Goal: Task Accomplishment & Management: Manage account settings

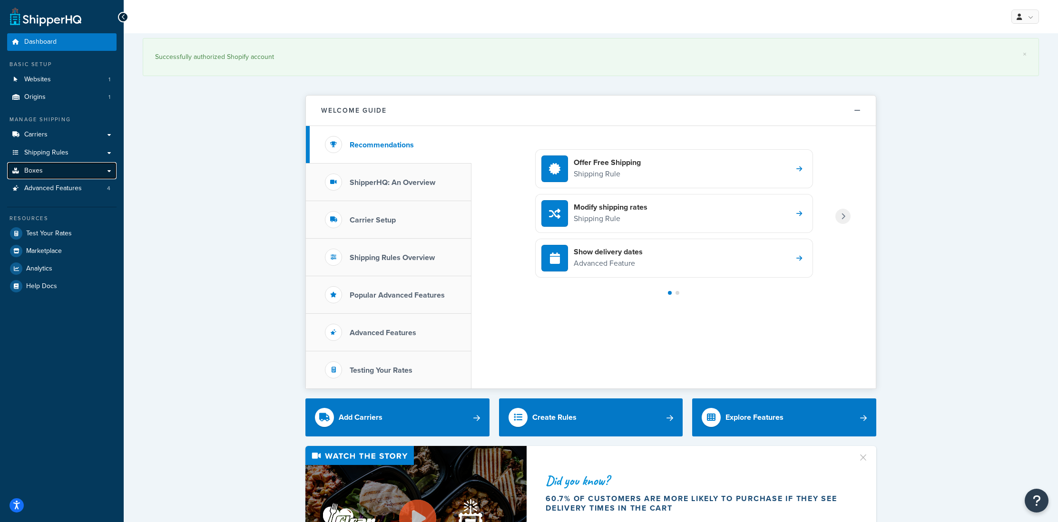
click at [53, 168] on link "Boxes" at bounding box center [61, 171] width 109 height 18
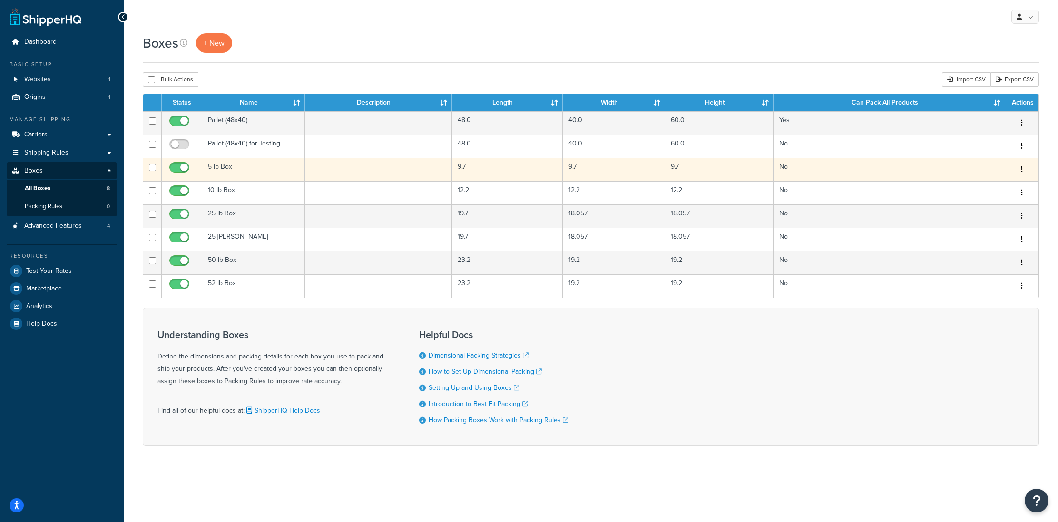
click at [151, 167] on input "checkbox" at bounding box center [152, 167] width 7 height 7
checkbox input "true"
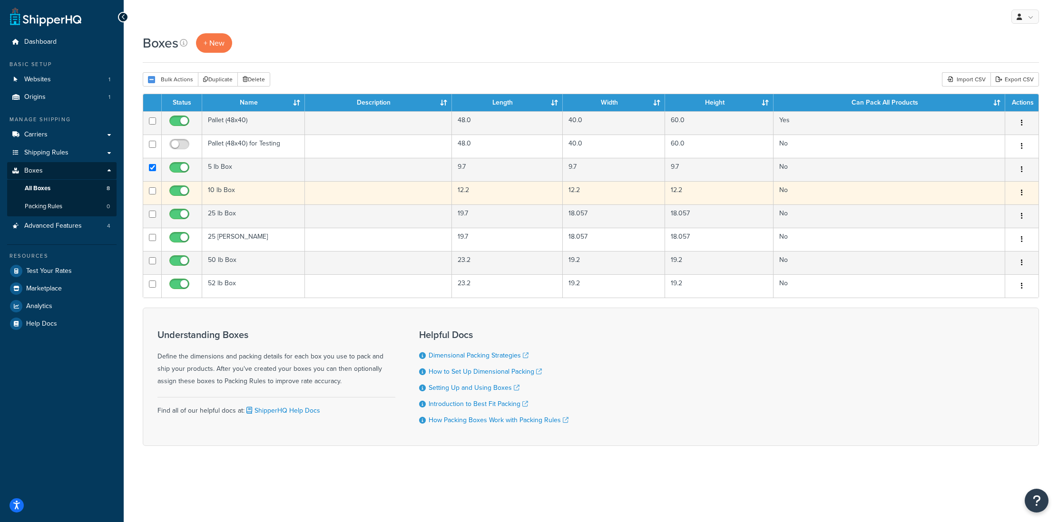
click at [149, 190] on input "checkbox" at bounding box center [152, 190] width 7 height 7
checkbox input "true"
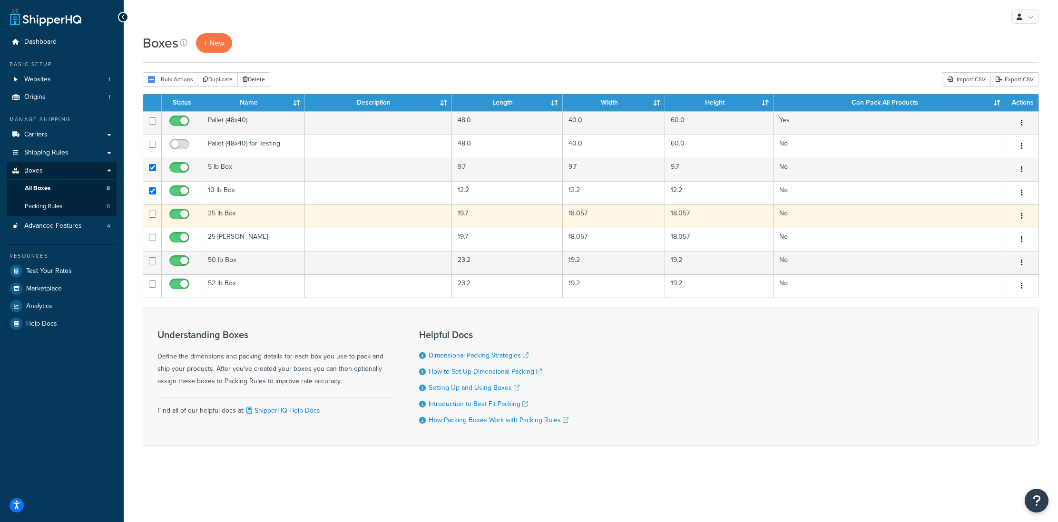
click at [151, 213] on input "checkbox" at bounding box center [152, 214] width 7 height 7
checkbox input "true"
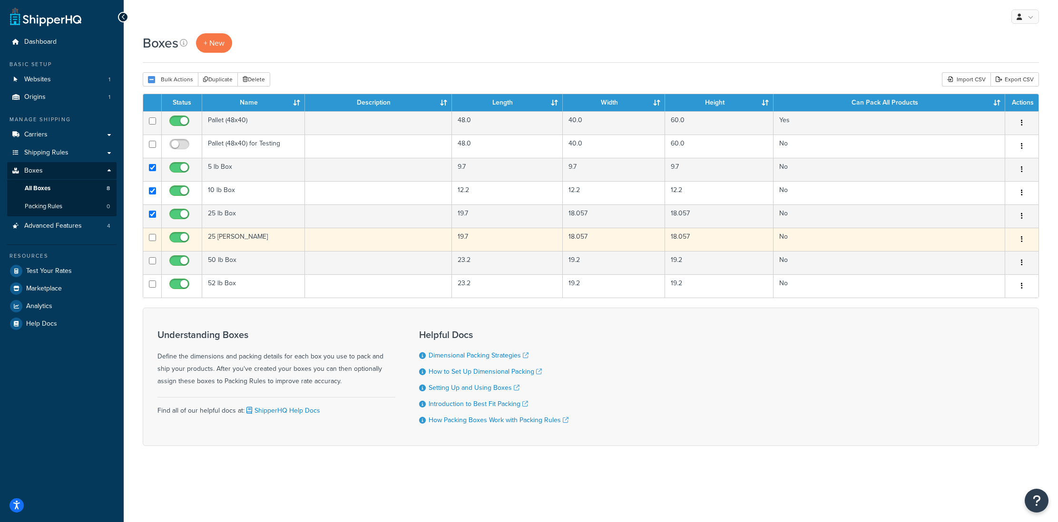
click at [151, 235] on input "checkbox" at bounding box center [152, 237] width 7 height 7
checkbox input "true"
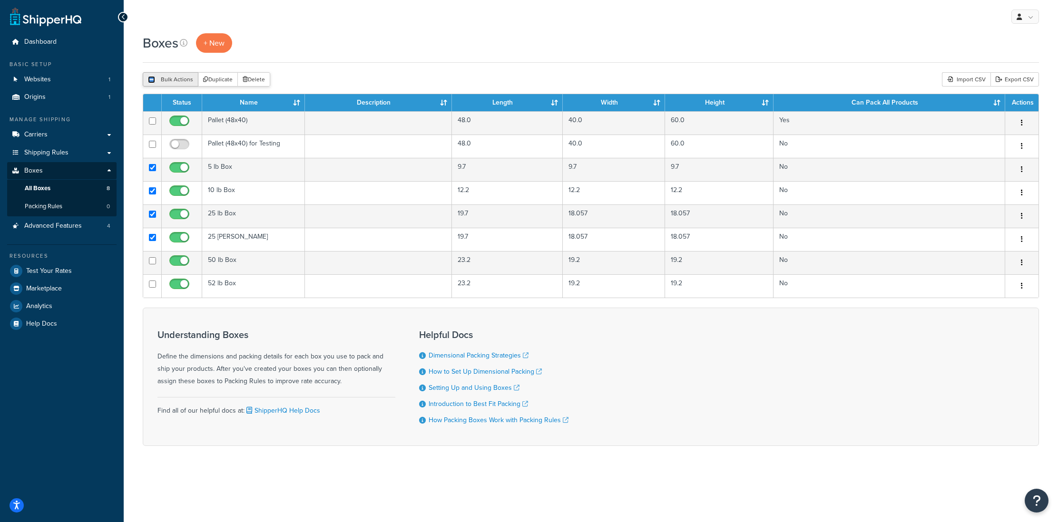
click at [154, 79] on input "checkbox" at bounding box center [151, 79] width 7 height 7
checkbox input "true"
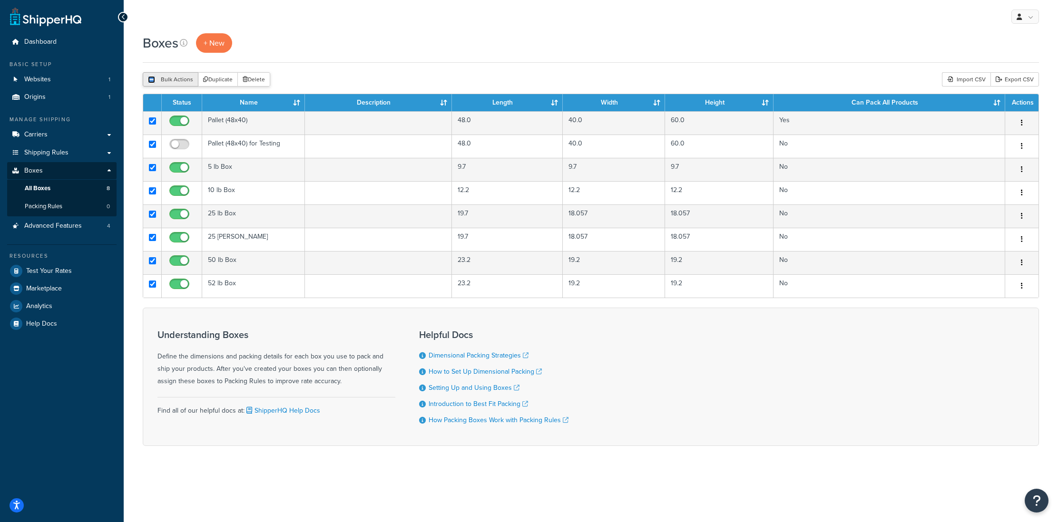
checkbox input "true"
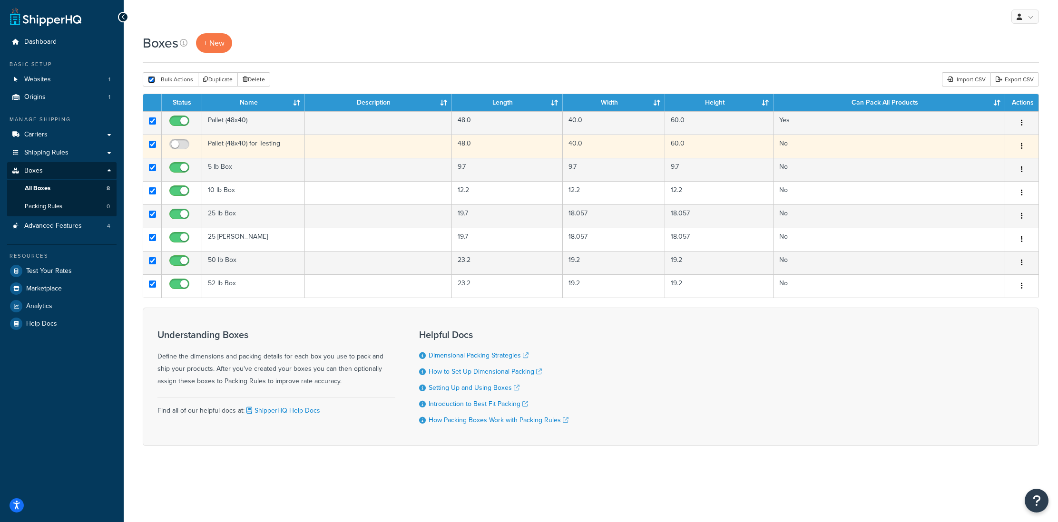
click at [154, 145] on input "checkbox" at bounding box center [152, 144] width 7 height 7
checkbox input "false"
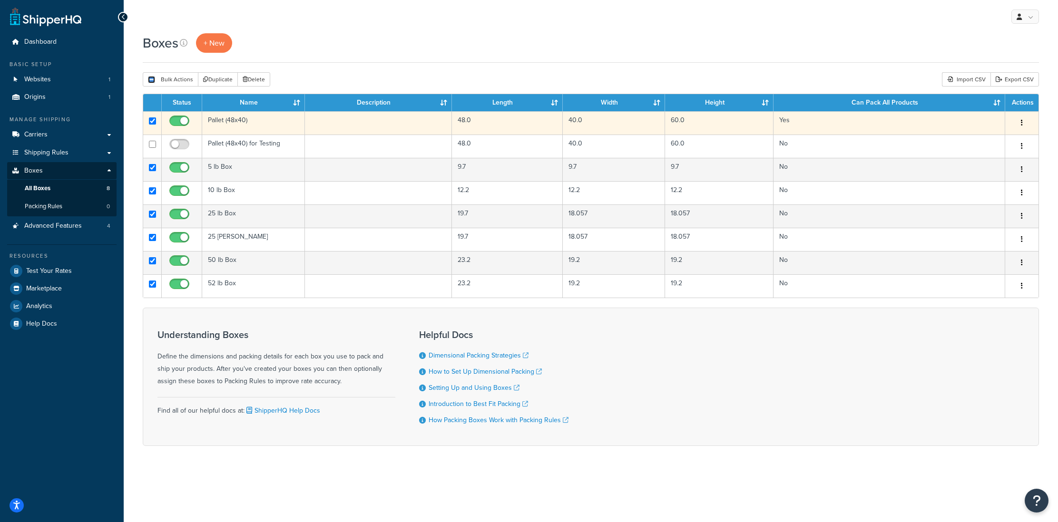
click at [151, 122] on input "checkbox" at bounding box center [152, 121] width 7 height 7
checkbox input "false"
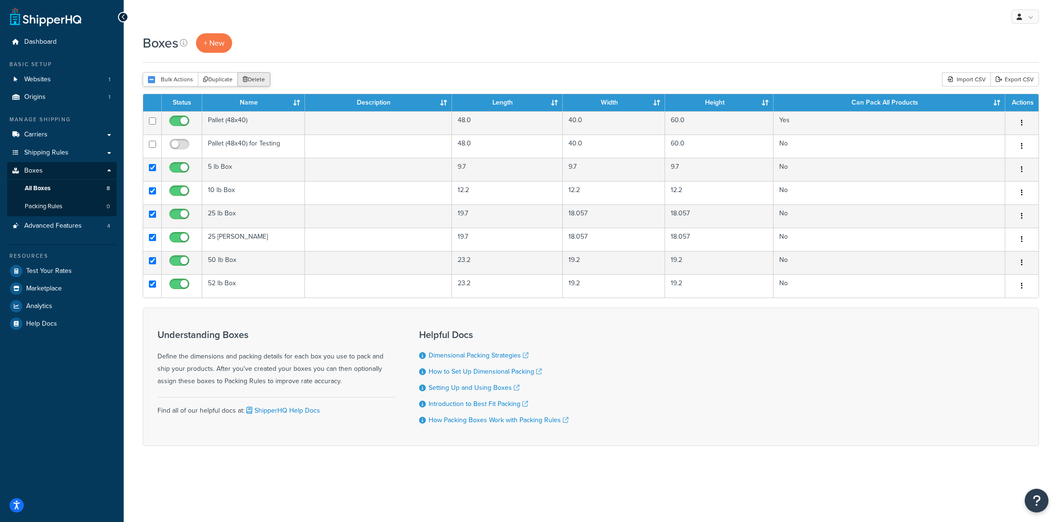
click at [248, 78] on button "Delete" at bounding box center [253, 79] width 33 height 14
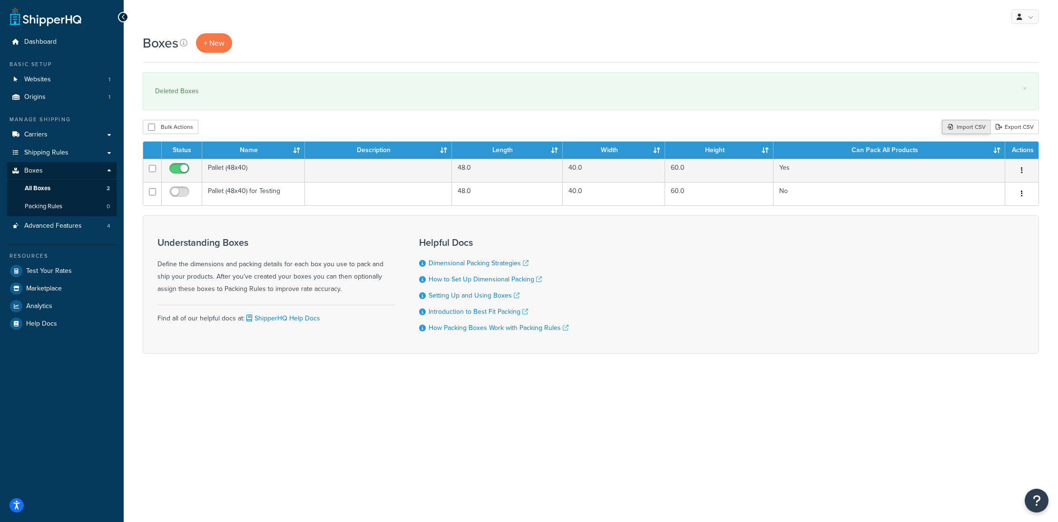
click at [962, 132] on div "Import CSV" at bounding box center [966, 127] width 49 height 14
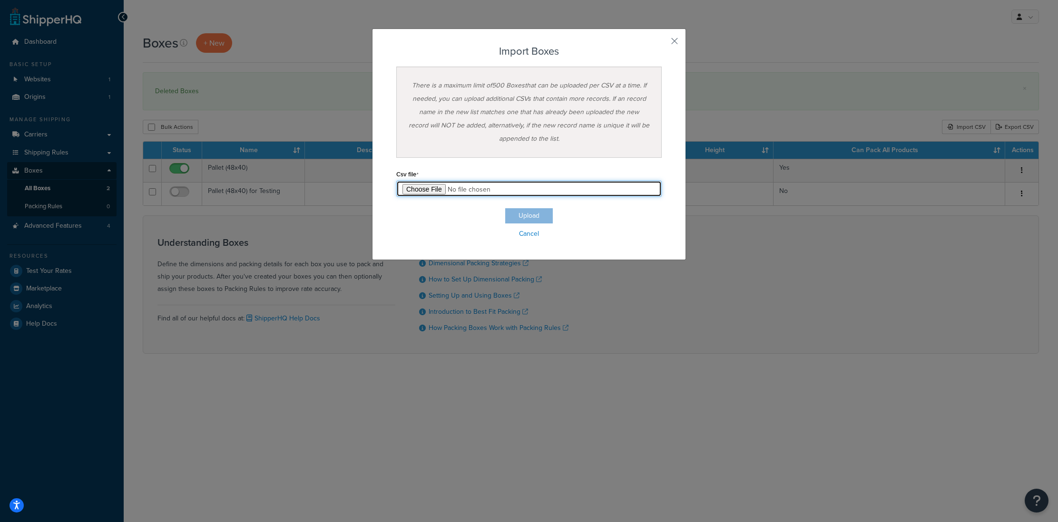
click at [436, 191] on input "file" at bounding box center [529, 189] width 266 height 16
type input "C:\fakepath\ShipperHQ-Box Export-2025-09-16 0327 - Box Export-2025-09-16 0327.c…"
click at [530, 216] on button "Upload" at bounding box center [529, 215] width 48 height 15
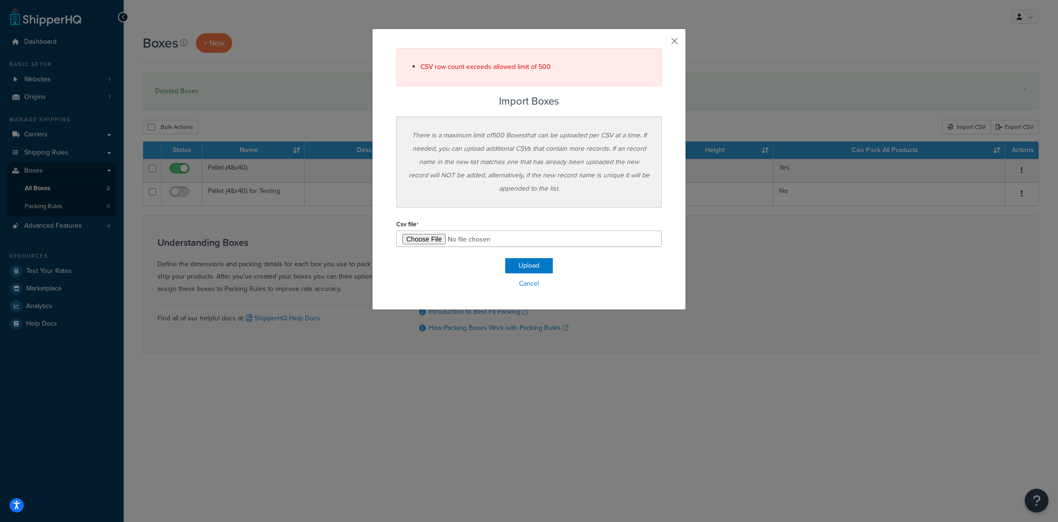
click at [662, 43] on button "button" at bounding box center [660, 44] width 2 height 2
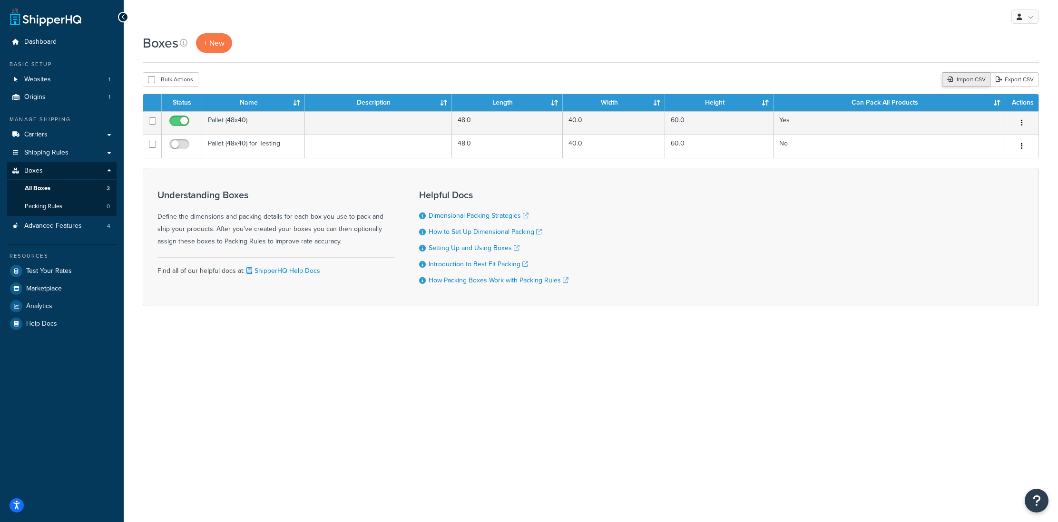
click at [959, 83] on div "Import CSV" at bounding box center [966, 79] width 49 height 14
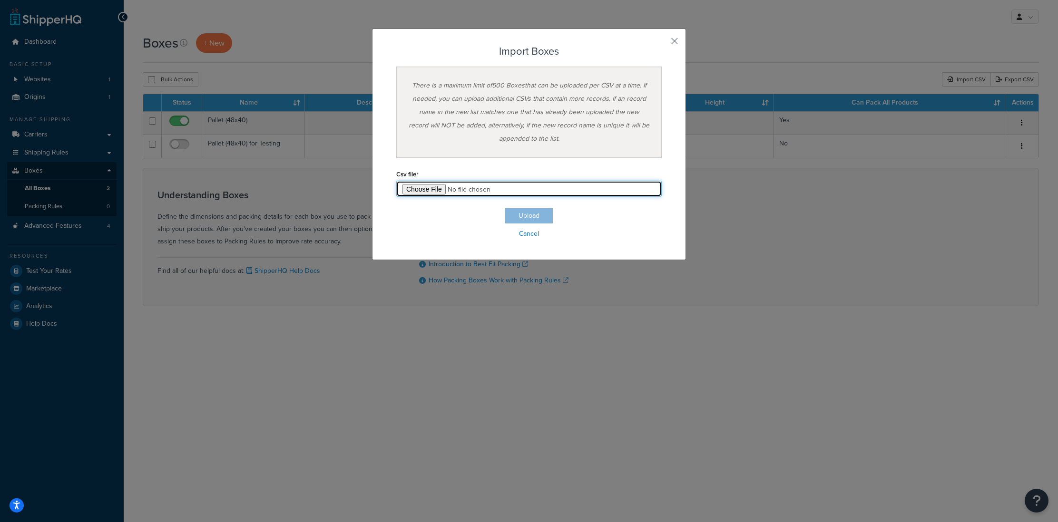
click at [426, 188] on input "file" at bounding box center [529, 189] width 266 height 16
type input "C:\fakepath\ShipperHQ-Box Export-2025-09-16 0327 - Box Export-2025-09-16 0327.c…"
click at [535, 221] on button "Upload" at bounding box center [529, 215] width 48 height 15
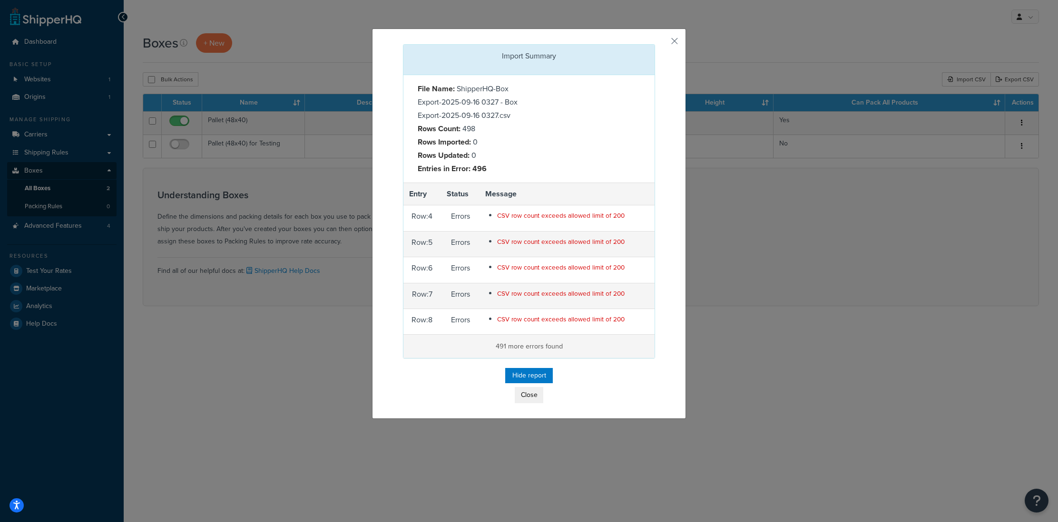
click at [542, 348] on p "491 more errors found" at bounding box center [529, 346] width 240 height 11
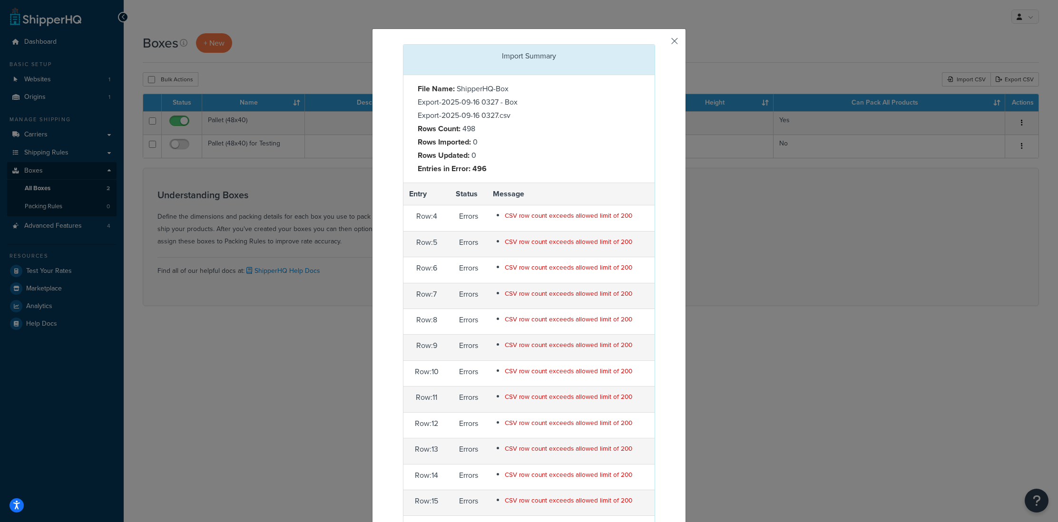
click at [655, 44] on button "button" at bounding box center [654, 45] width 2 height 2
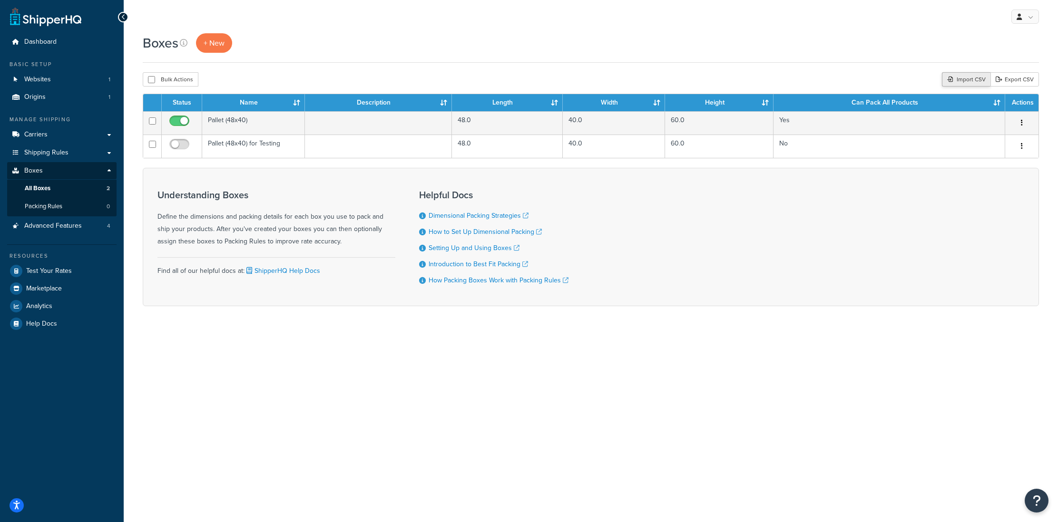
click at [965, 80] on div "Import CSV" at bounding box center [966, 79] width 49 height 14
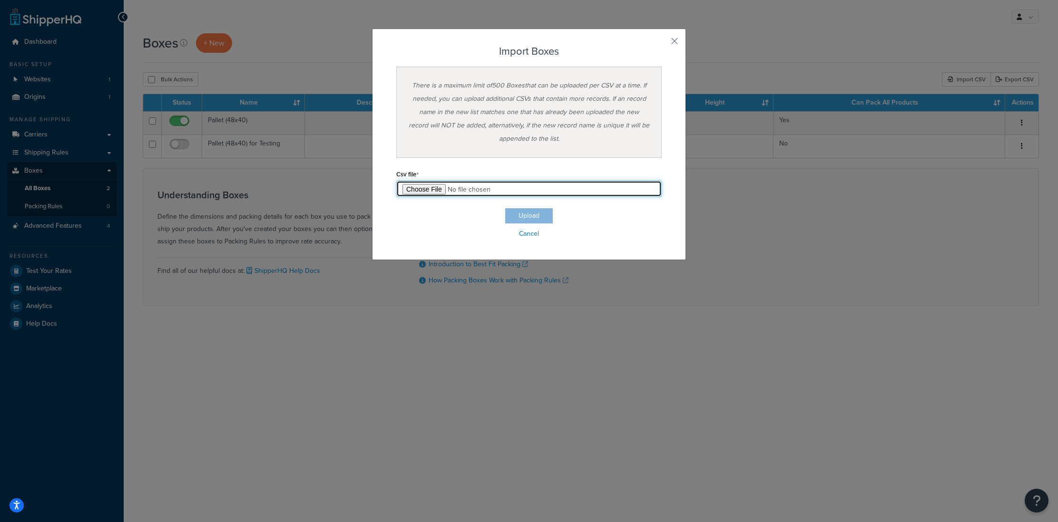
click at [428, 189] on input "file" at bounding box center [529, 189] width 266 height 16
type input "C:\fakepath\ShipperHQ-Box Export-2025-09-16 0327 - Box Export-2025-09-16 0327.c…"
click at [540, 217] on button "Upload" at bounding box center [529, 215] width 48 height 15
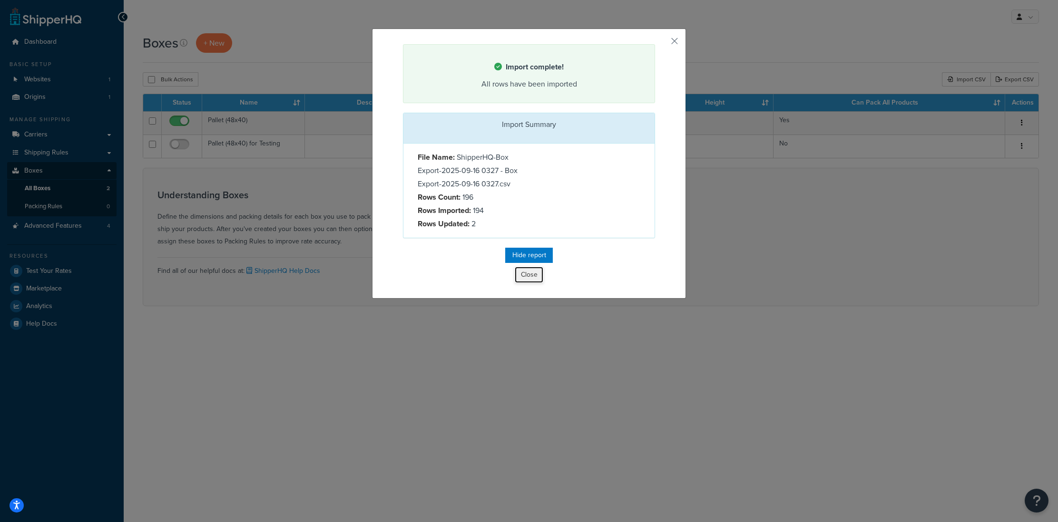
click at [533, 277] on button "Close" at bounding box center [529, 275] width 29 height 16
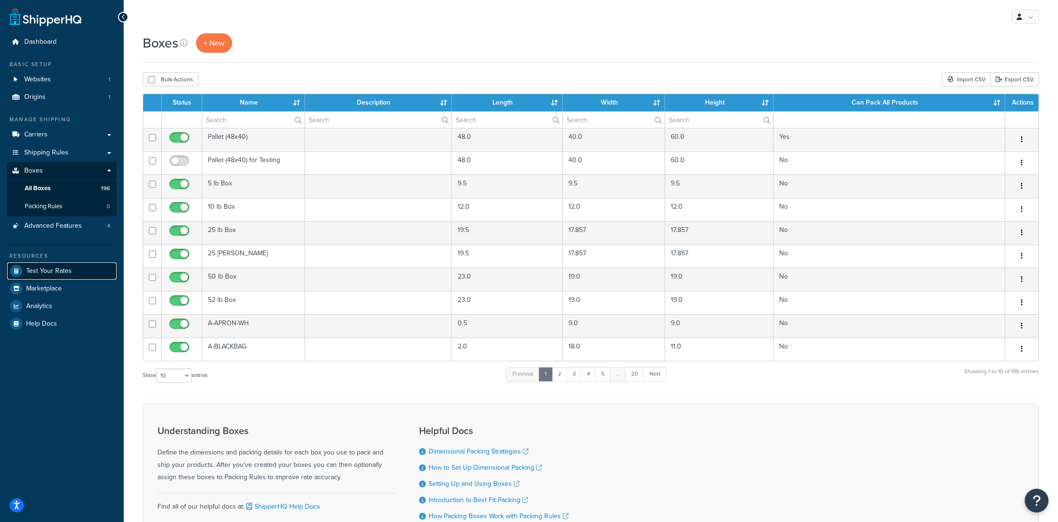
click at [67, 268] on span "Test Your Rates" at bounding box center [49, 271] width 46 height 8
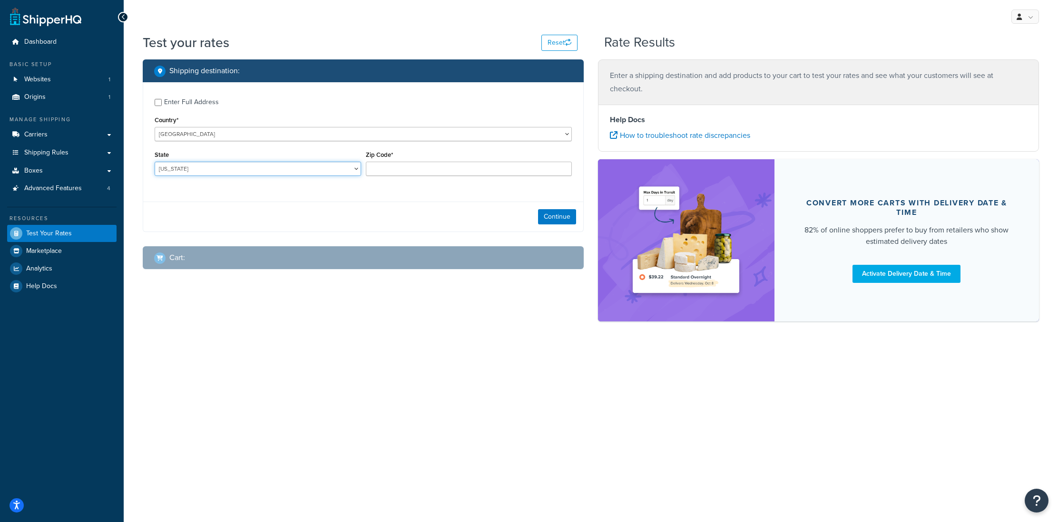
click at [213, 168] on select "[US_STATE] [US_STATE] [US_STATE] [US_STATE] [US_STATE] Armed Forces Americas Ar…" at bounding box center [258, 169] width 207 height 14
select select "CA"
click at [155, 162] on select "[US_STATE] [US_STATE] [US_STATE] [US_STATE] [US_STATE] Armed Forces Americas Ar…" at bounding box center [258, 169] width 207 height 14
click at [394, 168] on input "Zip Code*" at bounding box center [469, 169] width 207 height 14
type input "9"
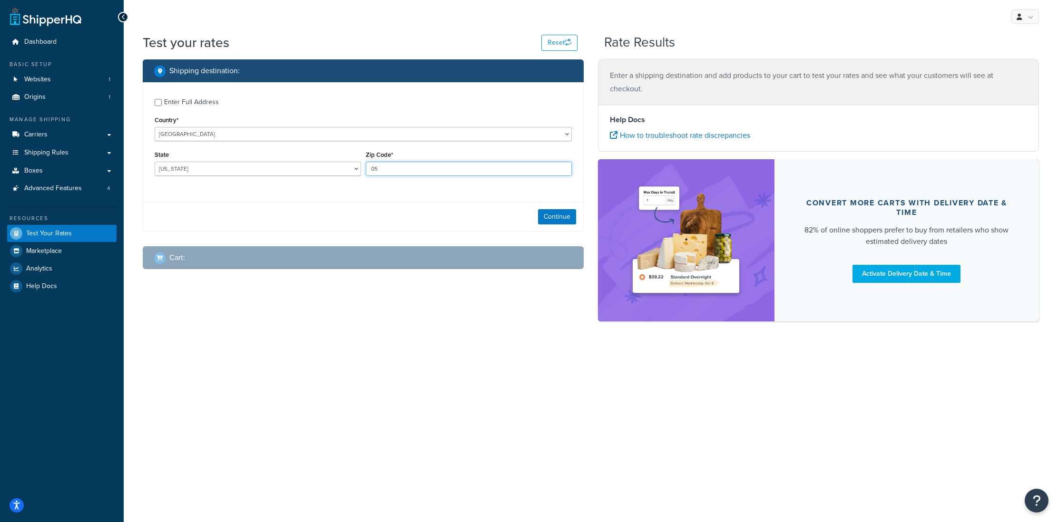
type input "0"
type input "94025"
click at [554, 217] on button "Continue" at bounding box center [557, 216] width 38 height 15
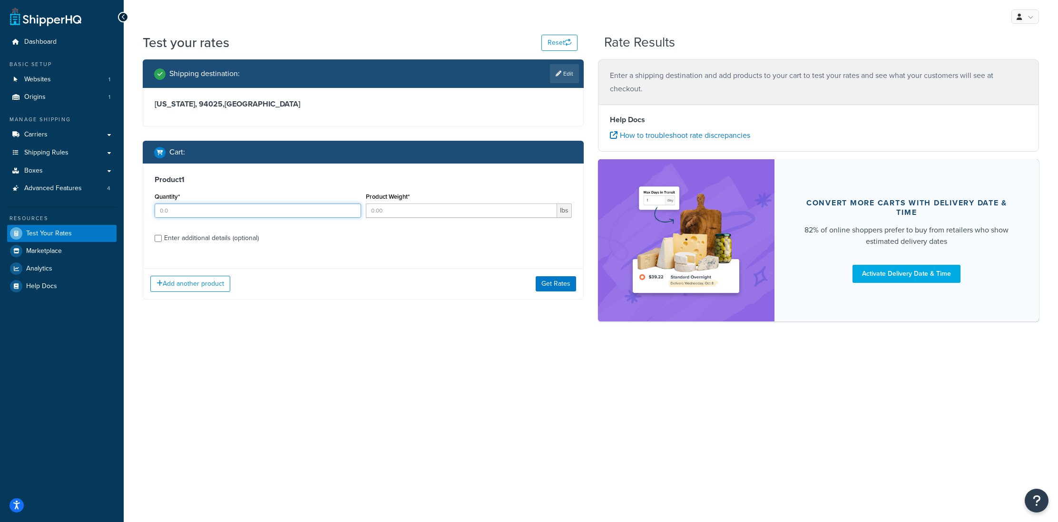
click at [208, 214] on input "Quantity*" at bounding box center [258, 211] width 207 height 14
type input "3"
click at [369, 216] on input "Product Weight*" at bounding box center [462, 211] width 192 height 14
type input "10"
click at [258, 249] on div "Product 1 Quantity* 3 Product Weight* 10 lbs Enter additional details (optional)" at bounding box center [363, 213] width 440 height 98
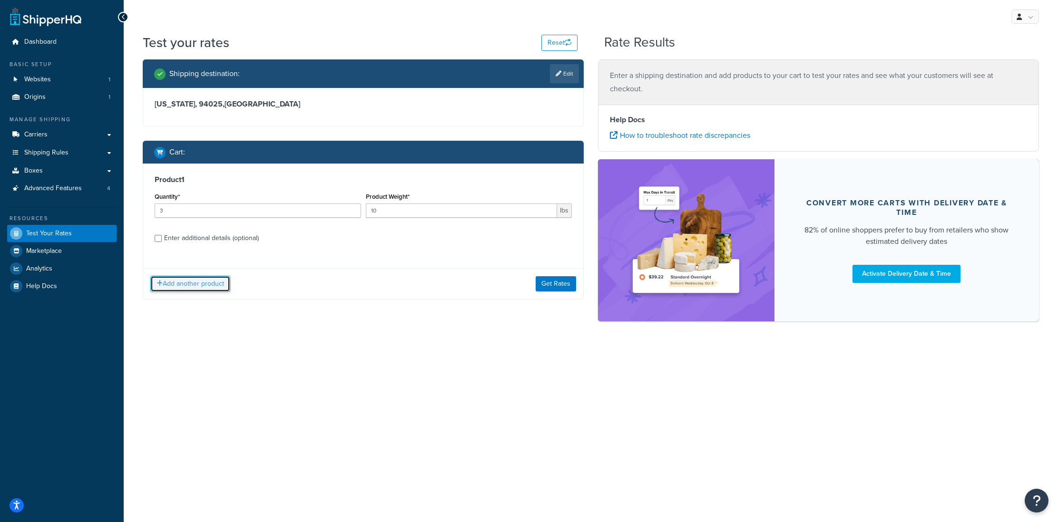
click at [213, 283] on button "Add another product" at bounding box center [190, 284] width 80 height 16
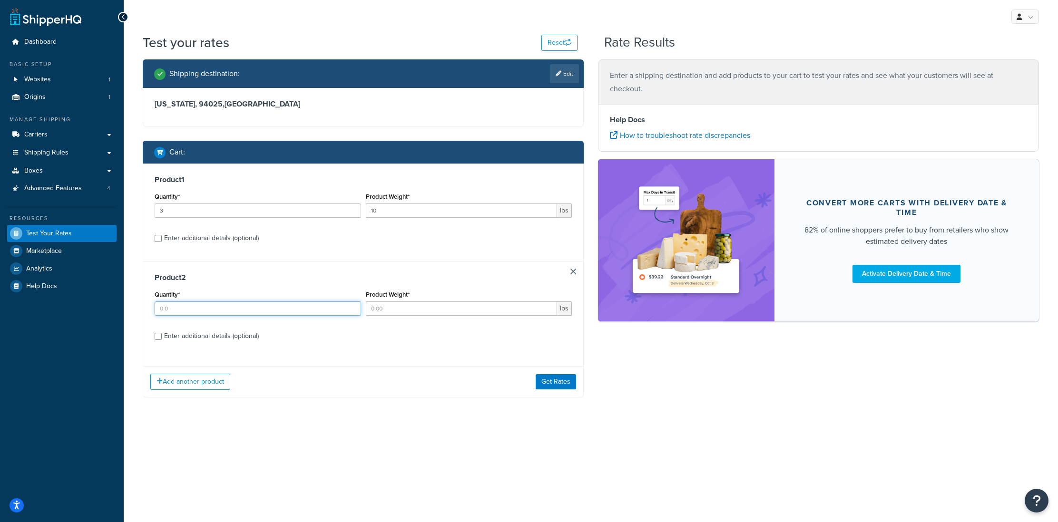
click at [188, 308] on input "Quantity*" at bounding box center [258, 309] width 207 height 14
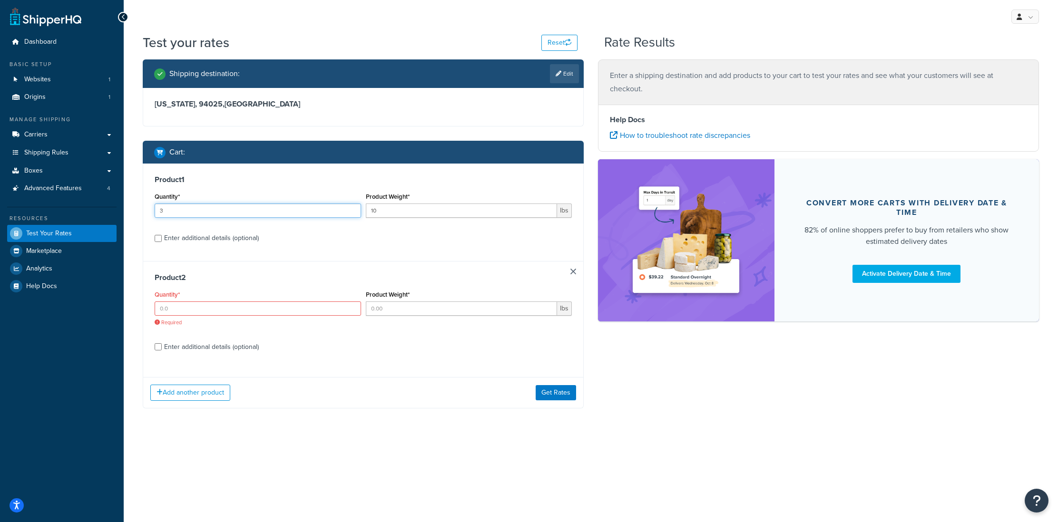
click at [232, 214] on input "3" at bounding box center [258, 211] width 207 height 14
type input "2"
click at [214, 312] on input "Quantity*" at bounding box center [258, 309] width 207 height 14
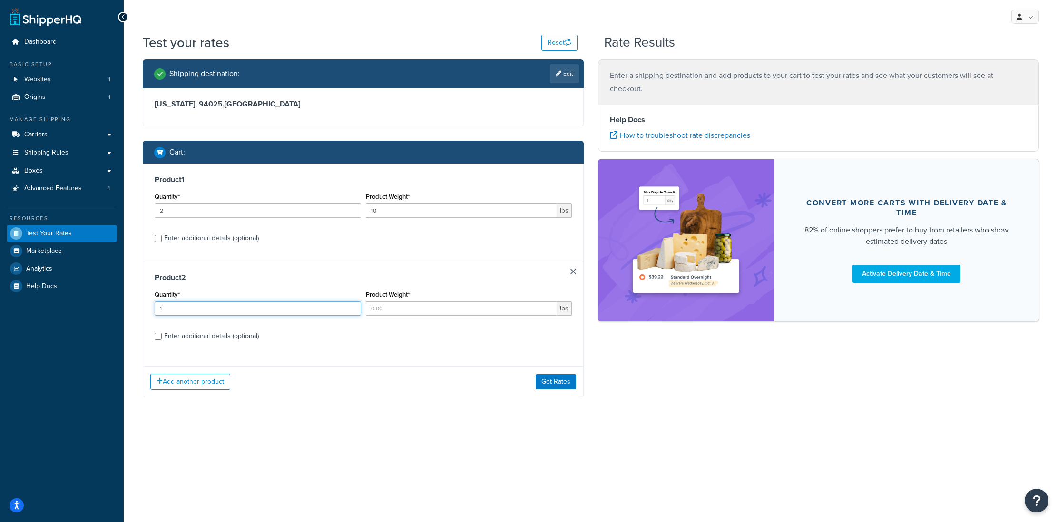
type input "1"
click at [389, 308] on input "Product Weight*" at bounding box center [462, 309] width 192 height 14
click at [156, 237] on input "Enter additional details (optional)" at bounding box center [158, 238] width 7 height 7
checkbox input "true"
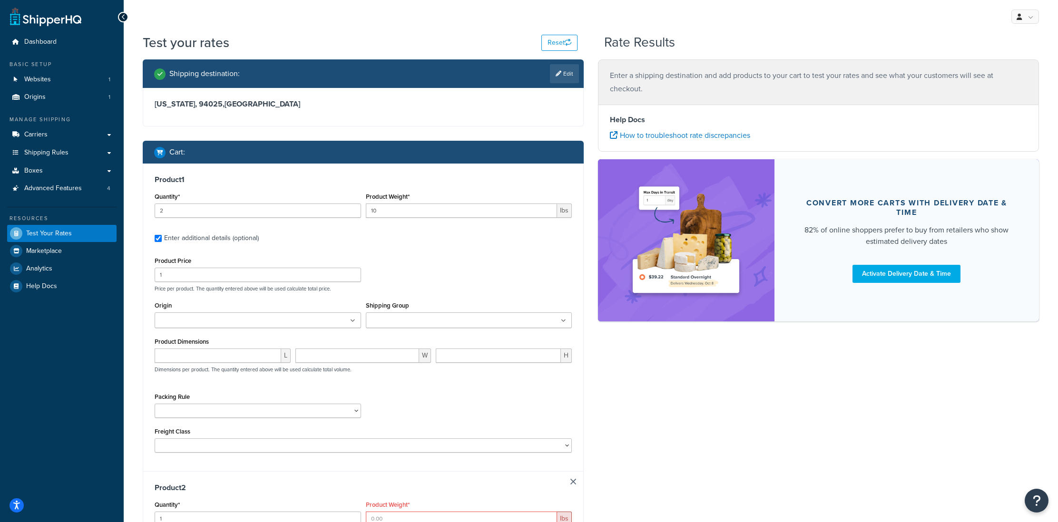
click at [325, 326] on ul at bounding box center [258, 321] width 207 height 16
click at [384, 320] on input "Shipping Group" at bounding box center [411, 321] width 84 height 10
click at [437, 288] on p "Price per product. The quantity entered above will be used calculate total pric…" at bounding box center [363, 288] width 422 height 7
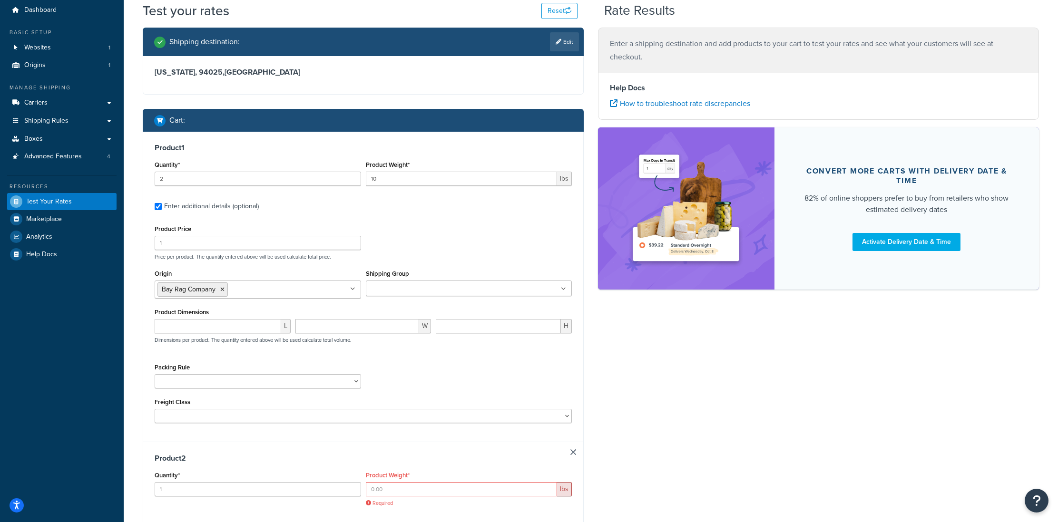
scroll to position [32, 0]
click at [231, 329] on input "number" at bounding box center [218, 326] width 127 height 14
type input "12"
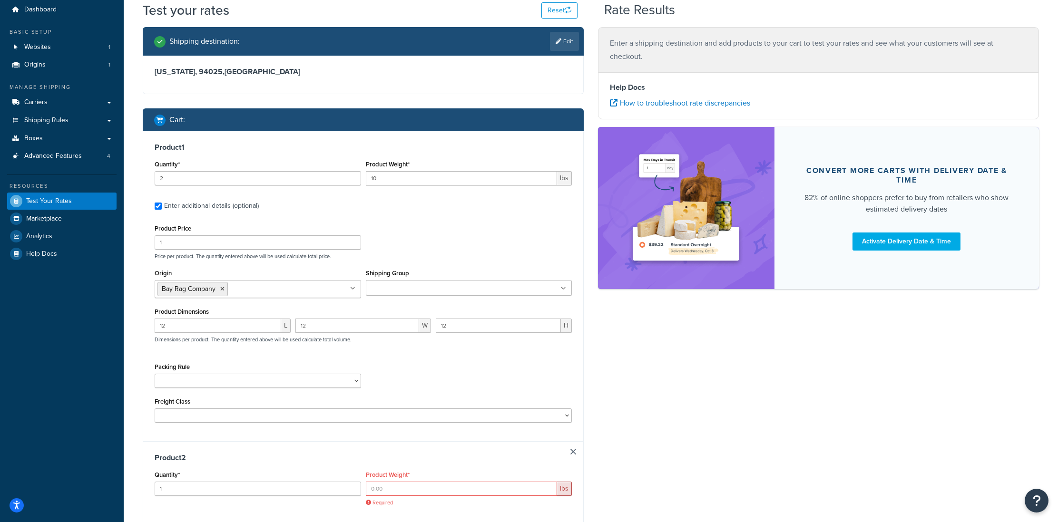
drag, startPoint x: 432, startPoint y: 384, endPoint x: 385, endPoint y: 383, distance: 47.1
click at [429, 383] on div "Packing Rule" at bounding box center [363, 378] width 422 height 35
click at [337, 386] on select "Packing Rule" at bounding box center [258, 381] width 207 height 14
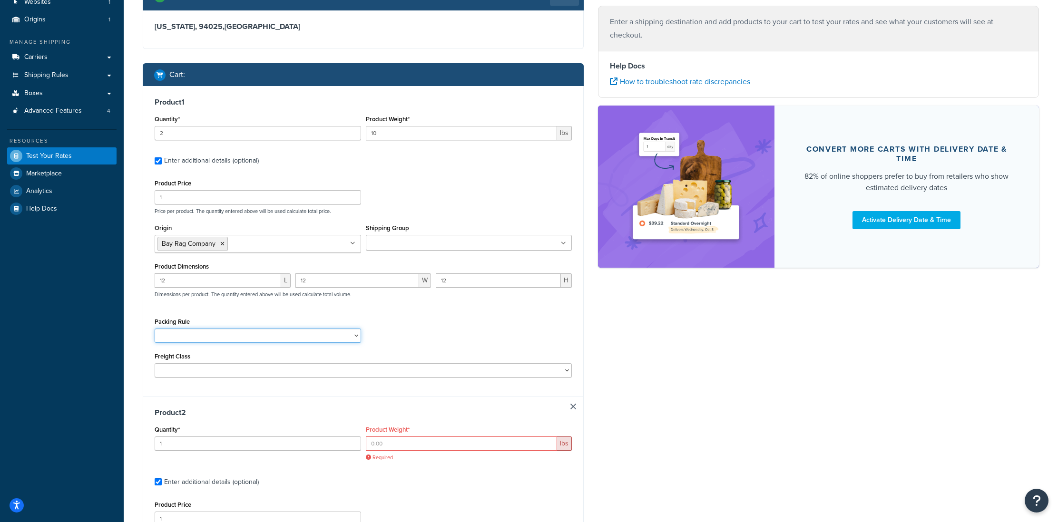
scroll to position [81, 0]
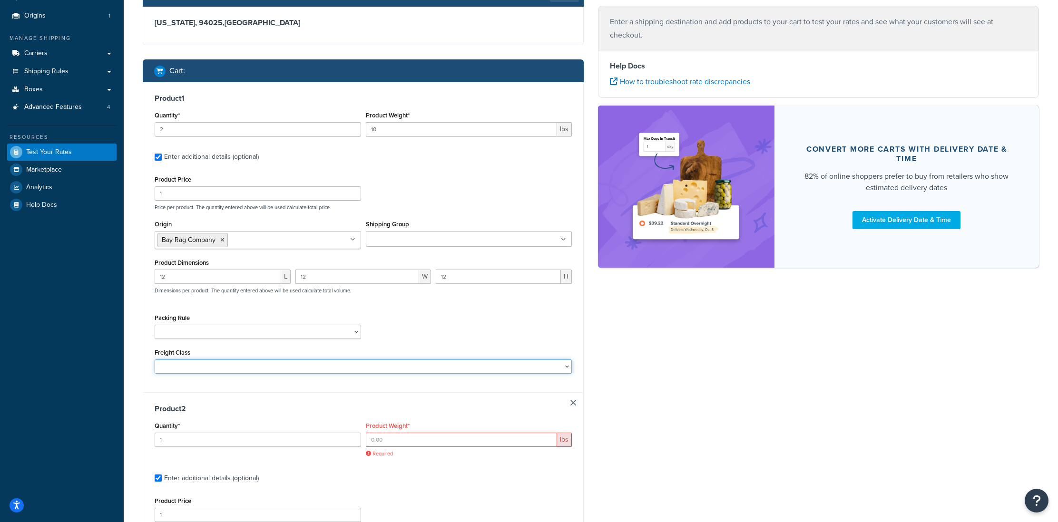
click at [393, 368] on select "50 55 60 65 70 77.5 85 92.5 100 110 125 150 175 200 250 300 400 500" at bounding box center [363, 367] width 417 height 14
select select "92.5"
click at [155, 361] on select "50 55 60 65 70 77.5 85 92.5 100 110 125 150 175 200 250 300 400 500" at bounding box center [363, 367] width 417 height 14
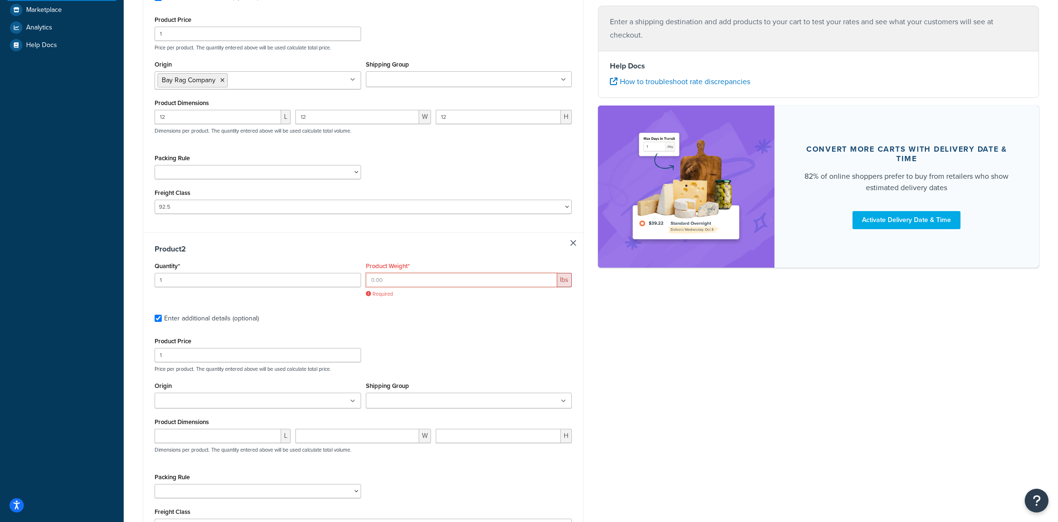
click at [378, 286] on input "Product Weight*" at bounding box center [462, 280] width 192 height 14
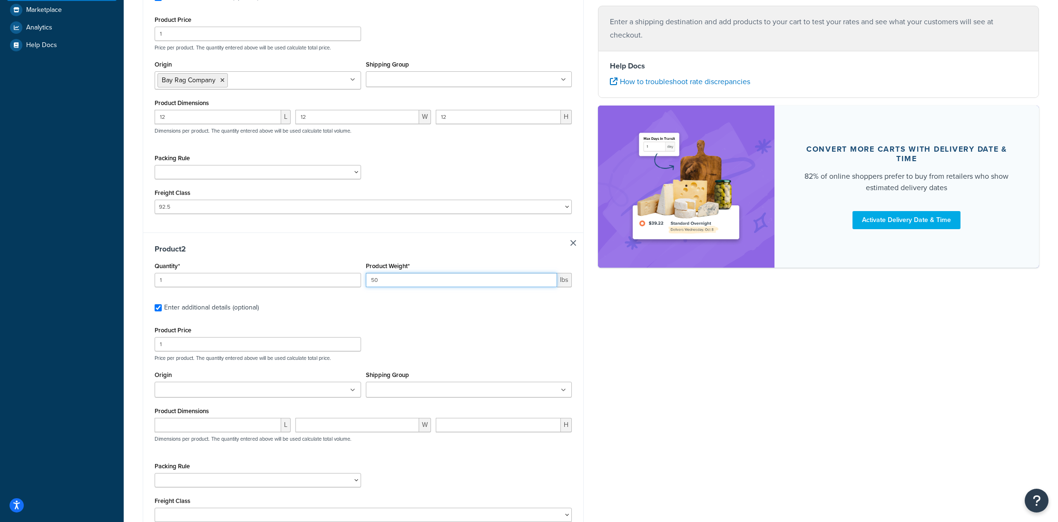
scroll to position [250, 0]
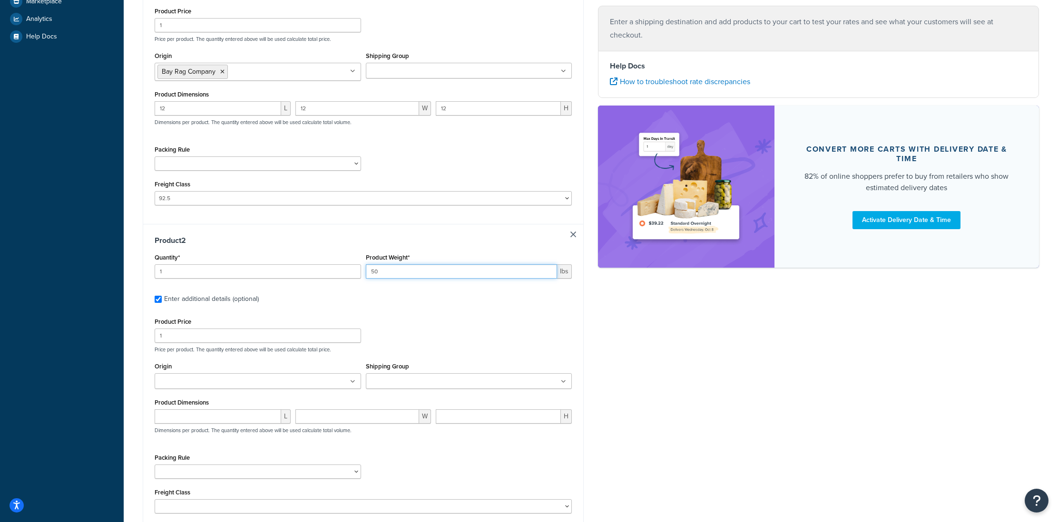
type input "50"
click at [285, 389] on ul at bounding box center [258, 382] width 207 height 16
drag, startPoint x: 230, startPoint y: 403, endPoint x: 240, endPoint y: 401, distance: 10.2
click at [390, 389] on ul at bounding box center [469, 382] width 207 height 16
click at [420, 335] on div "Product Price 1 Price per product. The quantity entered above will be used calc…" at bounding box center [363, 334] width 422 height 38
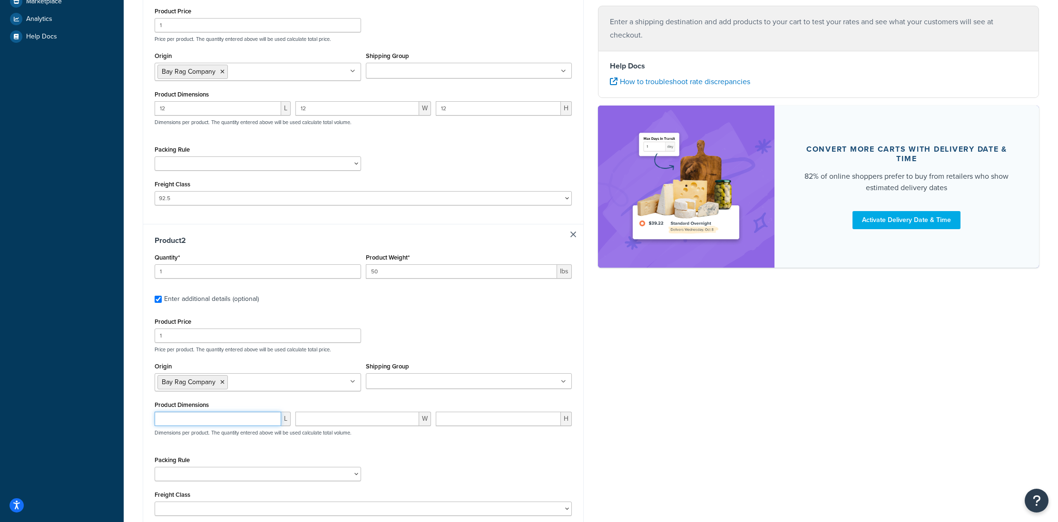
click at [209, 421] on input "number" at bounding box center [218, 419] width 127 height 14
type input "23"
click at [313, 420] on input "number" at bounding box center [357, 419] width 124 height 14
type input "17"
click at [459, 423] on input "number" at bounding box center [498, 419] width 125 height 14
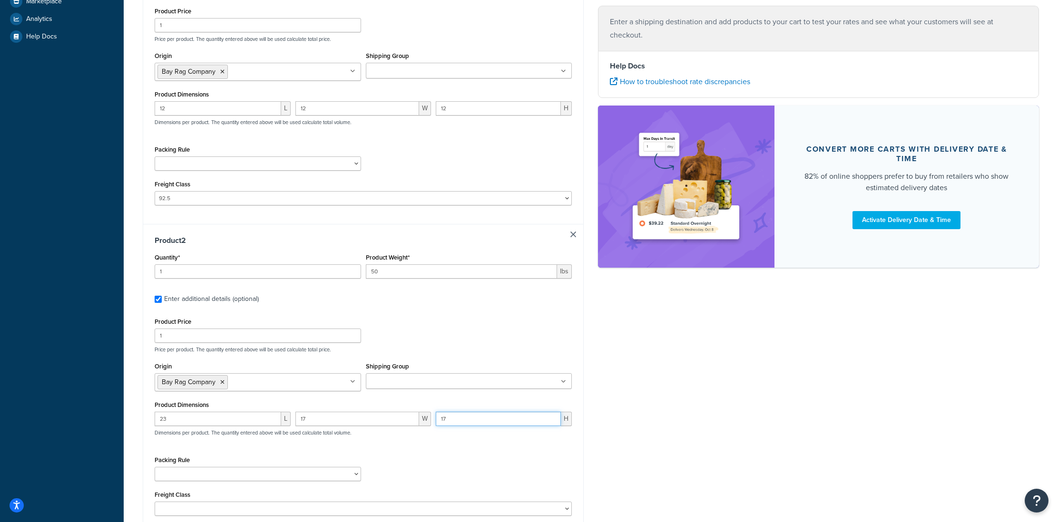
type input "17"
click at [443, 463] on div "Packing Rule" at bounding box center [363, 471] width 422 height 35
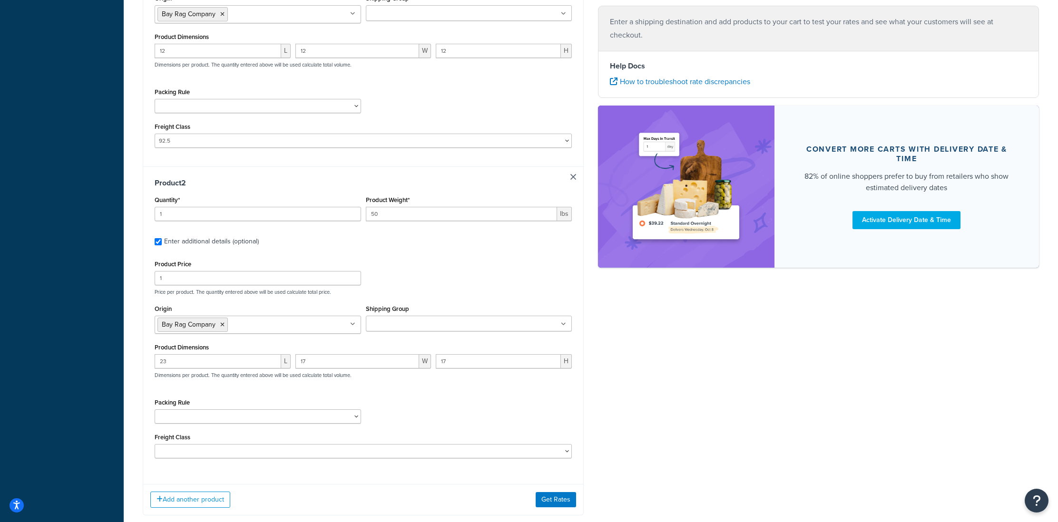
scroll to position [336, 0]
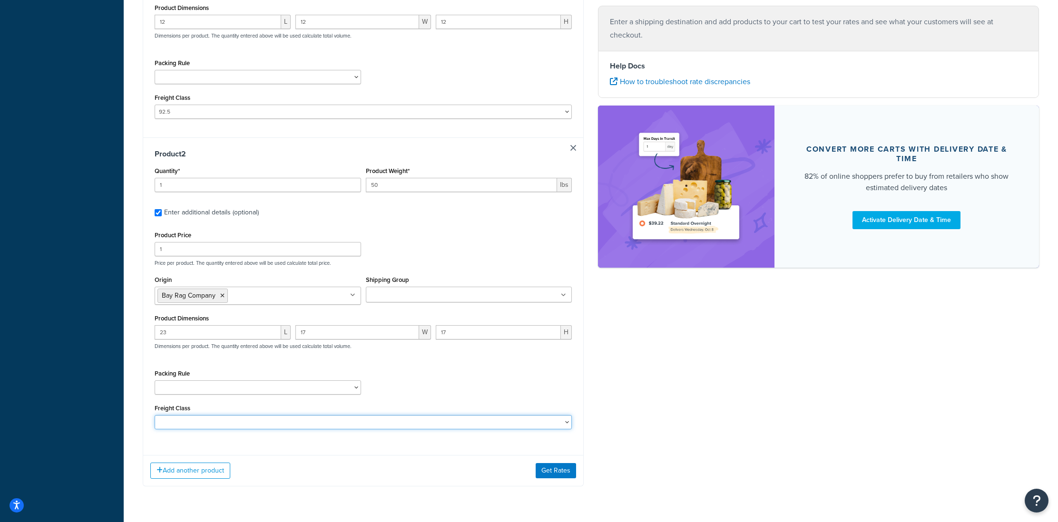
click at [257, 423] on select "50 55 60 65 70 77.5 85 92.5 100 110 125 150 175 200 250 300 400 500" at bounding box center [363, 422] width 417 height 14
select select "92.5"
click at [155, 418] on select "50 55 60 65 70 77.5 85 92.5 100 110 125 150 175 200 250 300 400 500" at bounding box center [363, 422] width 417 height 14
click at [571, 377] on div "Packing Rule" at bounding box center [363, 384] width 422 height 35
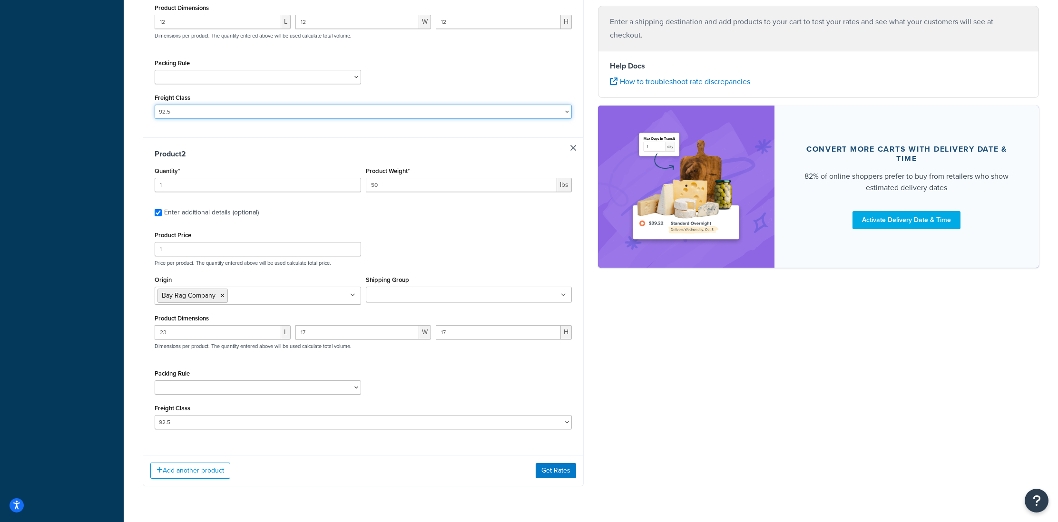
click at [207, 119] on select "50 55 60 65 70 77.5 85 92.5 100 110 125 150 175 200 250 300 400 500" at bounding box center [363, 112] width 417 height 14
click at [549, 472] on button "Get Rates" at bounding box center [556, 470] width 40 height 15
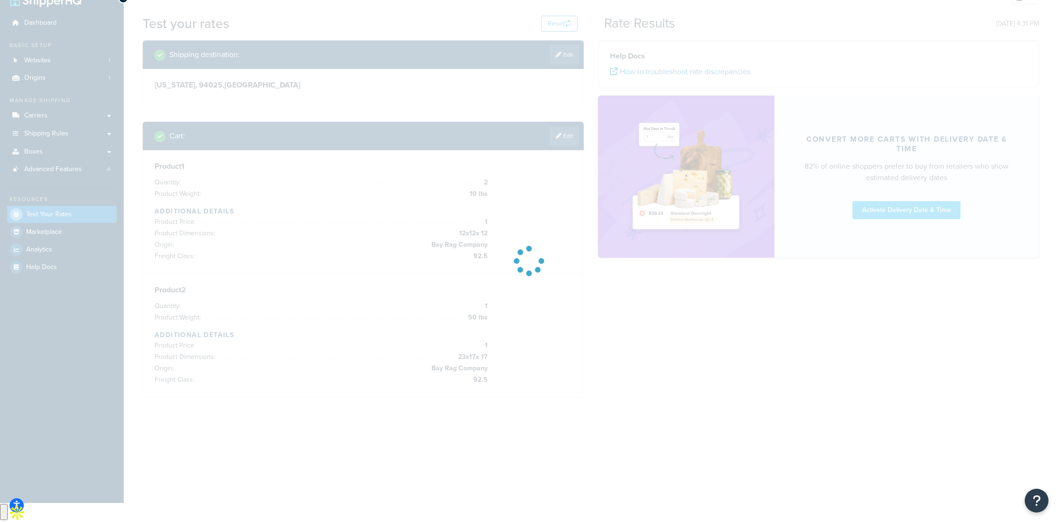
scroll to position [0, 0]
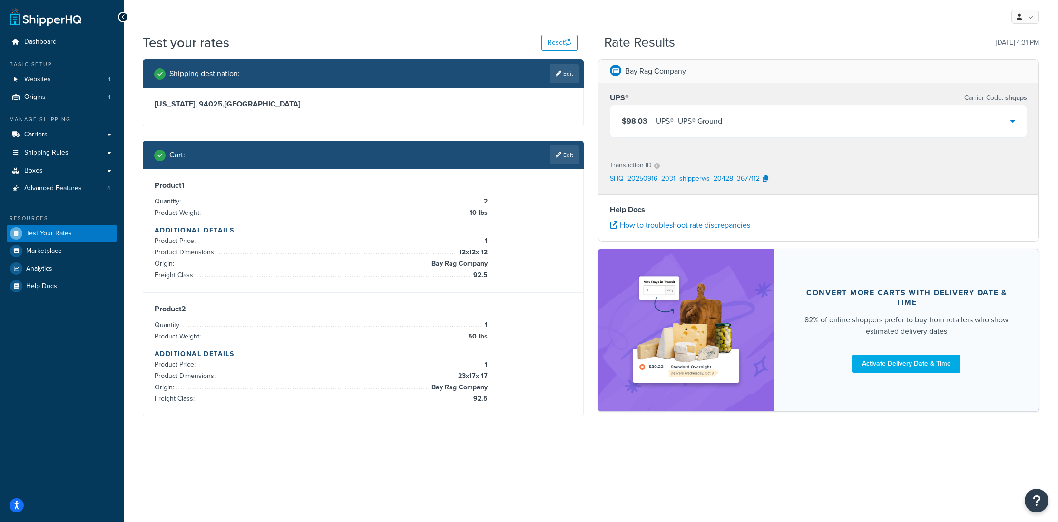
click at [894, 131] on div "$98.03 UPS® - UPS® Ground" at bounding box center [818, 121] width 416 height 32
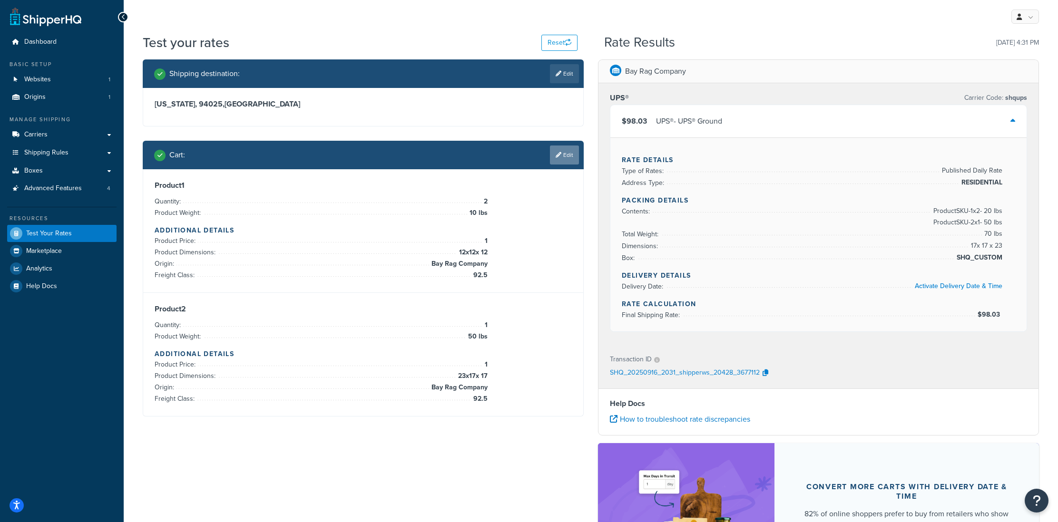
click at [565, 156] on link "Edit" at bounding box center [564, 155] width 29 height 19
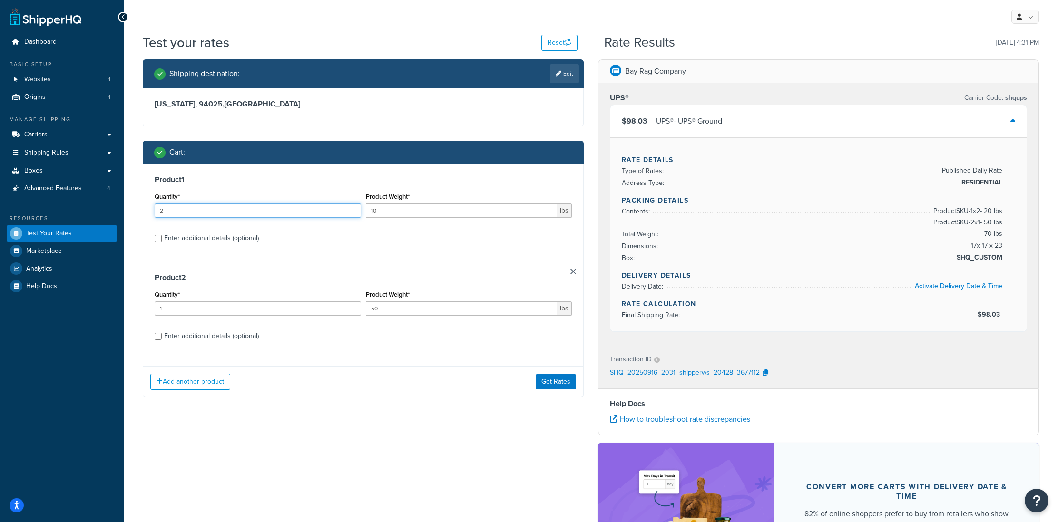
click at [198, 211] on input "2" at bounding box center [258, 211] width 207 height 14
drag, startPoint x: 576, startPoint y: 272, endPoint x: 495, endPoint y: 263, distance: 81.4
click at [575, 272] on div "Product 2 Quantity* 1 Product Weight* 50 lbs Enter additional details (optional)" at bounding box center [363, 310] width 440 height 98
drag, startPoint x: 166, startPoint y: 211, endPoint x: 158, endPoint y: 211, distance: 8.1
click at [158, 211] on input "2" at bounding box center [258, 211] width 207 height 14
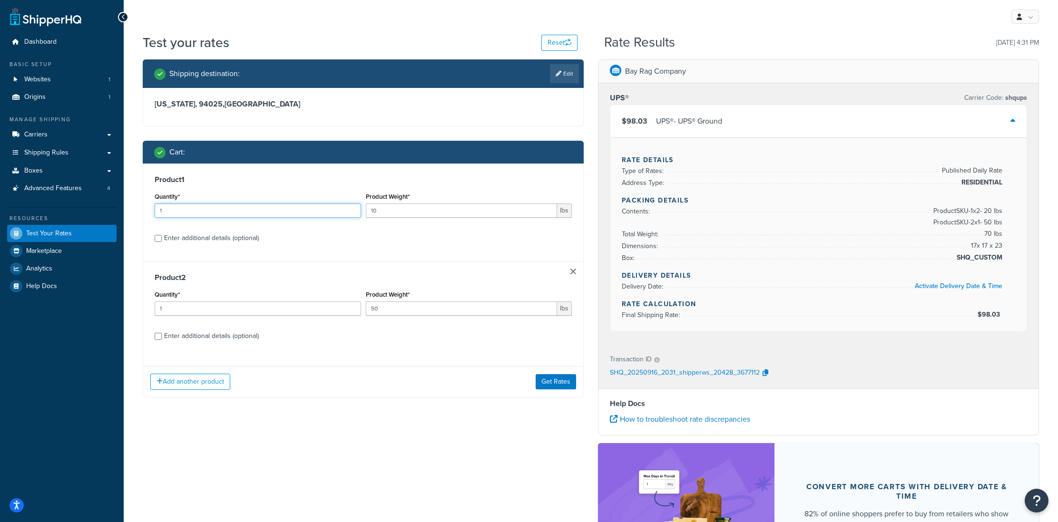
type input "1"
click at [367, 213] on input "10" at bounding box center [462, 211] width 192 height 14
type input "50"
drag, startPoint x: 141, startPoint y: 204, endPoint x: 133, endPoint y: 203, distance: 8.6
click at [133, 203] on div "Test your rates Reset Rate Results 09/16/2025, 4:31 PM Shipping destination : E…" at bounding box center [591, 336] width 935 height 606
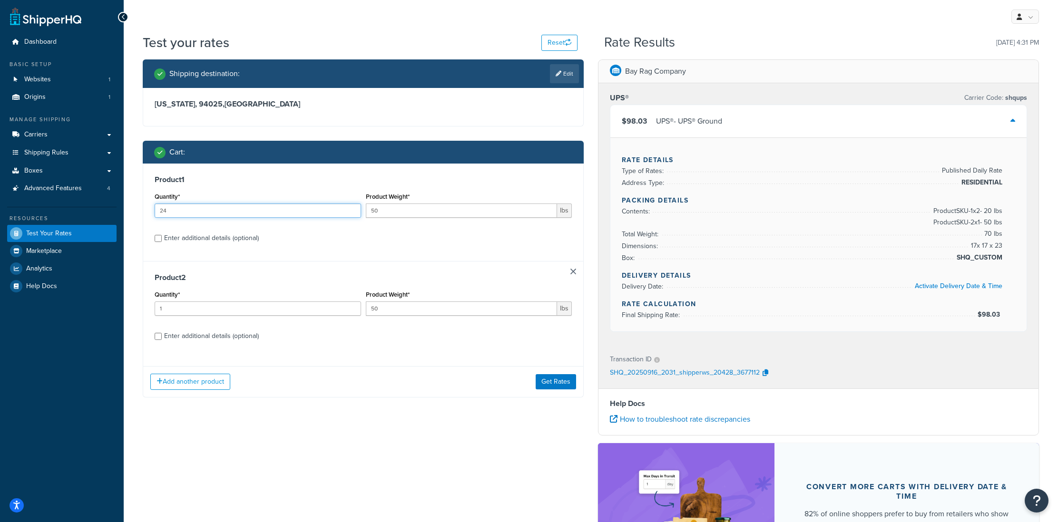
type input "24"
click at [340, 245] on label "Enter additional details (optional)" at bounding box center [368, 237] width 408 height 15
click at [162, 242] on input "Enter additional details (optional)" at bounding box center [158, 238] width 7 height 7
checkbox input "true"
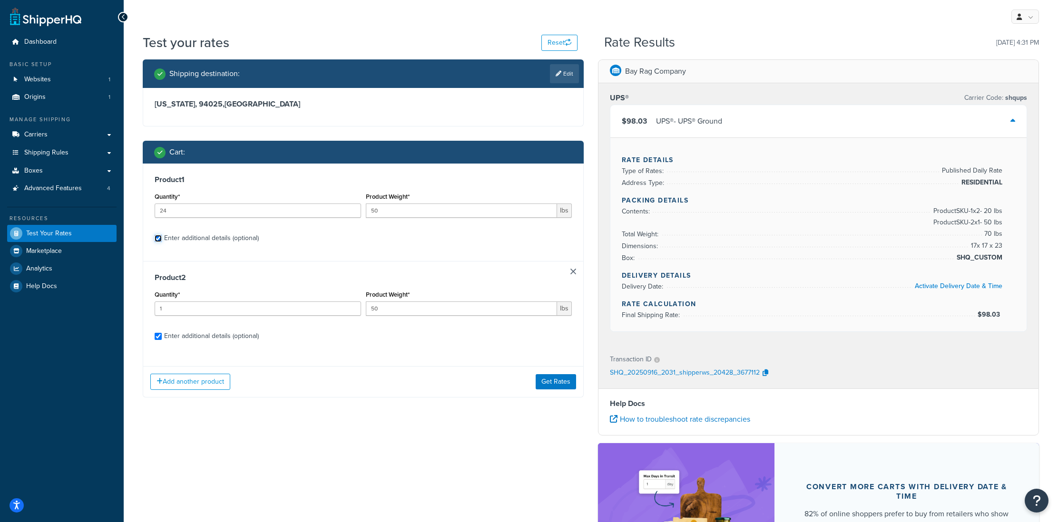
select select "92.5"
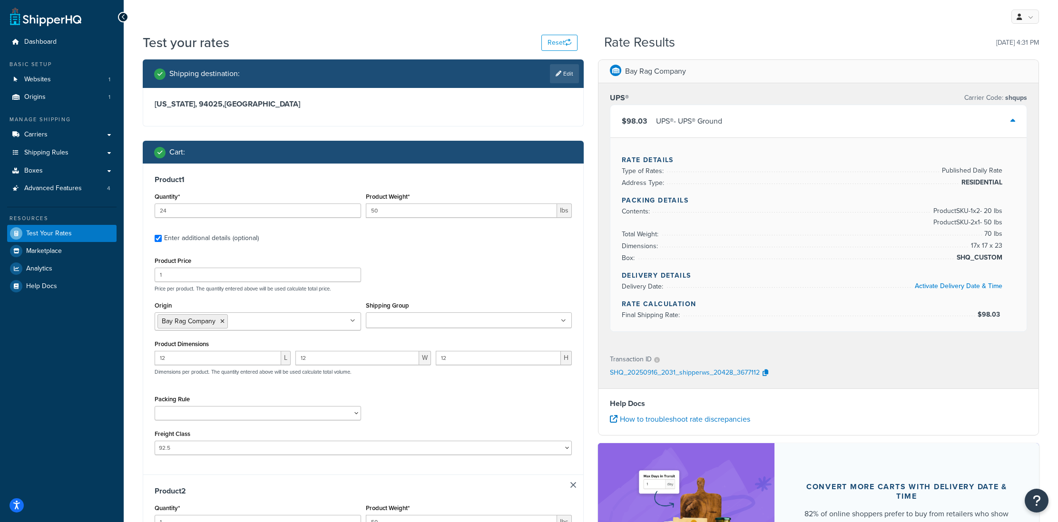
click at [240, 240] on div "Enter additional details (optional)" at bounding box center [211, 238] width 95 height 13
click at [162, 240] on input "Enter additional details (optional)" at bounding box center [158, 238] width 7 height 7
checkbox input "false"
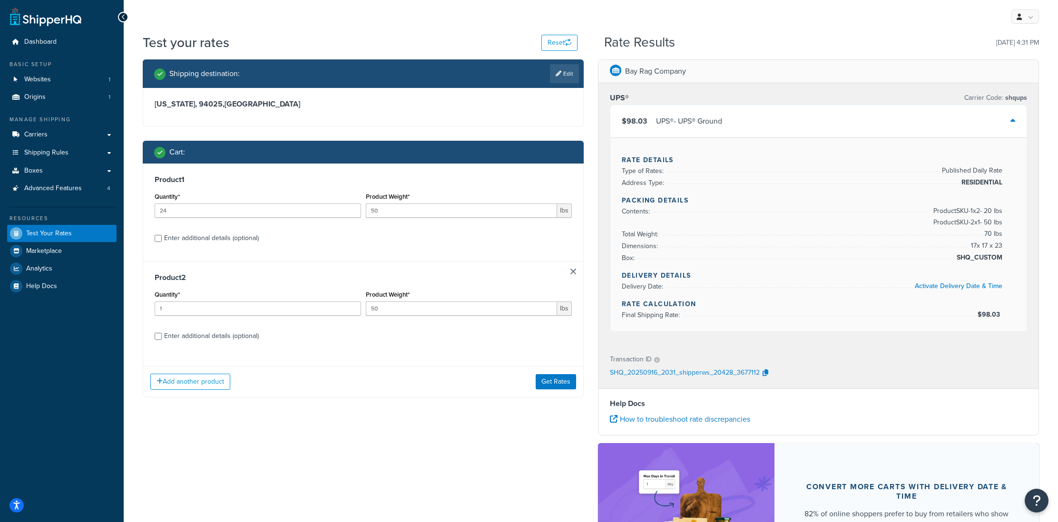
click at [240, 240] on div "Enter additional details (optional)" at bounding box center [211, 238] width 95 height 13
click at [162, 240] on input "Enter additional details (optional)" at bounding box center [158, 238] width 7 height 7
checkbox input "true"
select select "92.5"
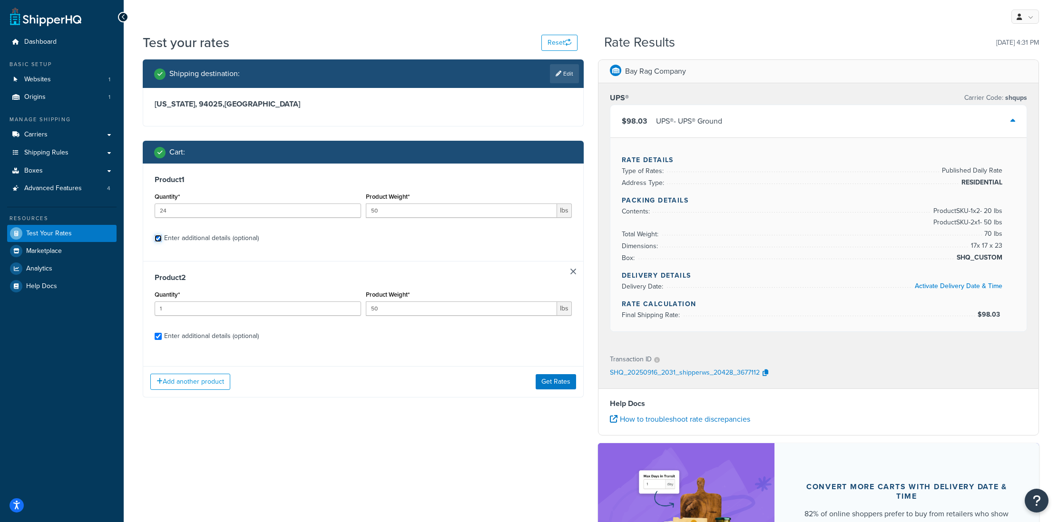
select select "92.5"
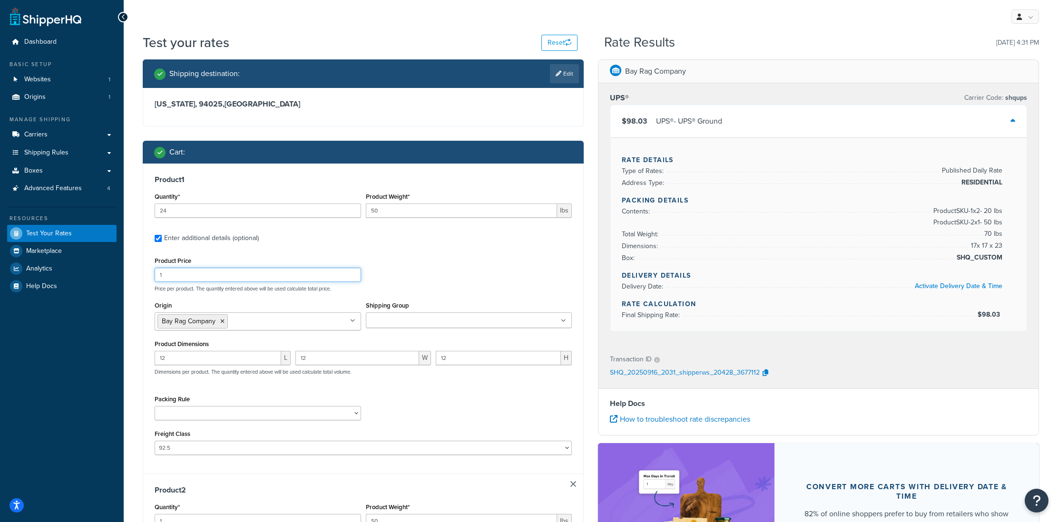
click at [173, 276] on input "1" at bounding box center [258, 275] width 207 height 14
click at [419, 283] on div "Product Price 1 Price per product. The quantity entered above will be used calc…" at bounding box center [363, 274] width 422 height 38
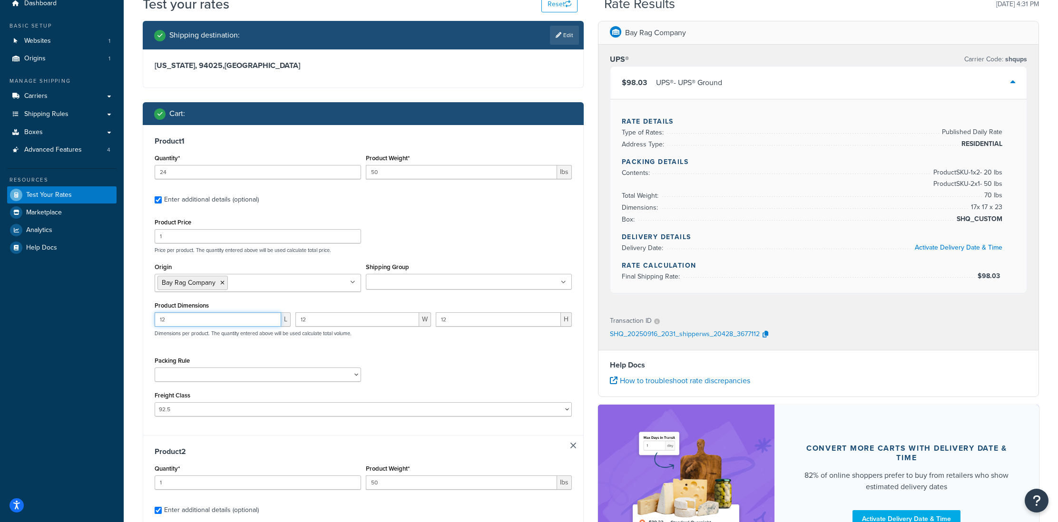
drag, startPoint x: 219, startPoint y: 319, endPoint x: 139, endPoint y: 314, distance: 80.1
click at [139, 314] on div "Shipping destination : Edit California, 94025 , United States Cart : Product 1 …" at bounding box center [363, 410] width 455 height 778
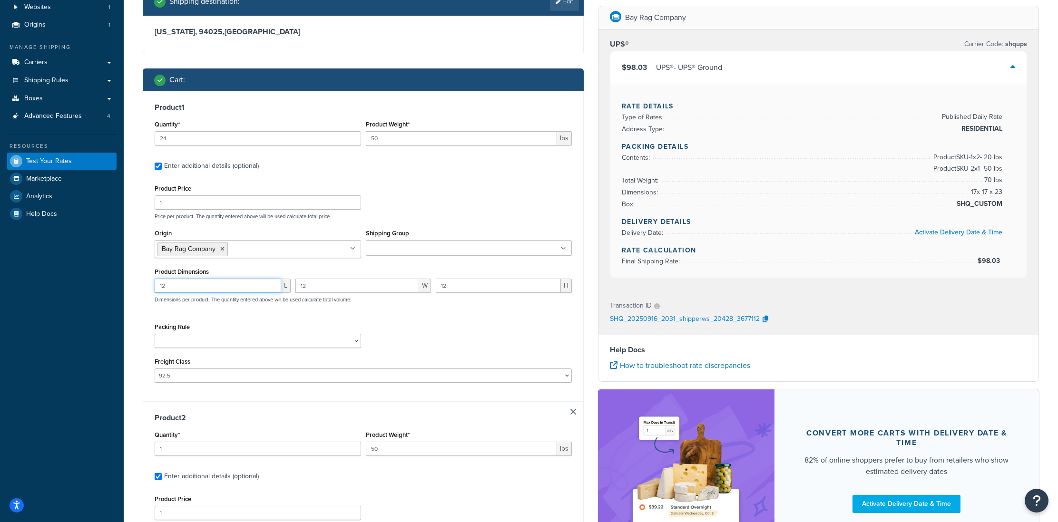
scroll to position [0, 0]
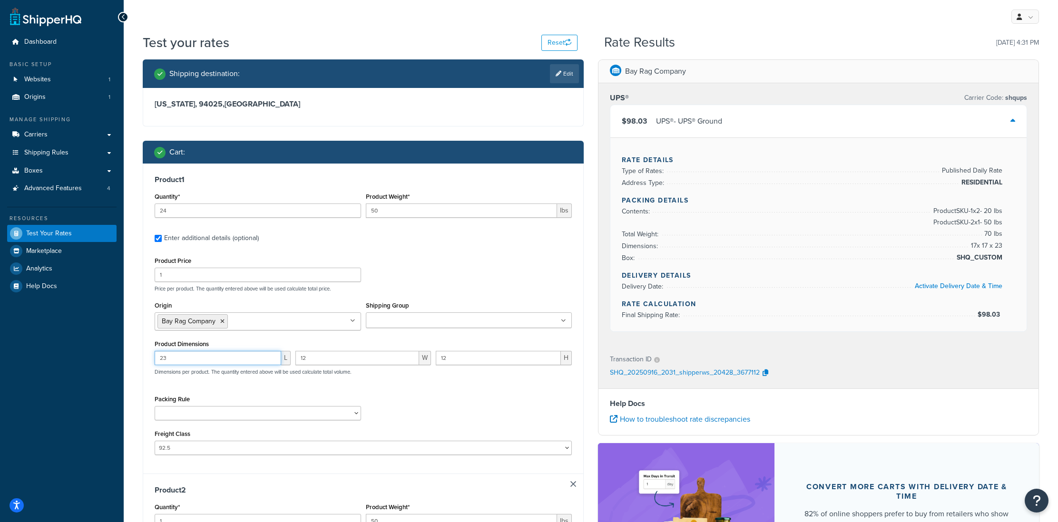
type input "23"
drag, startPoint x: 347, startPoint y: 362, endPoint x: 272, endPoint y: 364, distance: 75.2
click at [272, 364] on div "23 L 12 W 12 H Dimensions per product. The quantity entered above will be used …" at bounding box center [363, 368] width 422 height 35
type input "1"
type input "17"
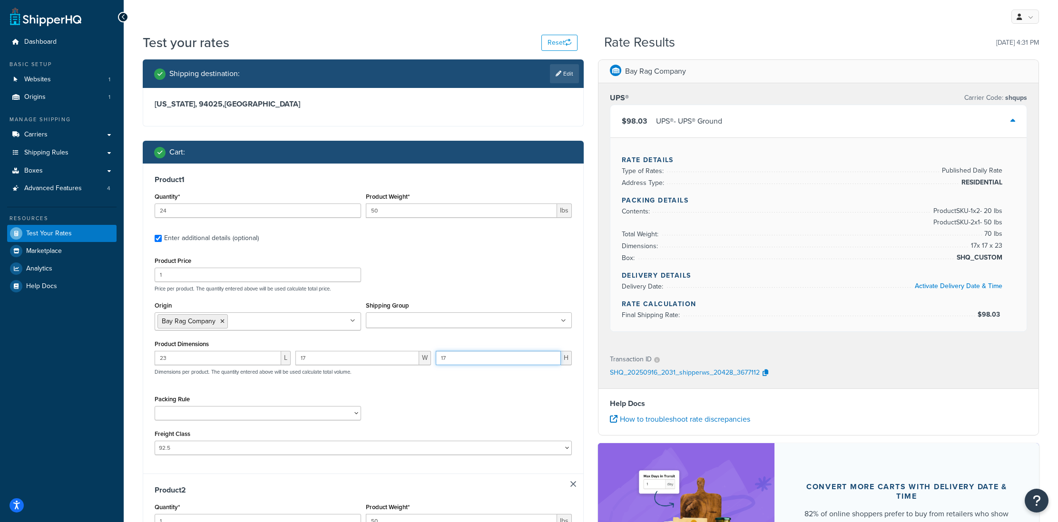
type input "17"
click at [229, 455] on select "50 55 60 65 70 77.5 85 92.5 100 110 125 150 175 200 250 300 400 500" at bounding box center [363, 448] width 417 height 14
select select "100"
click at [155, 442] on select "50 55 60 65 70 77.5 85 92.5 100 110 125 150 175 200 250 300 400 500" at bounding box center [363, 448] width 417 height 14
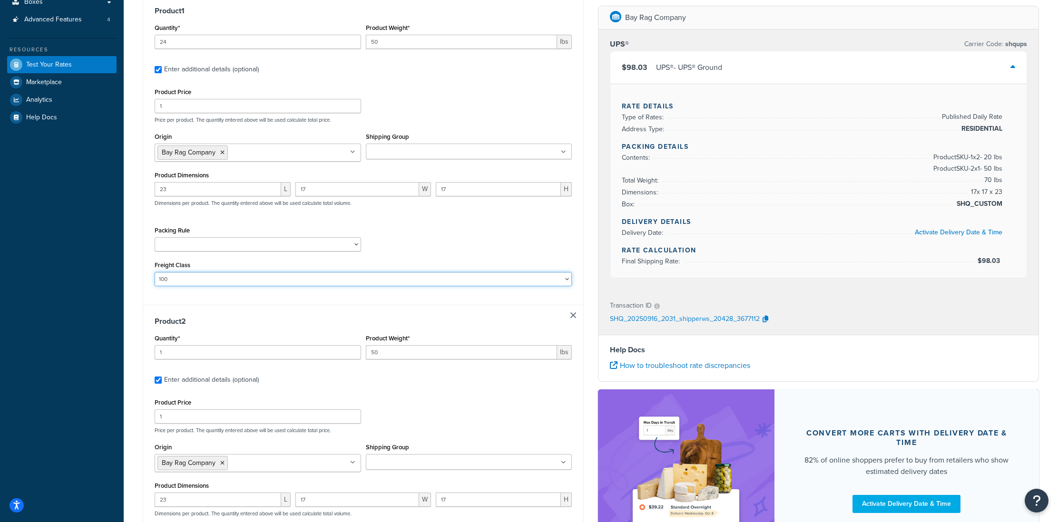
scroll to position [222, 0]
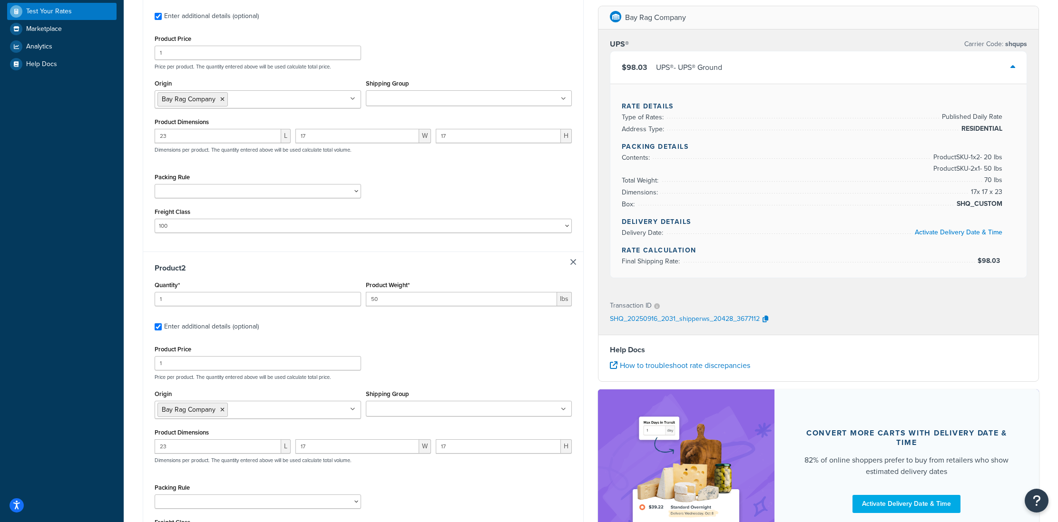
click at [572, 264] on link at bounding box center [574, 262] width 6 height 6
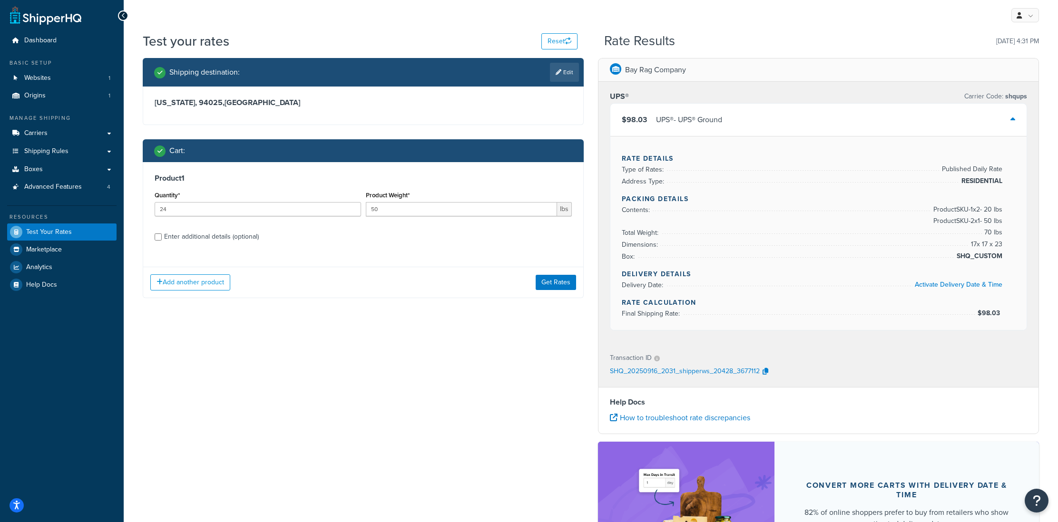
scroll to position [0, 0]
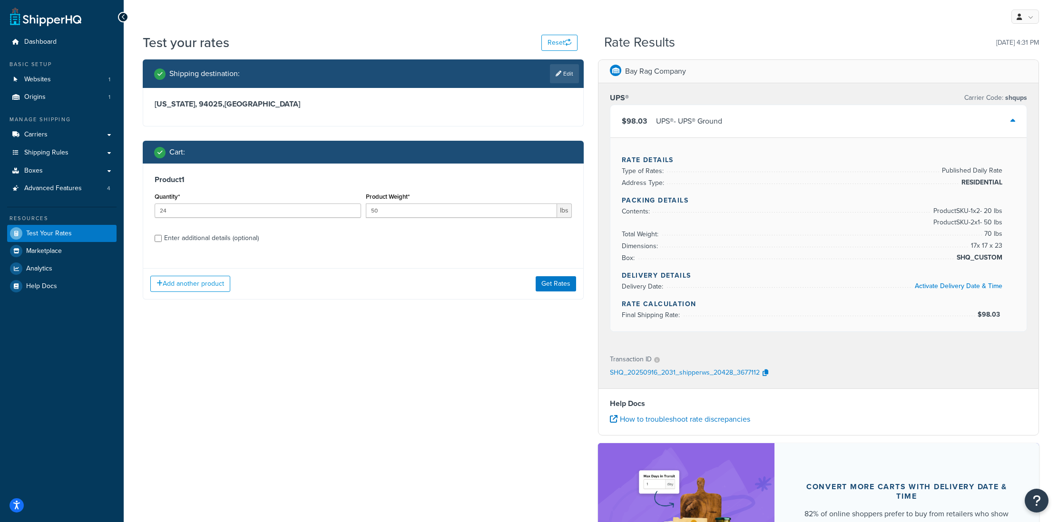
click at [231, 241] on div "Enter additional details (optional)" at bounding box center [211, 238] width 95 height 13
click at [162, 241] on input "Enter additional details (optional)" at bounding box center [158, 238] width 7 height 7
checkbox input "true"
select select "100"
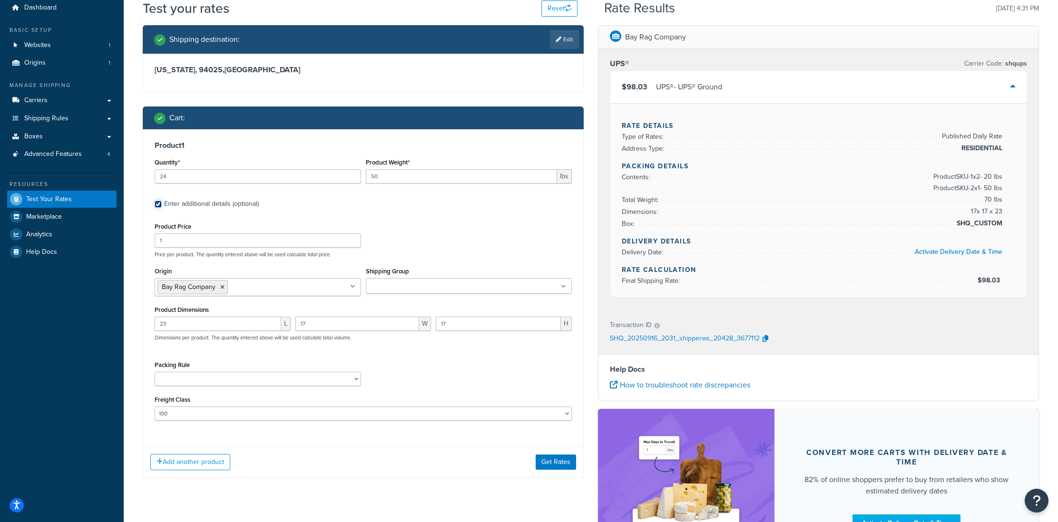
scroll to position [36, 0]
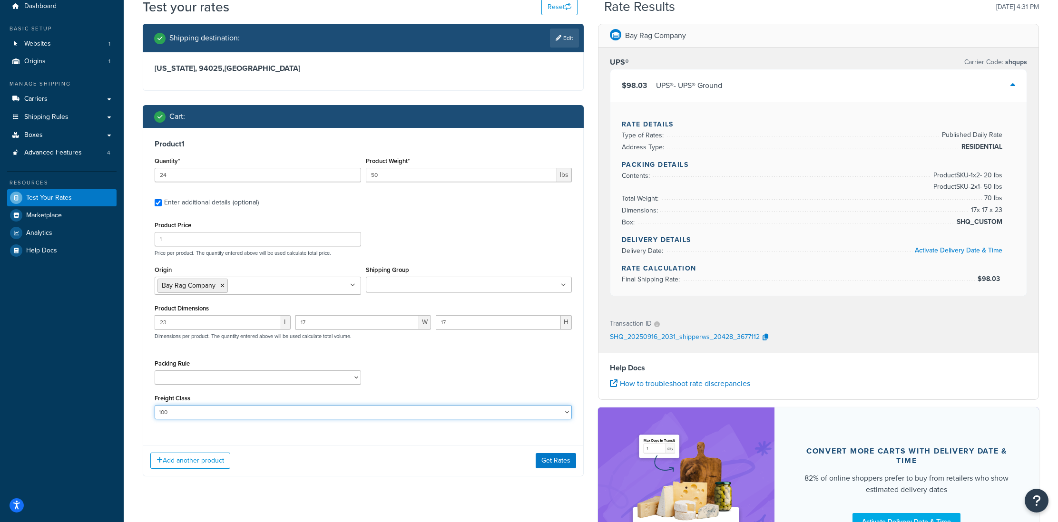
click at [342, 410] on select "50 55 60 65 70 77.5 85 92.5 100 110 125 150 175 200 250 300 400 500" at bounding box center [363, 412] width 417 height 14
click at [212, 380] on select "Packing Rule" at bounding box center [258, 378] width 207 height 14
click at [559, 465] on button "Get Rates" at bounding box center [556, 460] width 40 height 15
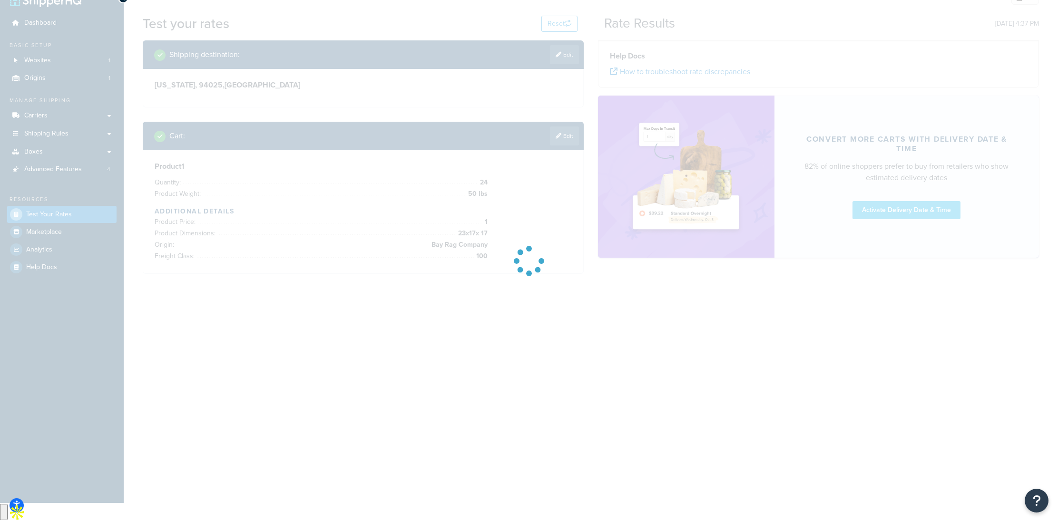
scroll to position [0, 0]
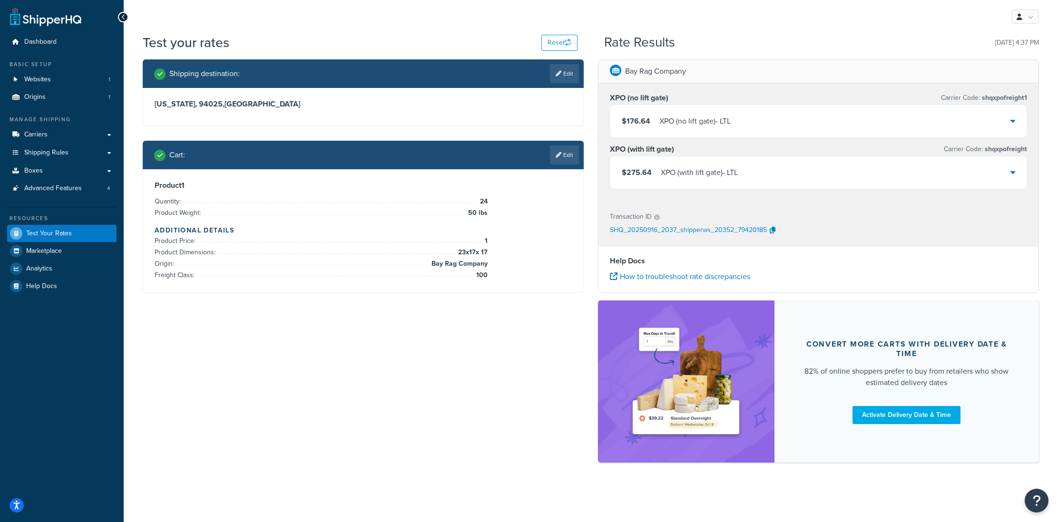
click at [673, 125] on div "XPO (no lift gate) - LTL" at bounding box center [694, 121] width 71 height 13
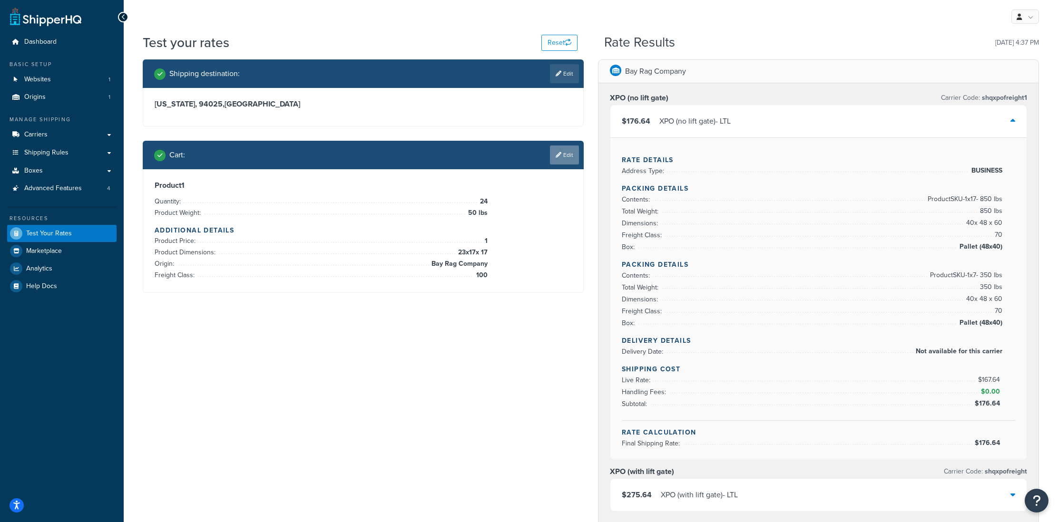
click at [560, 154] on icon at bounding box center [559, 155] width 6 height 6
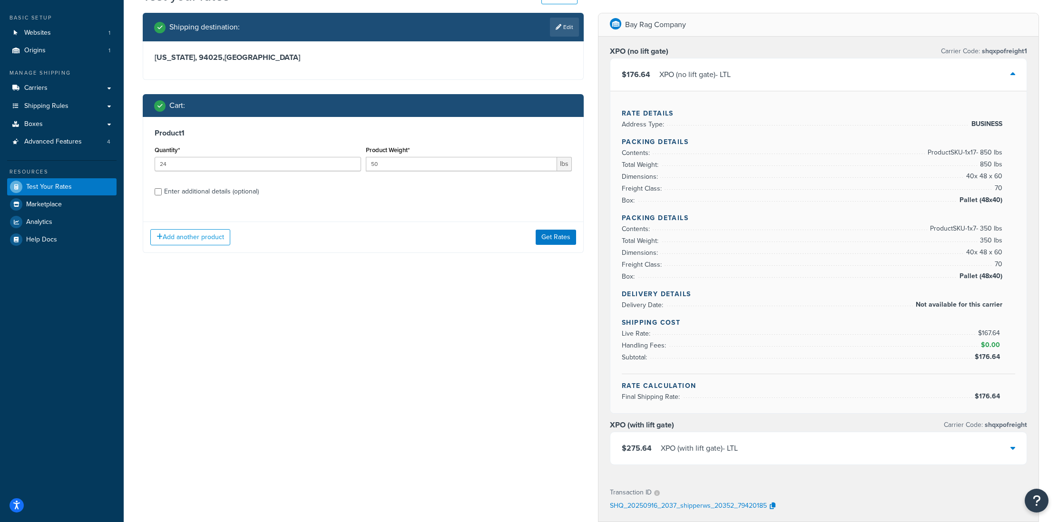
scroll to position [48, 0]
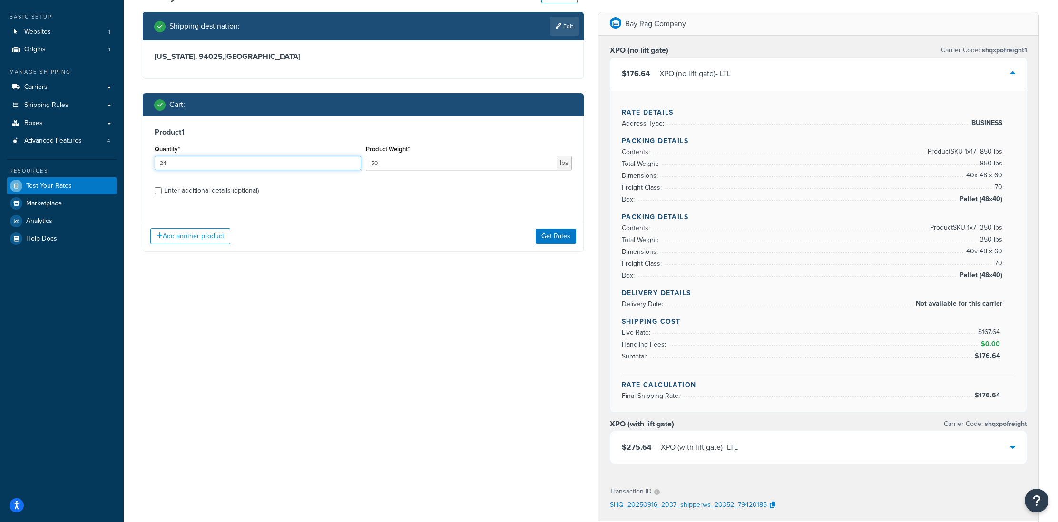
click at [136, 165] on div "Shipping destination : Edit California, 94025 , United States Cart : Product 1 …" at bounding box center [363, 139] width 455 height 255
type input "1"
click at [204, 195] on div "Enter additional details (optional)" at bounding box center [211, 190] width 95 height 13
click at [162, 195] on input "Enter additional details (optional)" at bounding box center [158, 190] width 7 height 7
checkbox input "true"
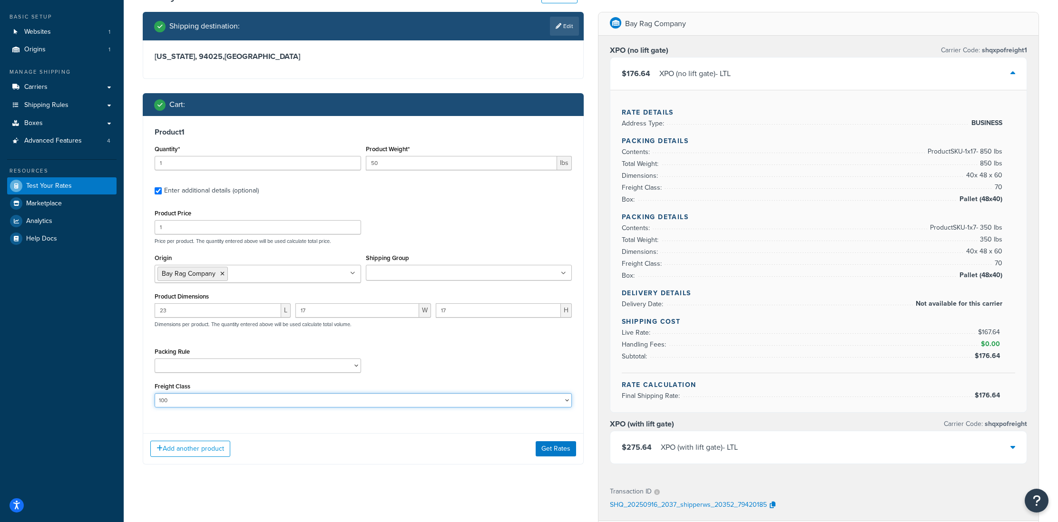
click at [180, 400] on select "50 55 60 65 70 77.5 85 92.5 100 110 125 150 175 200 250 300 400 500" at bounding box center [363, 401] width 417 height 14
select select "92.5"
click at [155, 394] on select "50 55 60 65 70 77.5 85 92.5 100 110 125 150 175 200 250 300 400 500" at bounding box center [363, 401] width 417 height 14
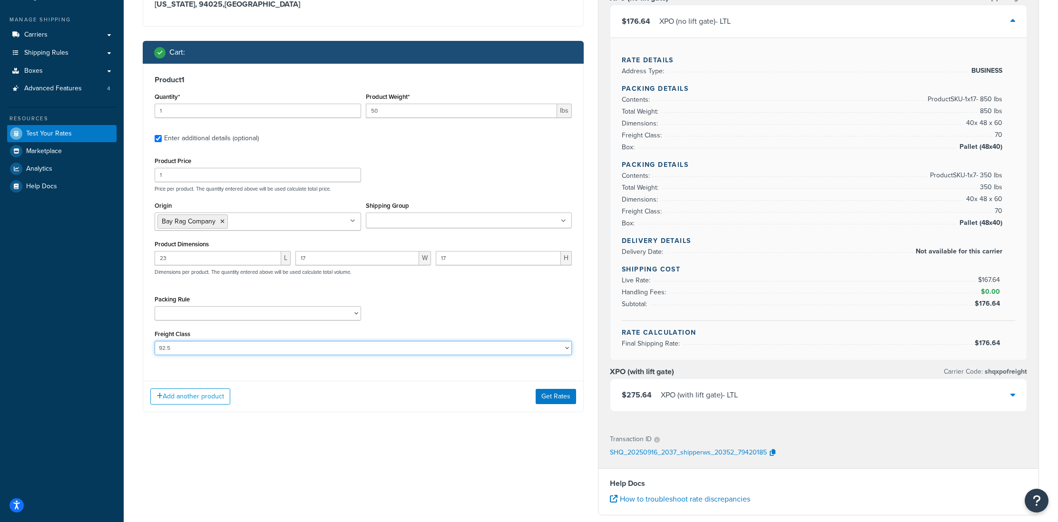
scroll to position [111, 0]
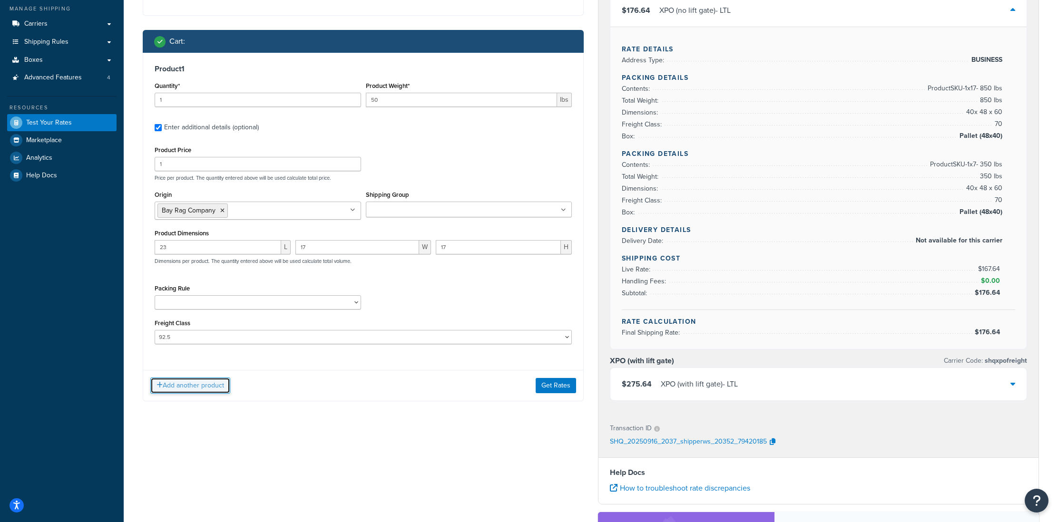
click at [216, 390] on button "Add another product" at bounding box center [190, 386] width 80 height 16
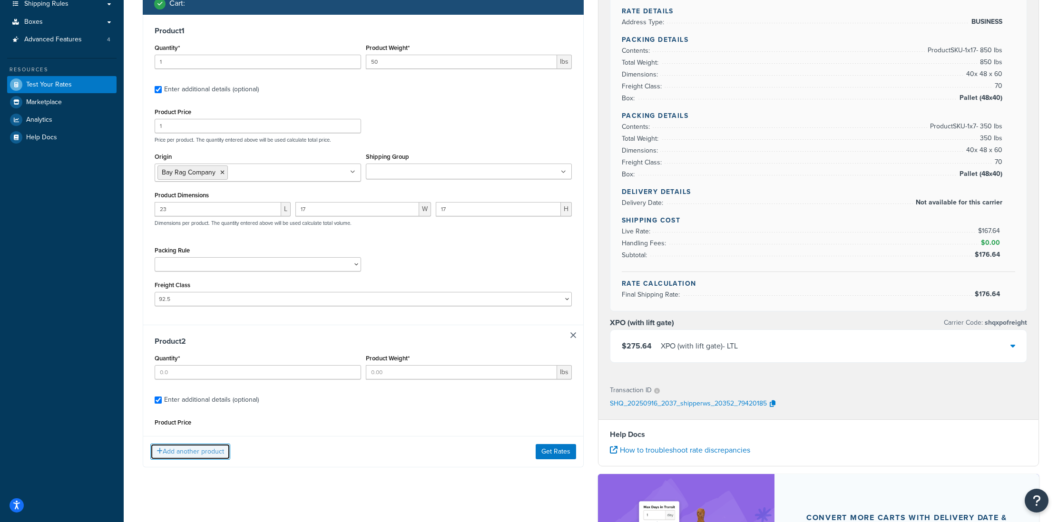
scroll to position [150, 0]
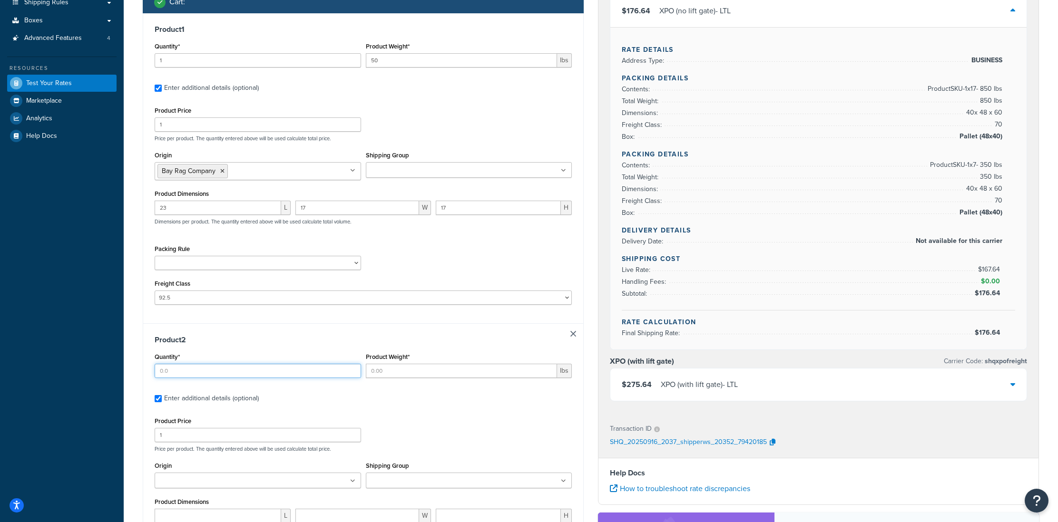
click at [171, 370] on input "Quantity*" at bounding box center [258, 371] width 207 height 14
type input "1"
click at [380, 375] on input "Product Weight*" at bounding box center [462, 371] width 192 height 14
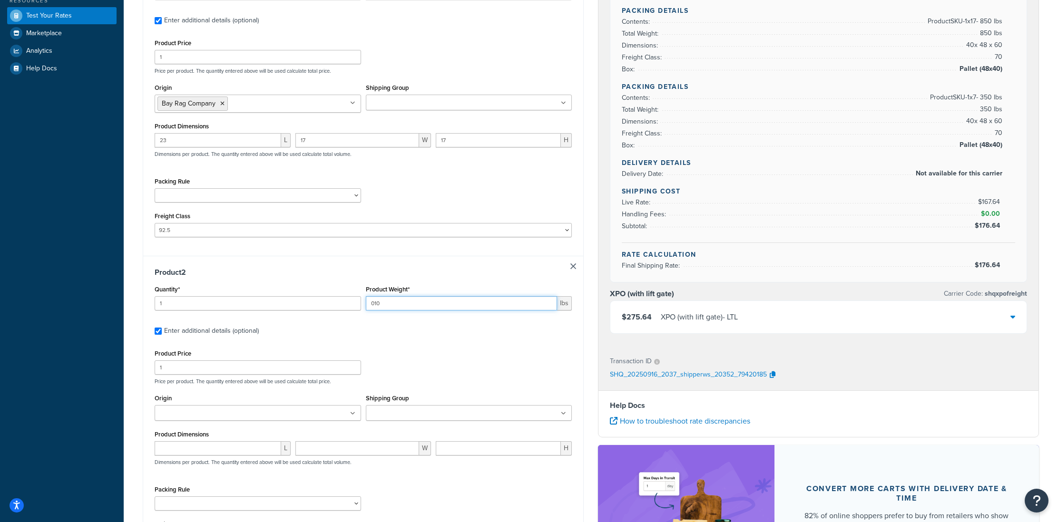
scroll to position [220, 0]
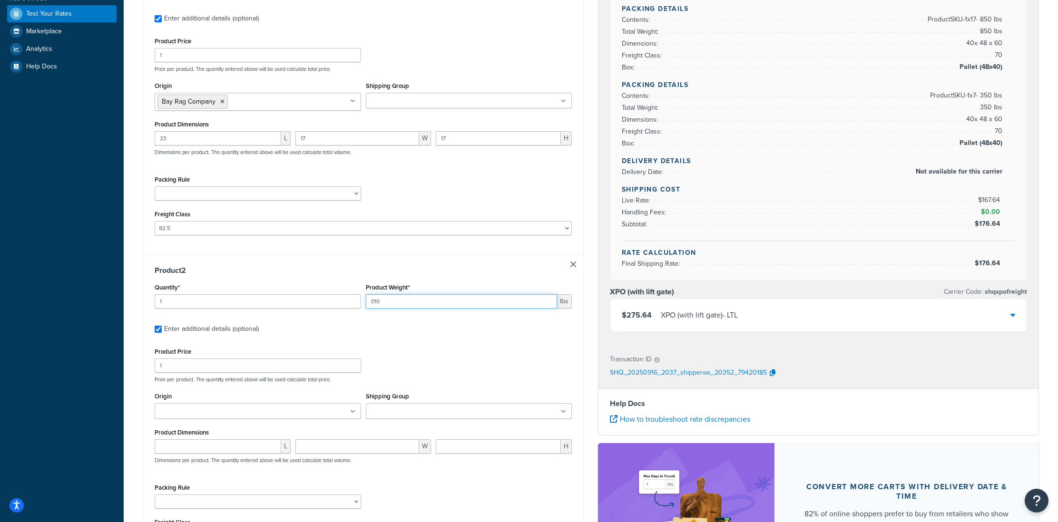
type input "010"
click at [164, 413] on input "Origin" at bounding box center [199, 412] width 84 height 10
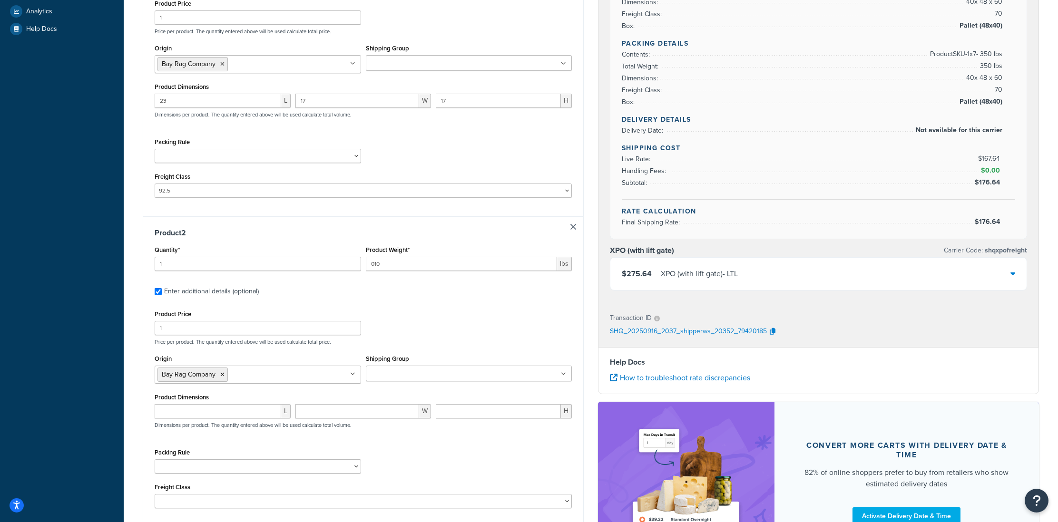
scroll to position [258, 0]
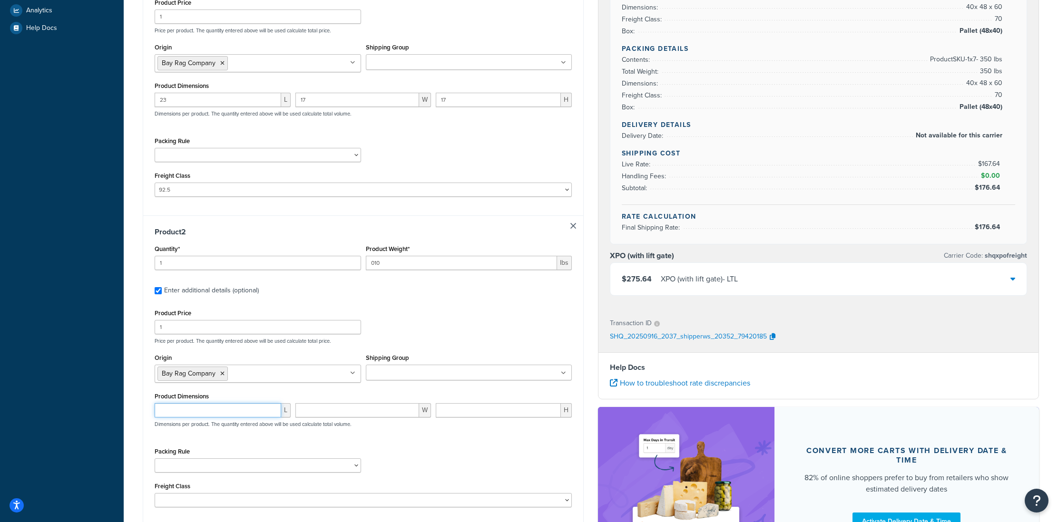
click at [206, 412] on input "number" at bounding box center [218, 410] width 127 height 14
type input "12"
click at [364, 461] on div "Packing Rule" at bounding box center [363, 462] width 422 height 35
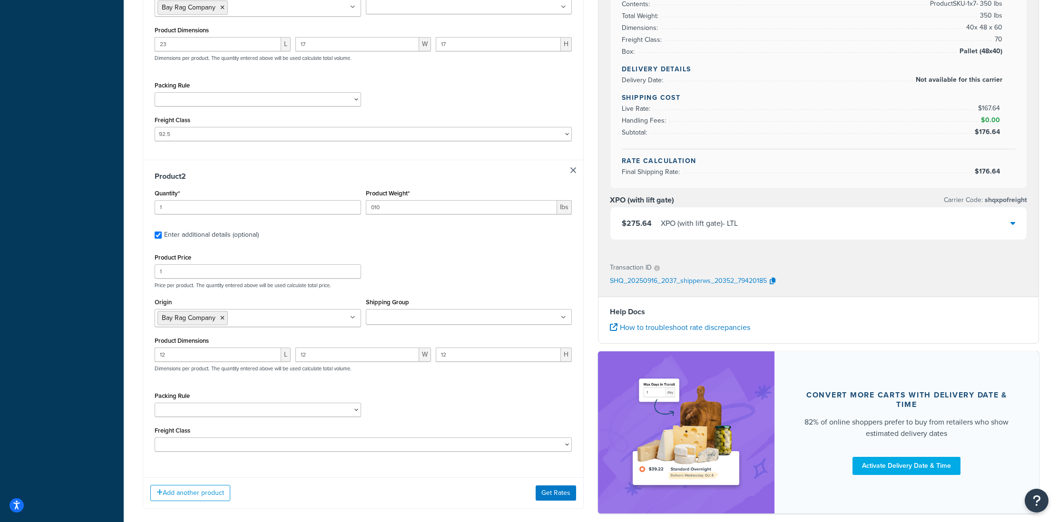
scroll to position [315, 0]
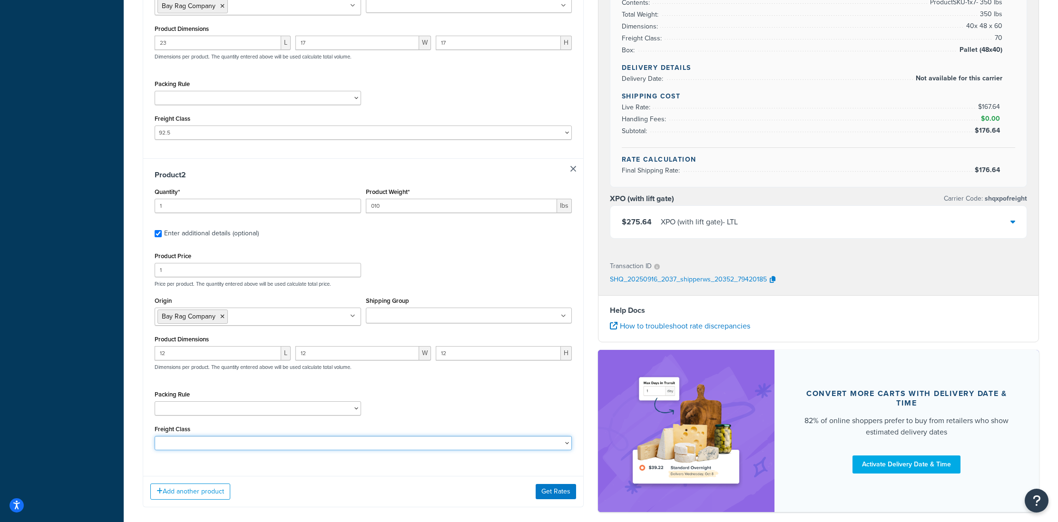
click at [227, 442] on select "50 55 60 65 70 77.5 85 92.5 100 110 125 150 175 200 250 300 400 500" at bounding box center [363, 443] width 417 height 14
select select "92.5"
click at [155, 439] on select "50 55 60 65 70 77.5 85 92.5 100 110 125 150 175 200 250 300 400 500" at bounding box center [363, 443] width 417 height 14
click at [476, 272] on div "Product Price 1 Price per product. The quantity entered above will be used calc…" at bounding box center [363, 269] width 422 height 38
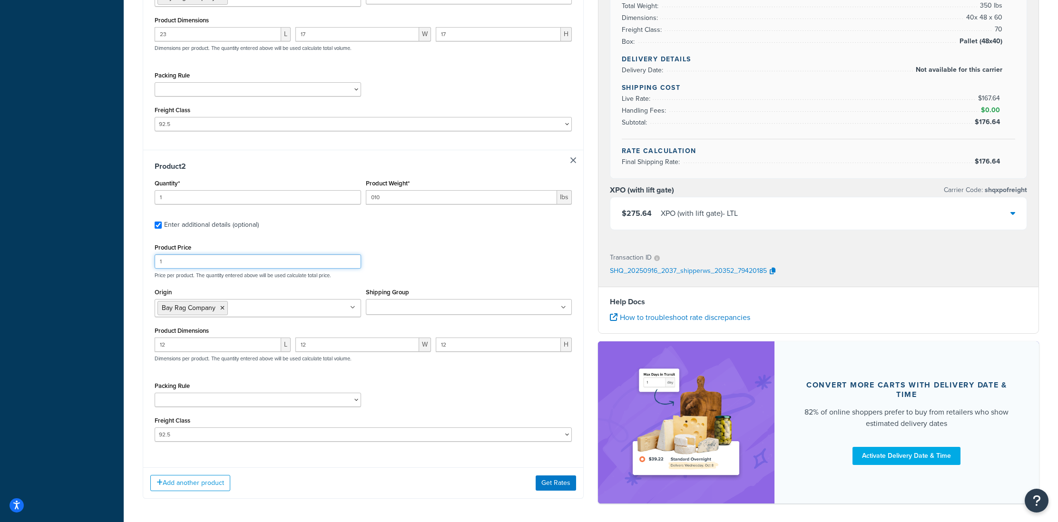
scroll to position [325, 0]
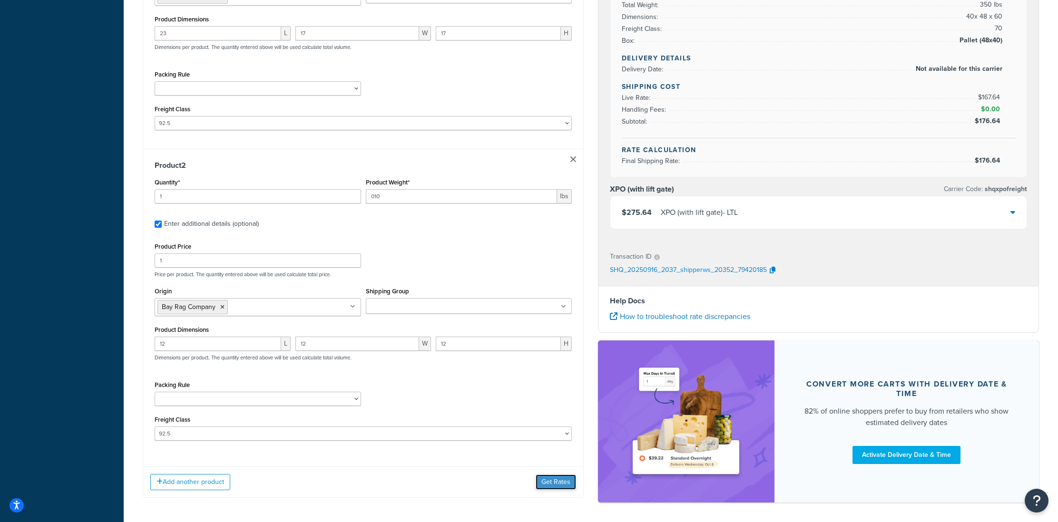
click at [541, 486] on button "Get Rates" at bounding box center [556, 482] width 40 height 15
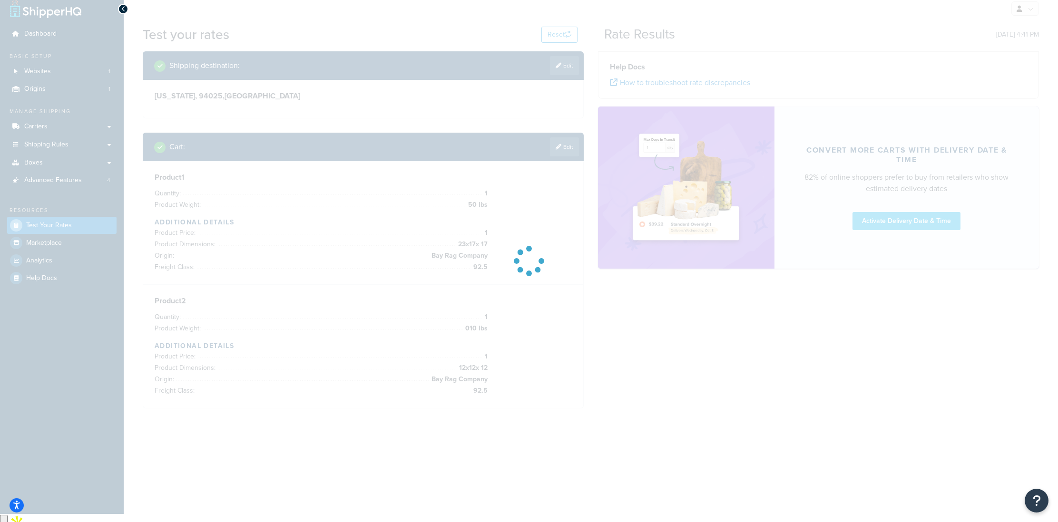
scroll to position [0, 0]
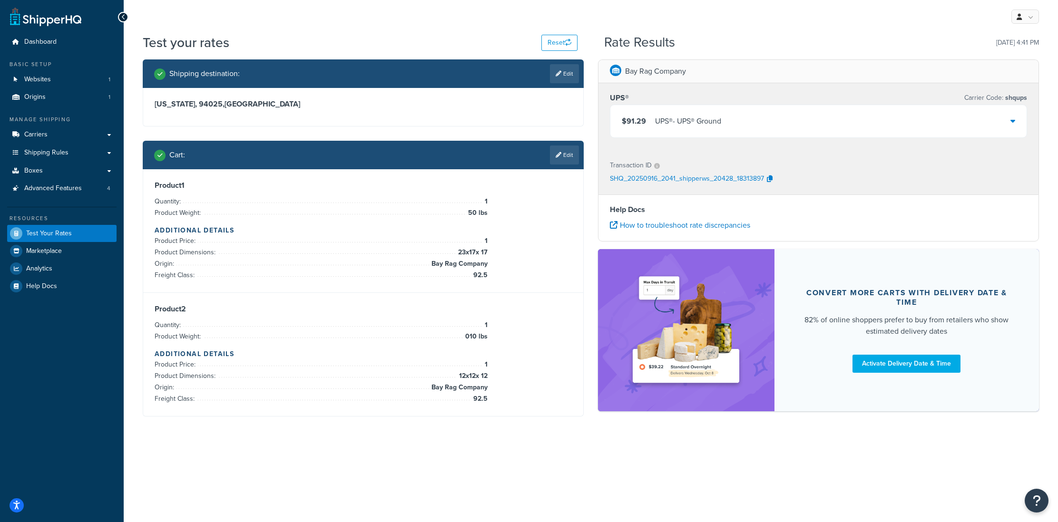
click at [755, 119] on div "$91.29 UPS® - UPS® Ground" at bounding box center [818, 121] width 416 height 32
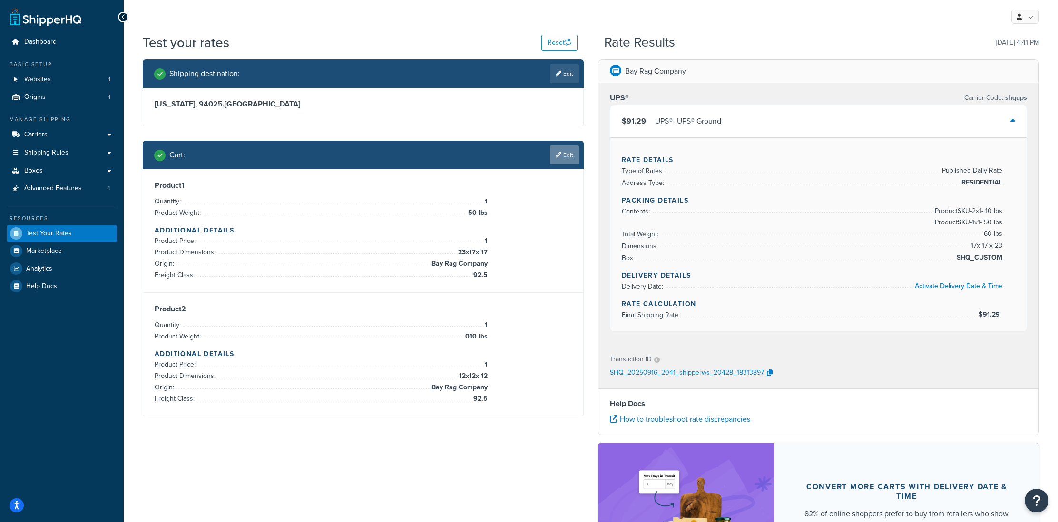
click at [575, 164] on link "Edit" at bounding box center [564, 155] width 29 height 19
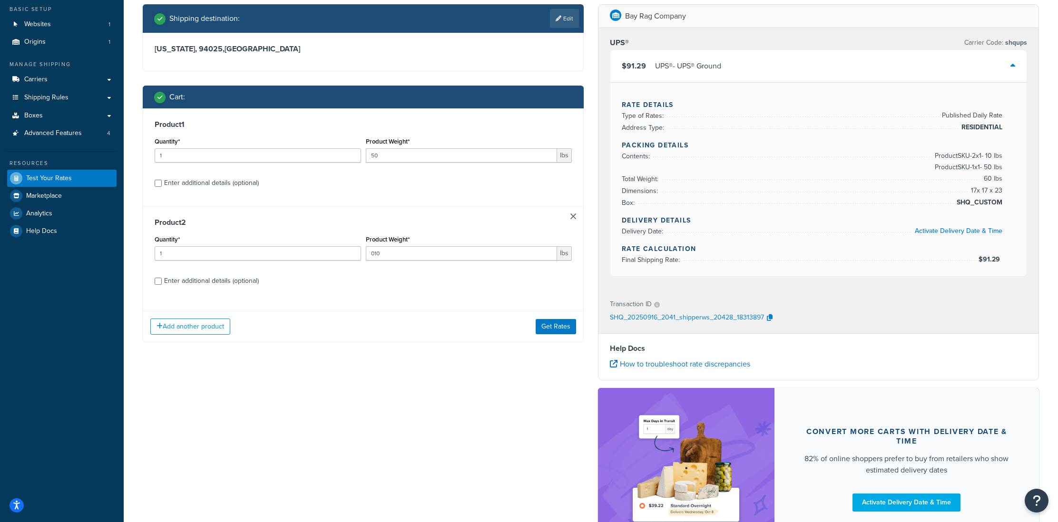
scroll to position [58, 0]
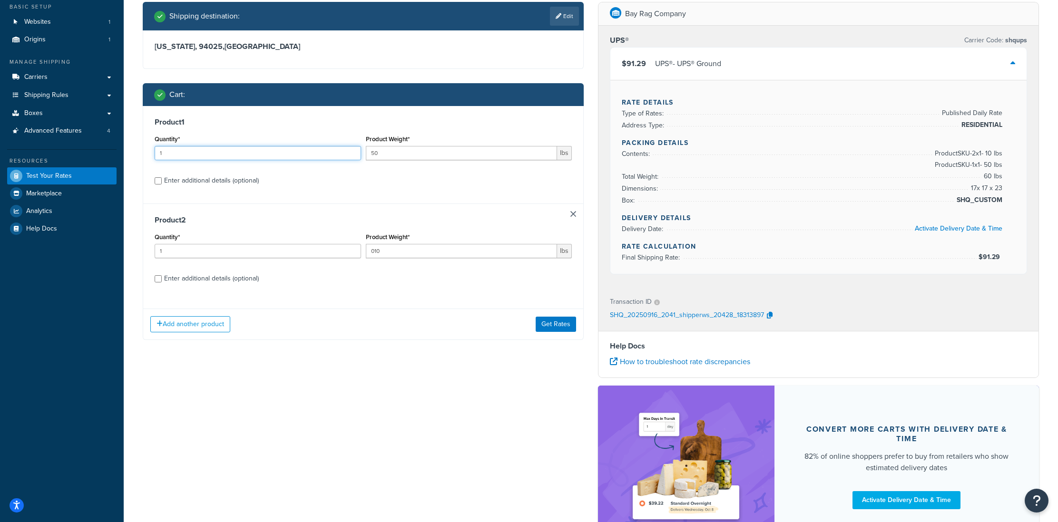
drag, startPoint x: 155, startPoint y: 154, endPoint x: 143, endPoint y: 153, distance: 11.9
click at [143, 153] on div "Product 1 Quantity* 1 Product Weight* 50 lbs Enter additional details (optional)" at bounding box center [363, 155] width 440 height 98
type input "24"
click at [565, 329] on button "Get Rates" at bounding box center [556, 324] width 40 height 15
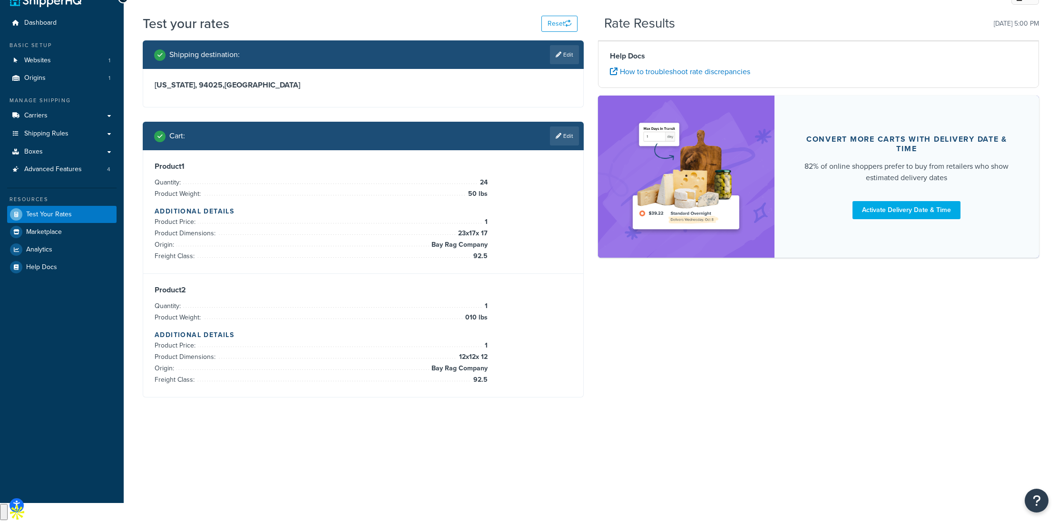
scroll to position [0, 0]
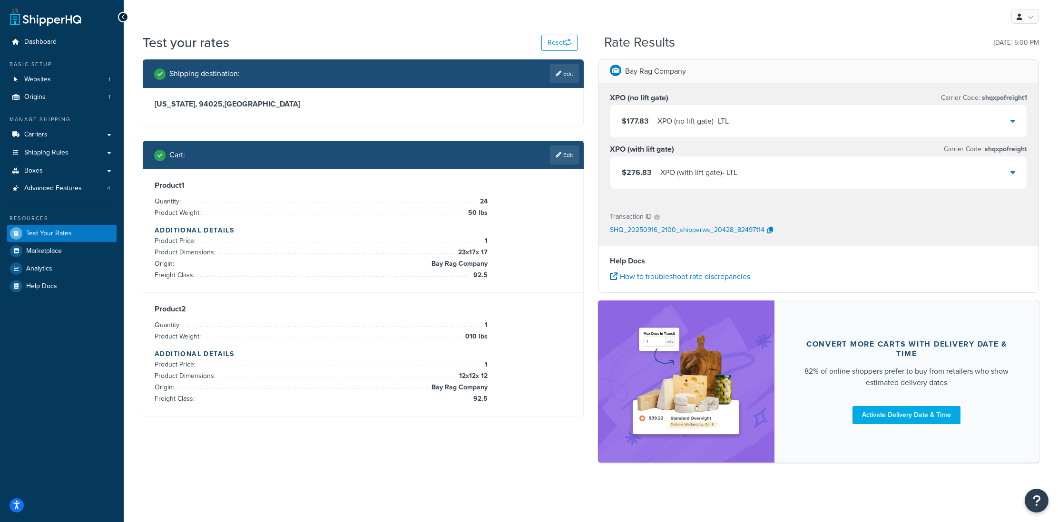
click at [777, 126] on div "$177.83 XPO (no lift gate) - LTL" at bounding box center [818, 121] width 416 height 32
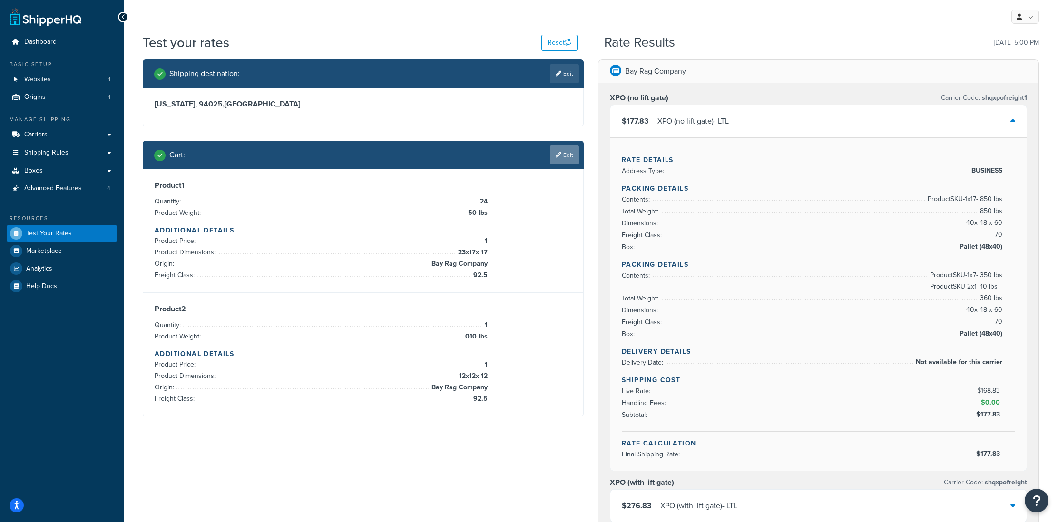
click at [562, 153] on link "Edit" at bounding box center [564, 155] width 29 height 19
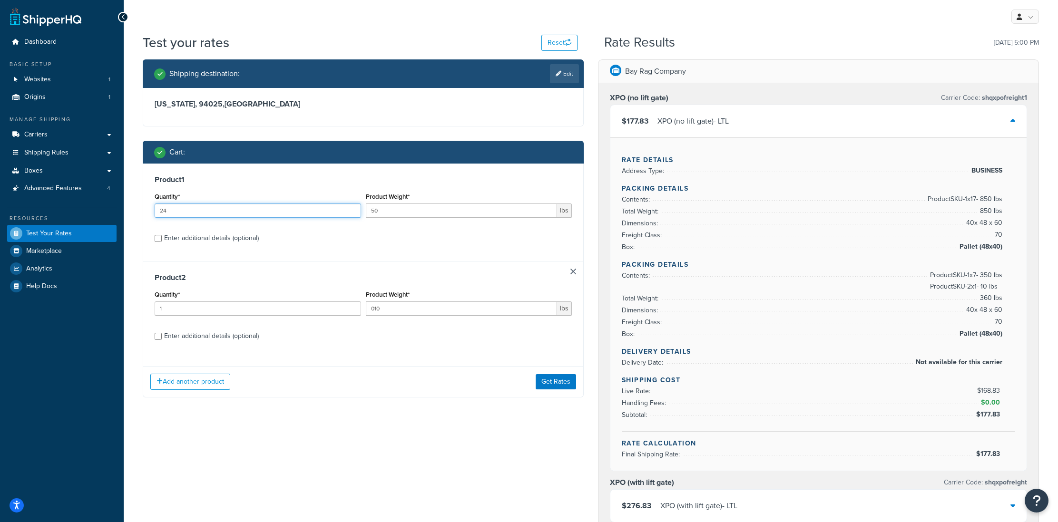
drag, startPoint x: 158, startPoint y: 210, endPoint x: 151, endPoint y: 210, distance: 7.2
click at [151, 210] on div "Product 1 Quantity* 24 Product Weight* 50 lbs Enter additional details (optiona…" at bounding box center [363, 213] width 440 height 98
type input "1"
click at [560, 379] on button "Get Rates" at bounding box center [556, 381] width 40 height 15
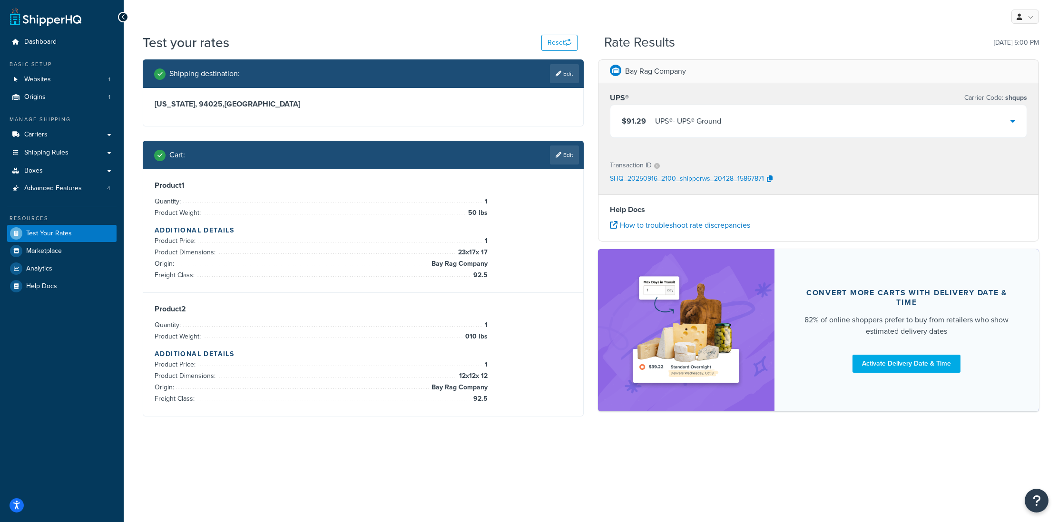
click at [719, 132] on div "$91.29 UPS® - UPS® Ground" at bounding box center [818, 121] width 416 height 32
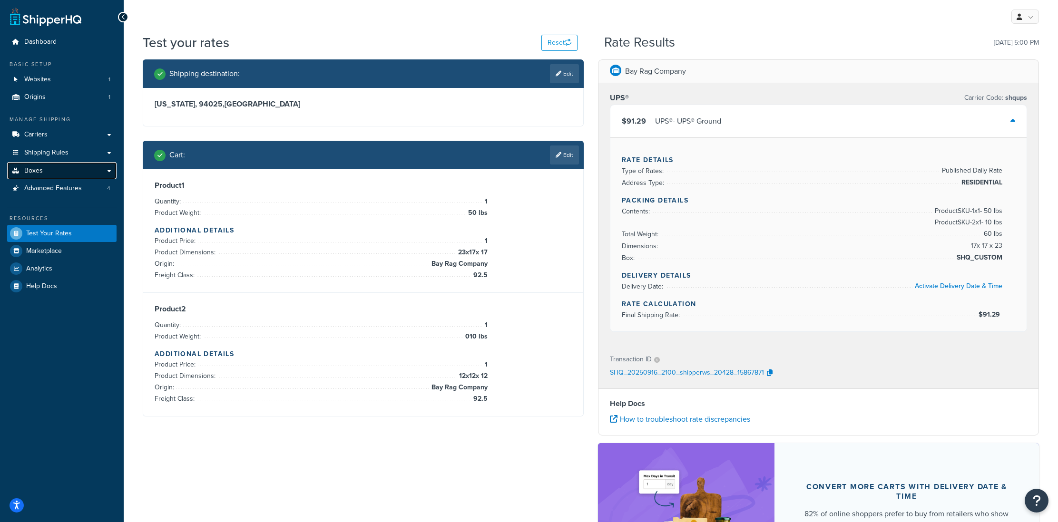
click at [33, 172] on span "Boxes" at bounding box center [33, 171] width 19 height 8
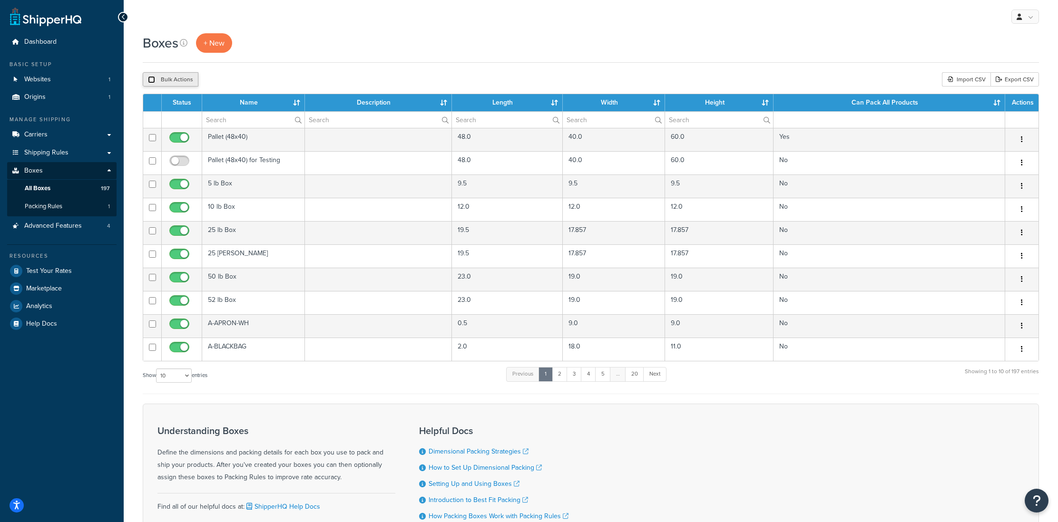
click at [152, 78] on input "checkbox" at bounding box center [151, 79] width 7 height 7
checkbox input "true"
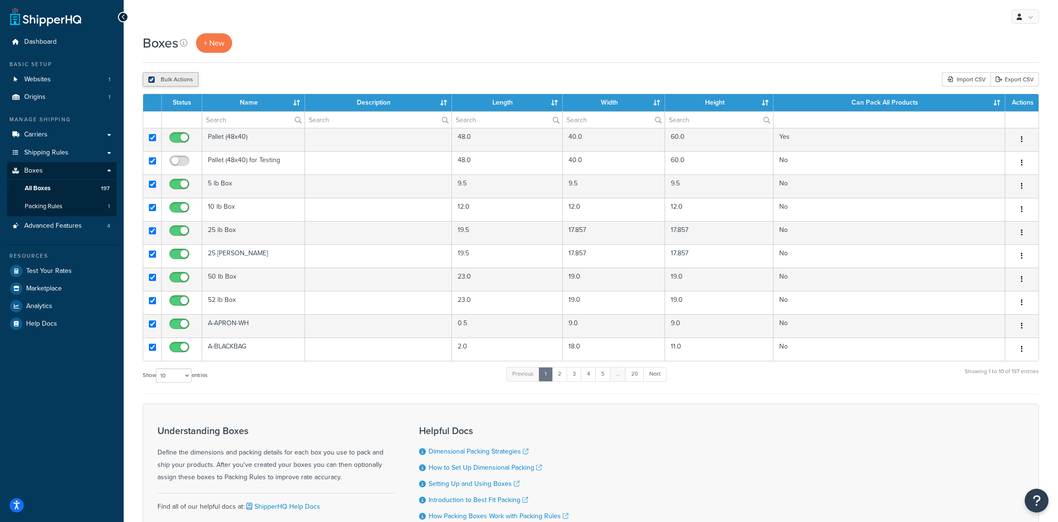
checkbox input "true"
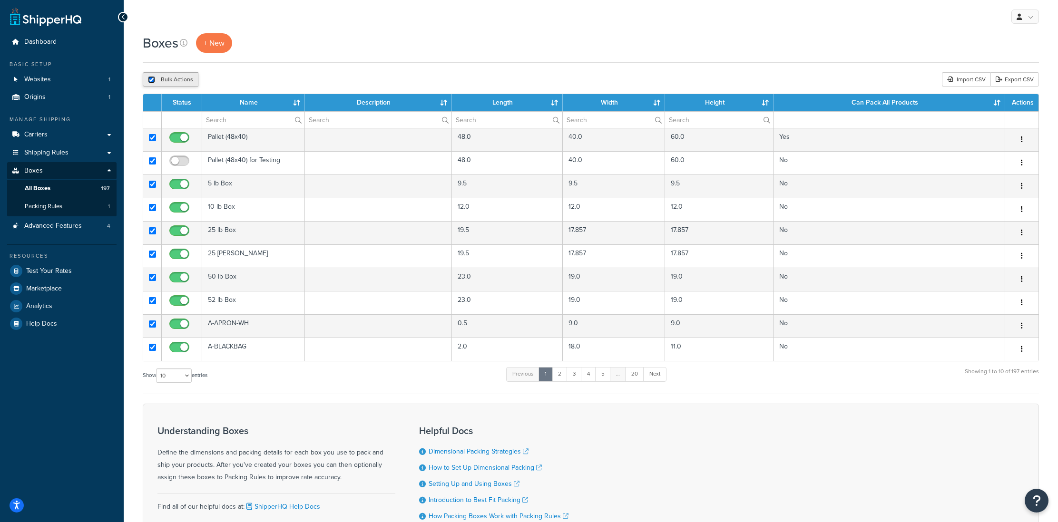
checkbox input "true"
click at [254, 82] on button "Delete" at bounding box center [253, 79] width 33 height 14
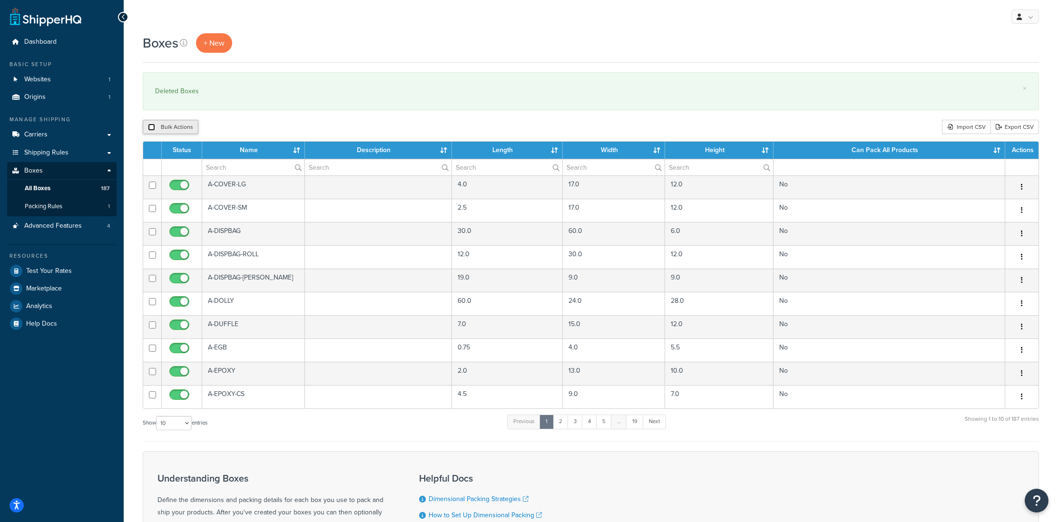
click at [148, 129] on input "checkbox" at bounding box center [151, 127] width 7 height 7
checkbox input "true"
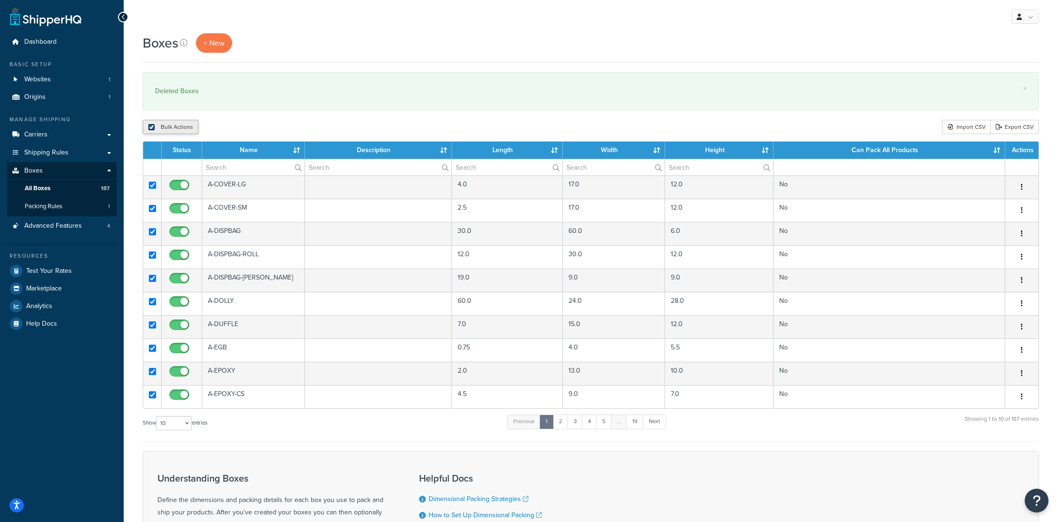
checkbox input "true"
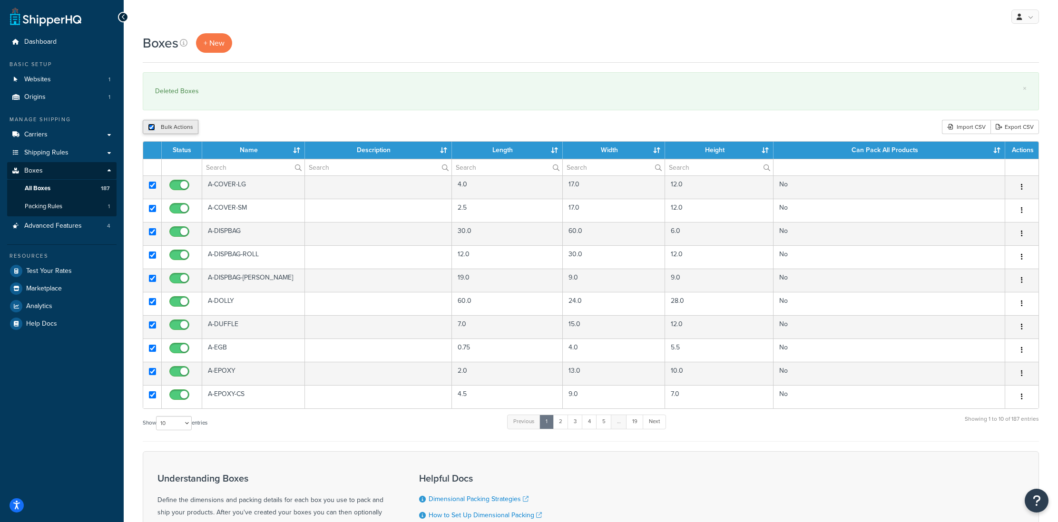
checkbox input "true"
click at [179, 430] on select "10 15 25 50 100 1000" at bounding box center [174, 423] width 36 height 14
select select "1000"
click at [157, 417] on select "10 15 25 50 100 1000" at bounding box center [174, 423] width 36 height 14
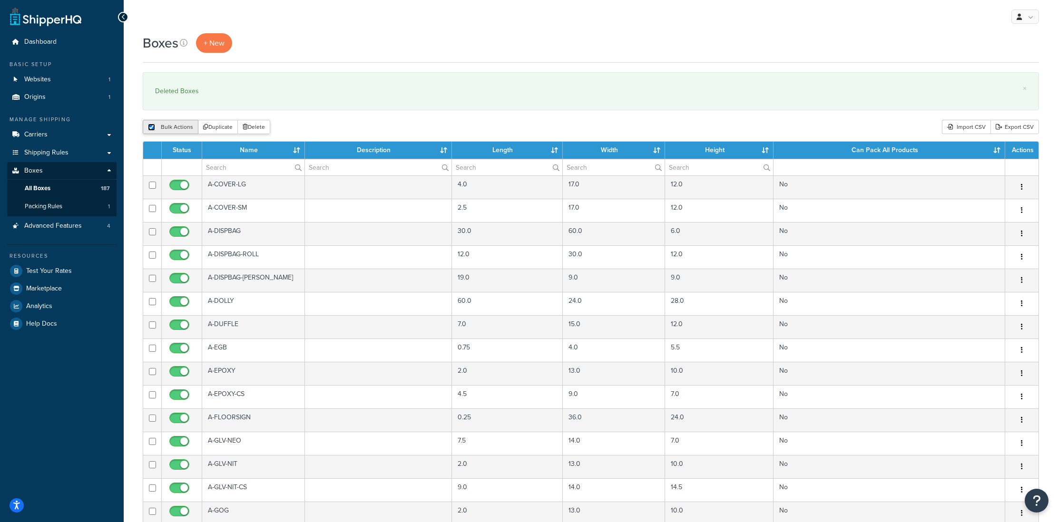
click at [149, 126] on input "checkbox" at bounding box center [151, 127] width 7 height 7
checkbox input "false"
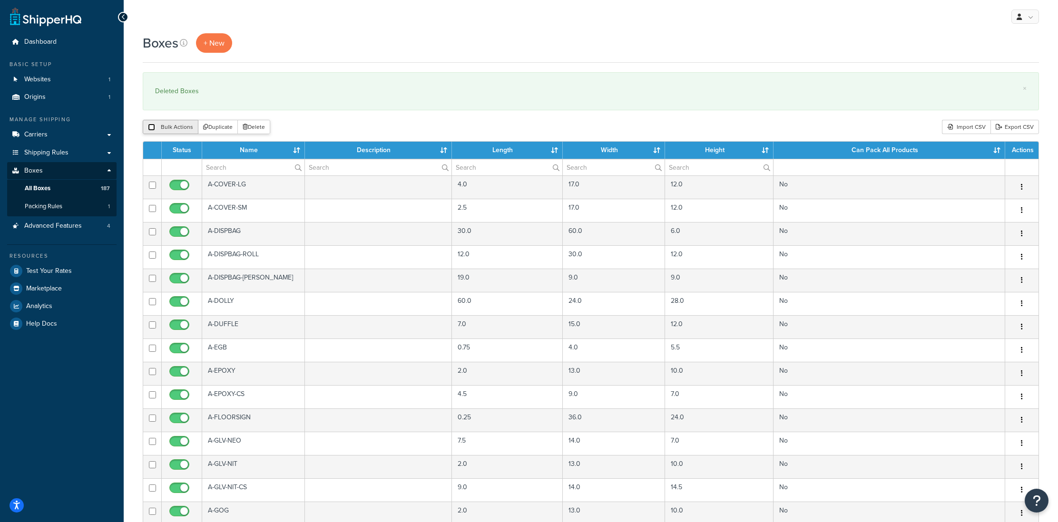
checkbox input "false"
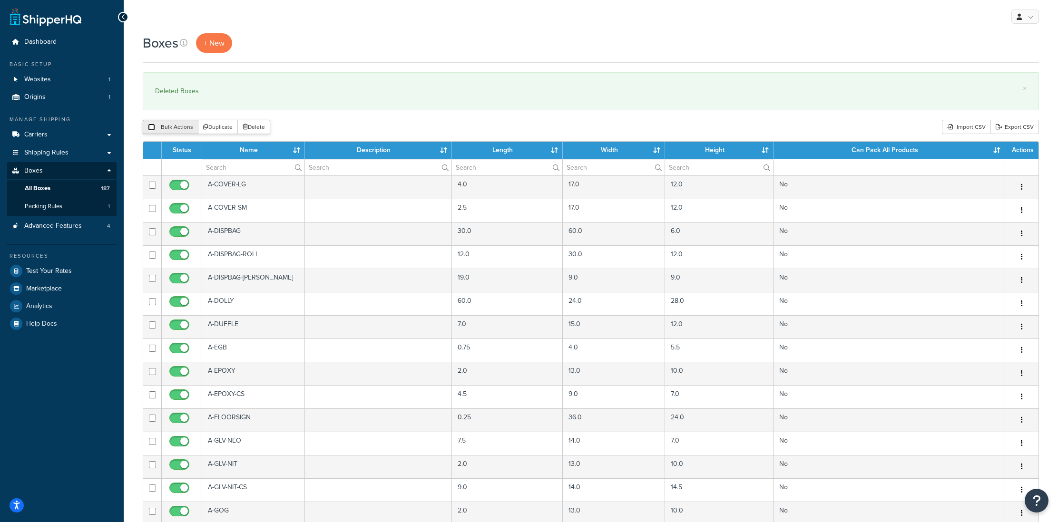
checkbox input "false"
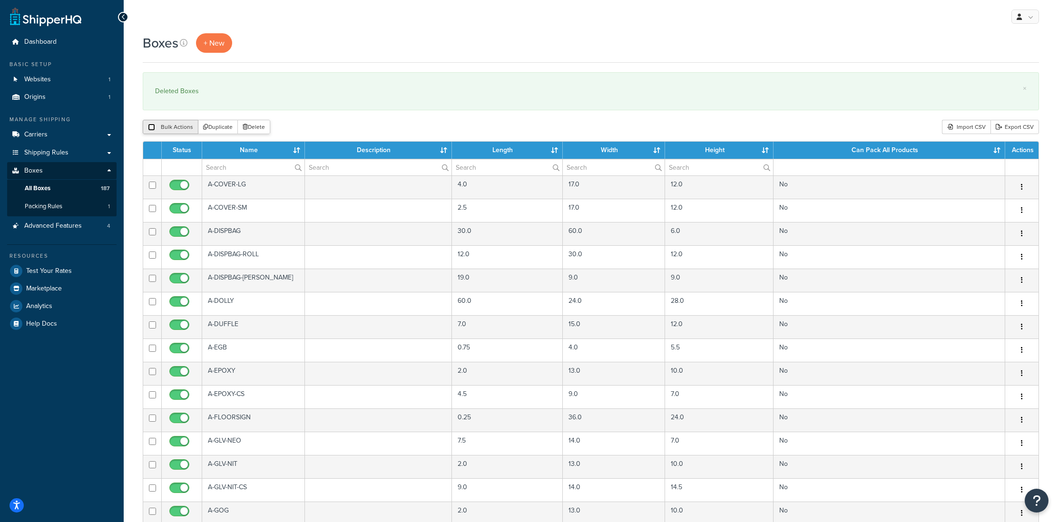
checkbox input "false"
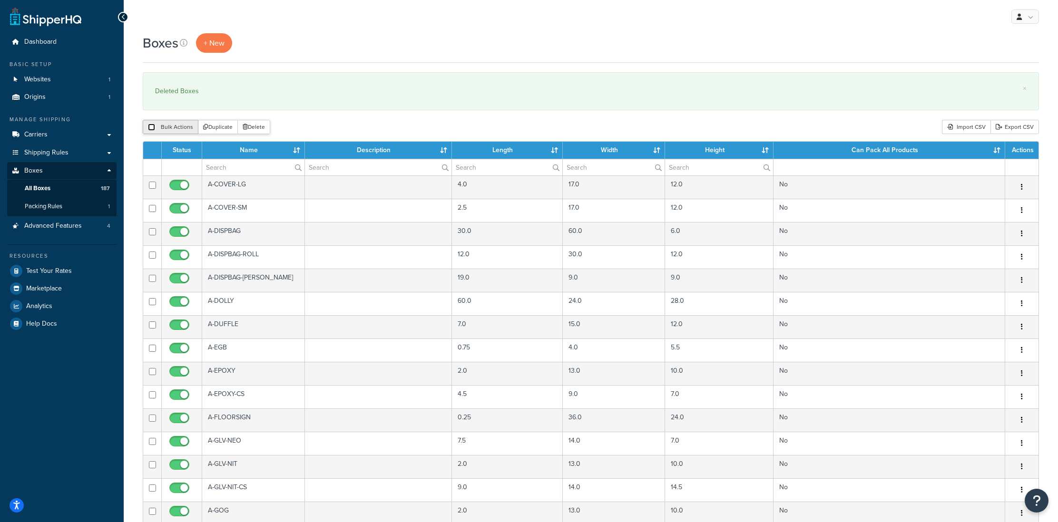
checkbox input "false"
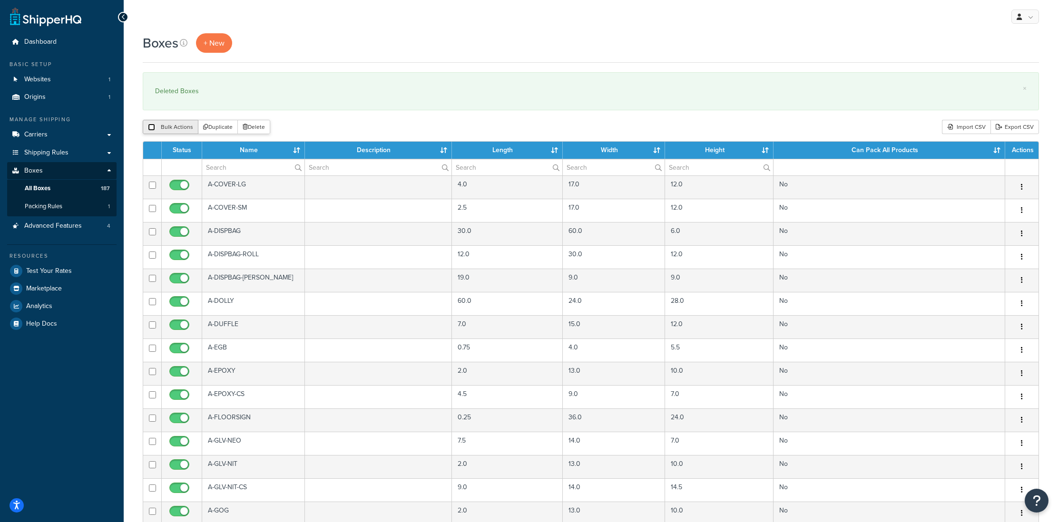
checkbox input "false"
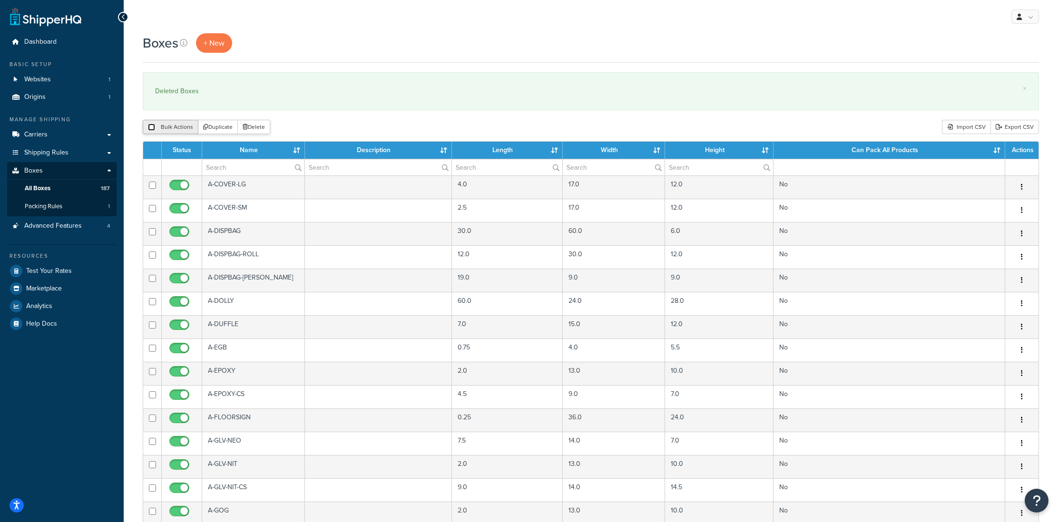
checkbox input "false"
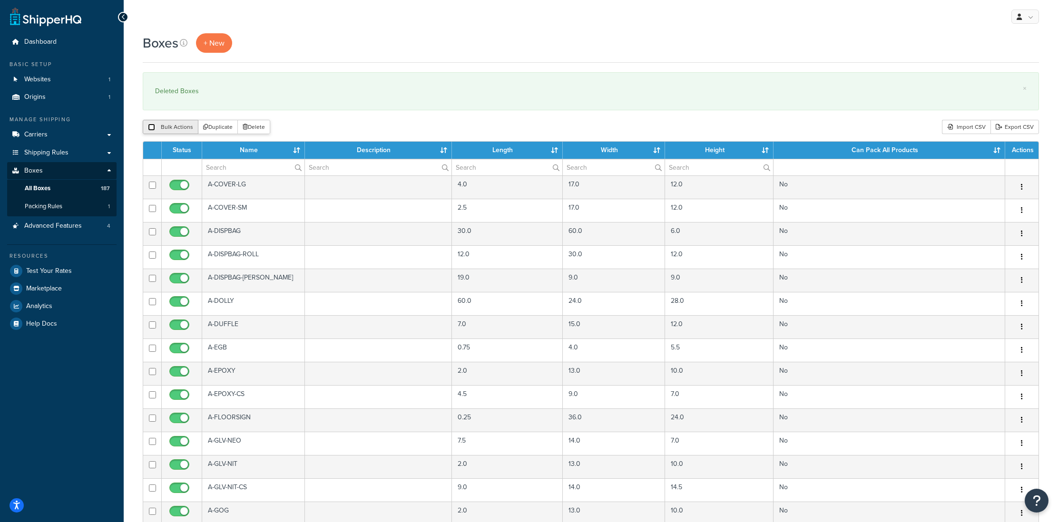
checkbox input "false"
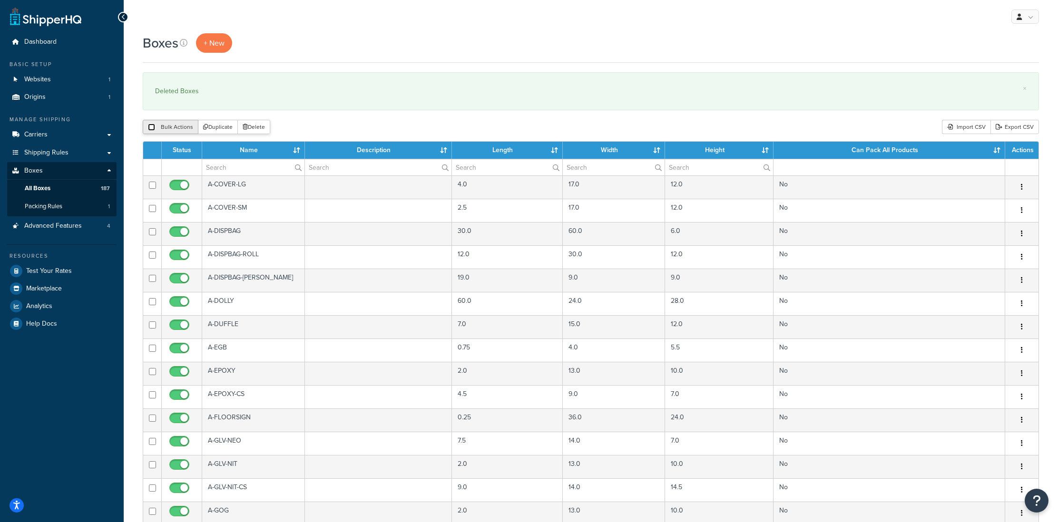
checkbox input "false"
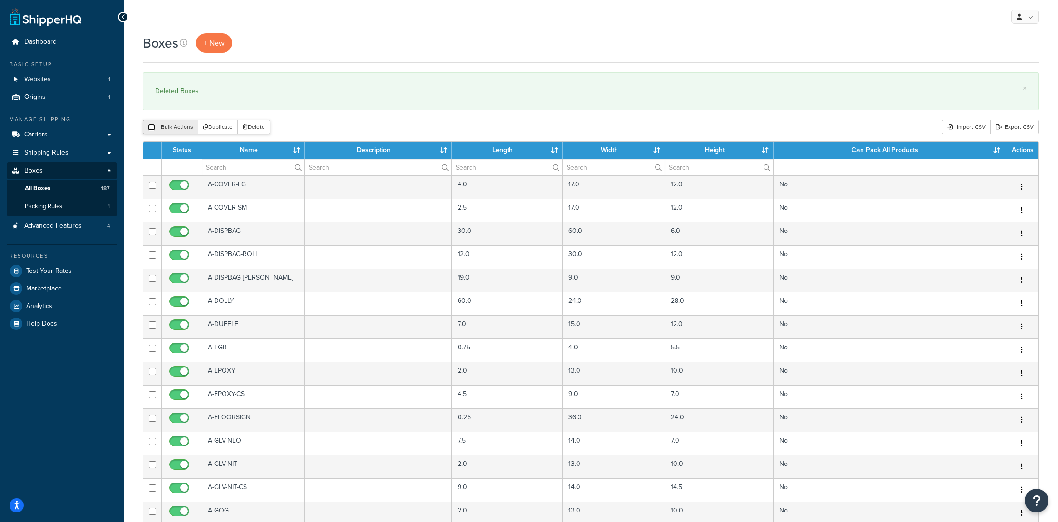
checkbox input "false"
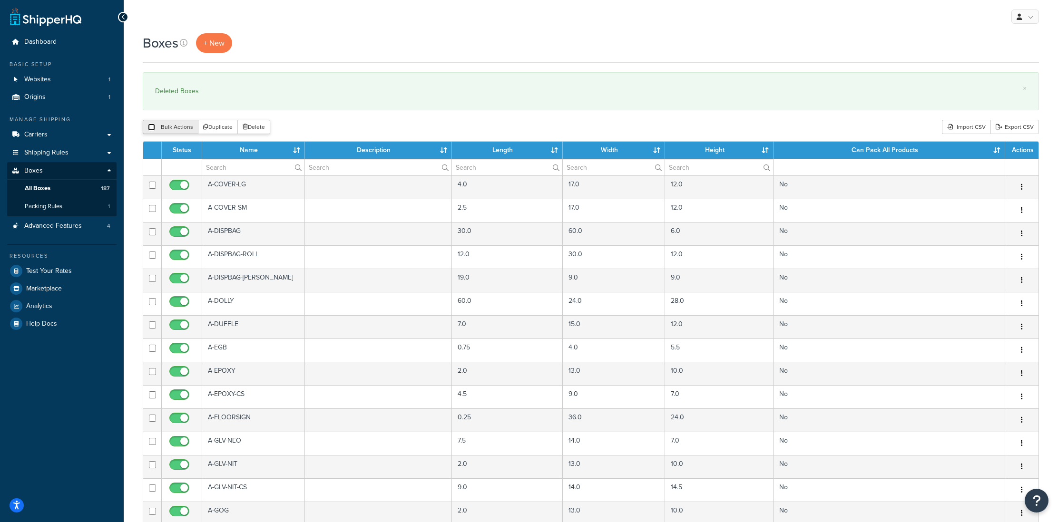
checkbox input "false"
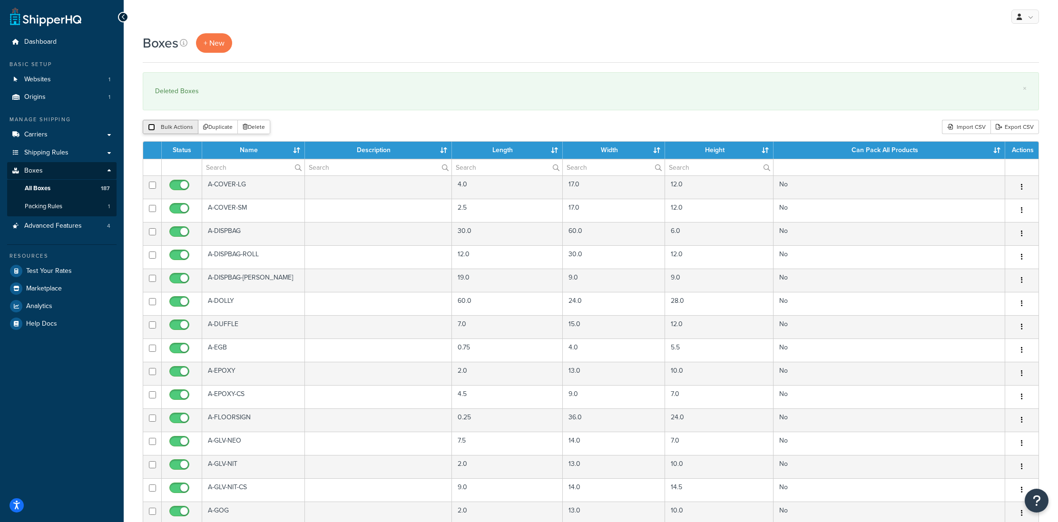
checkbox input "false"
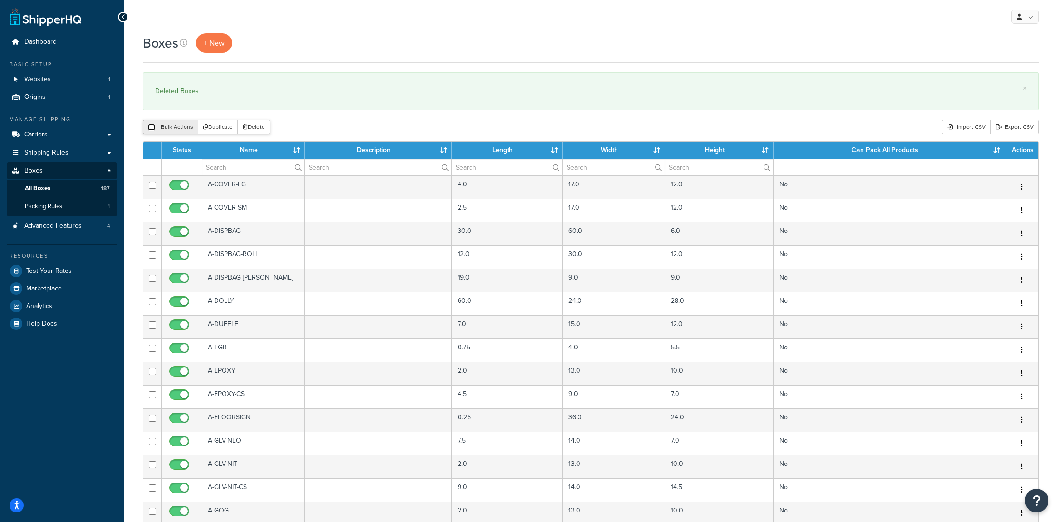
checkbox input "false"
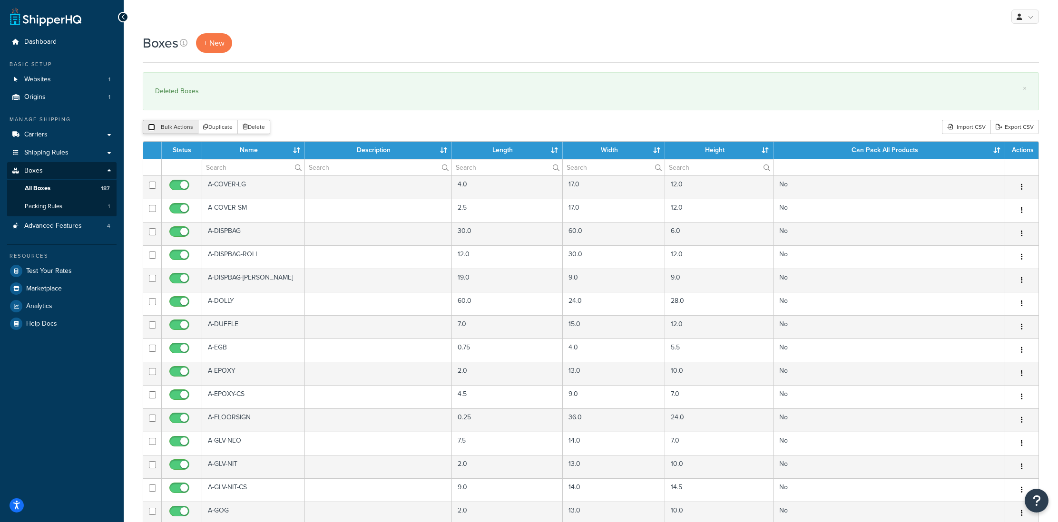
checkbox input "false"
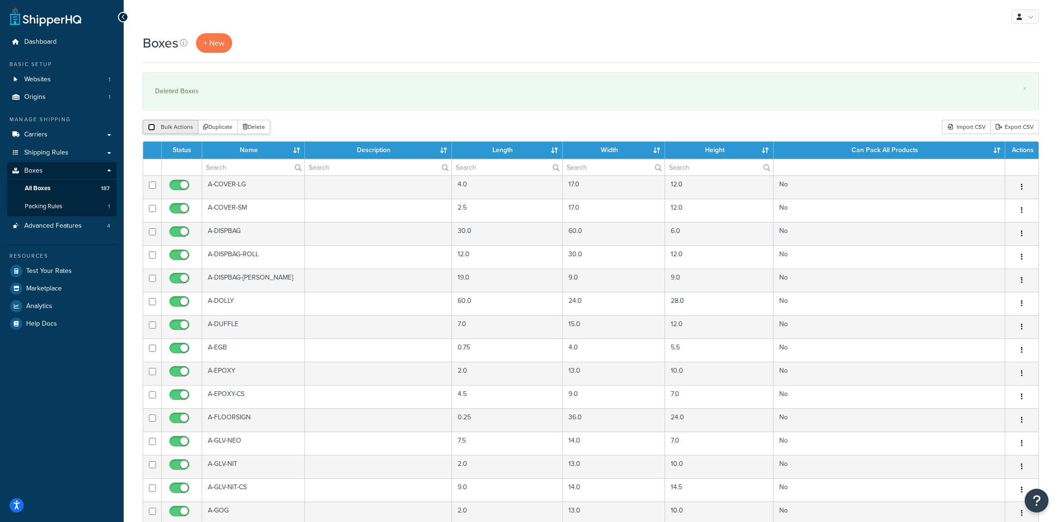
checkbox input "false"
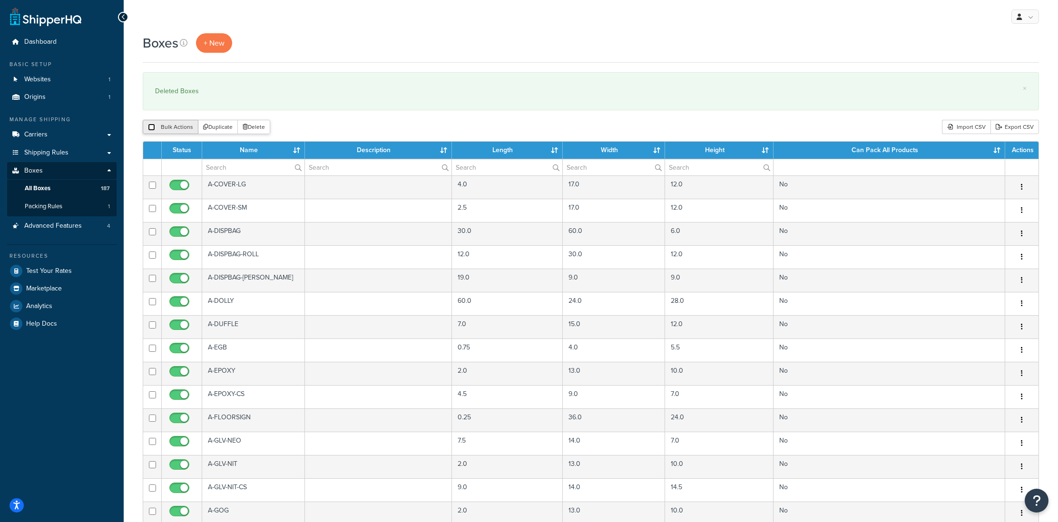
checkbox input "false"
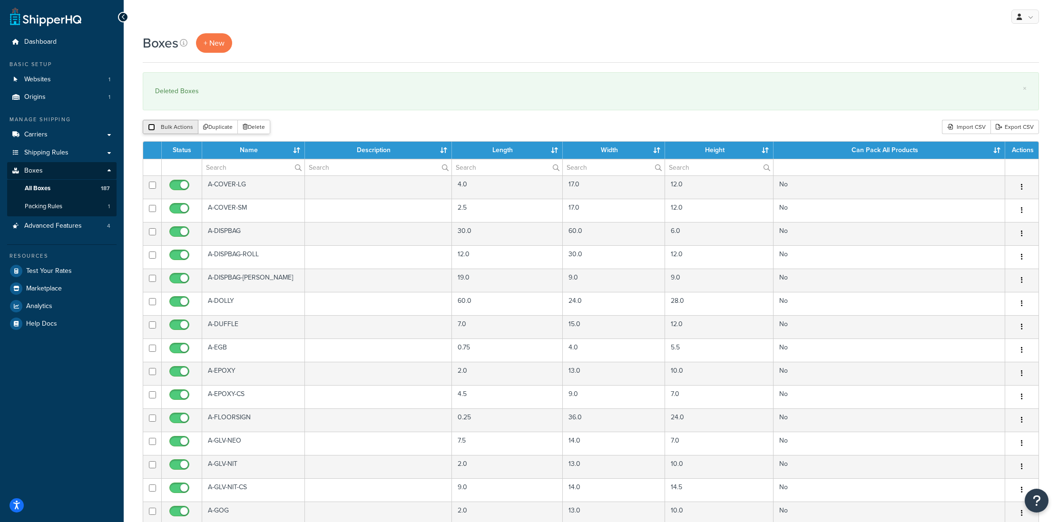
checkbox input "false"
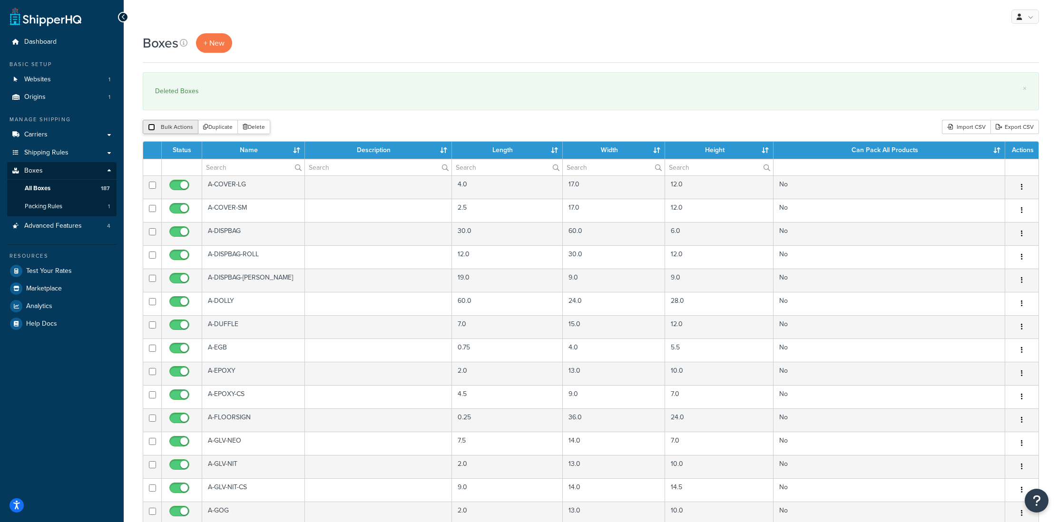
checkbox input "false"
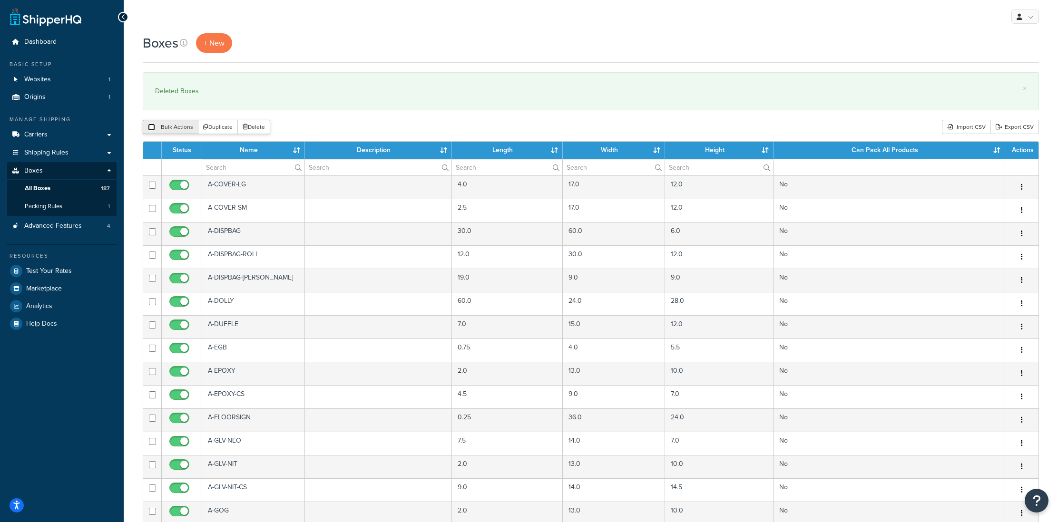
checkbox input "false"
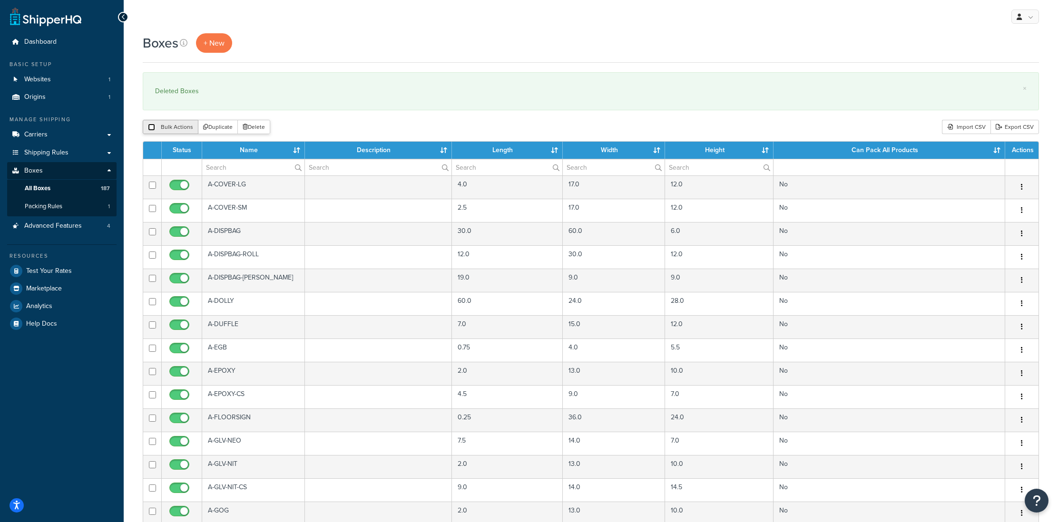
checkbox input "false"
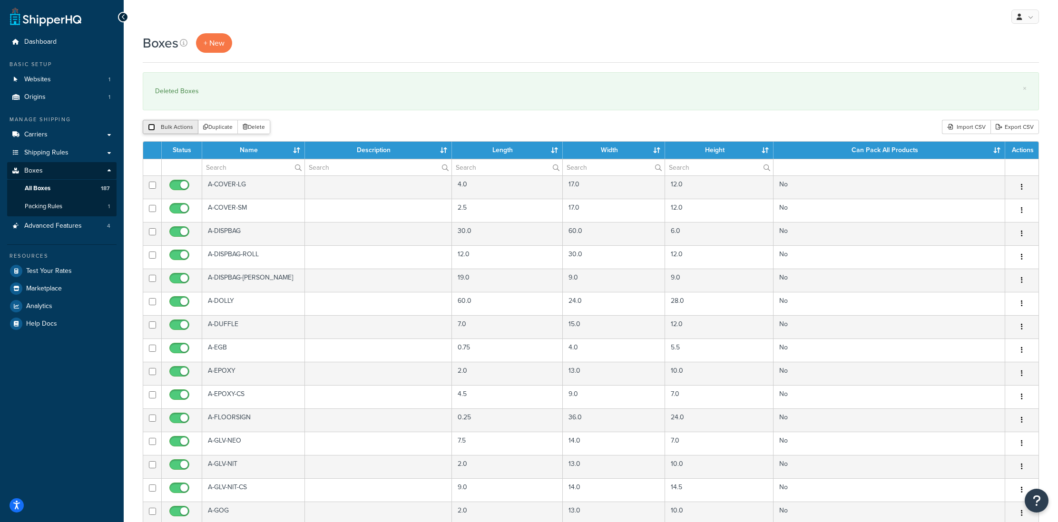
checkbox input "false"
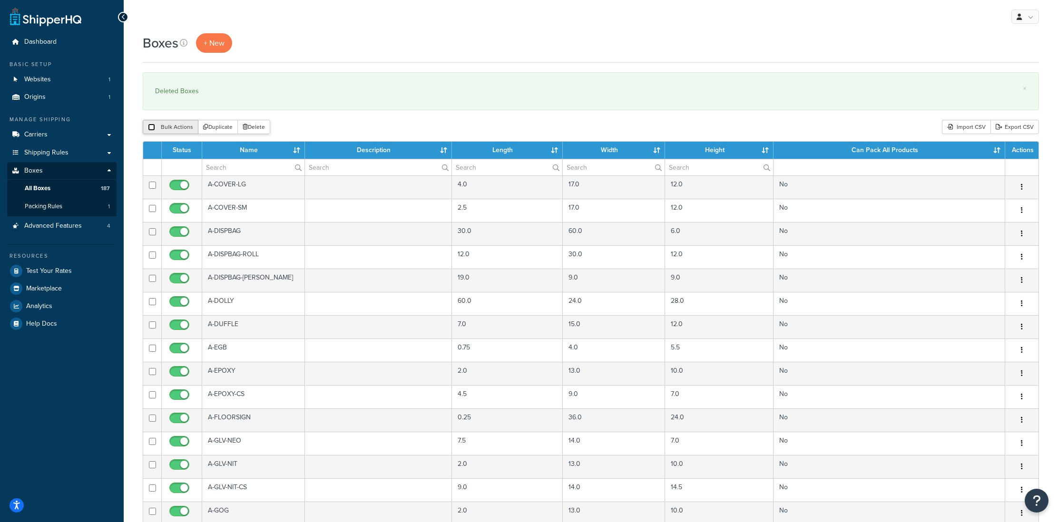
checkbox input "false"
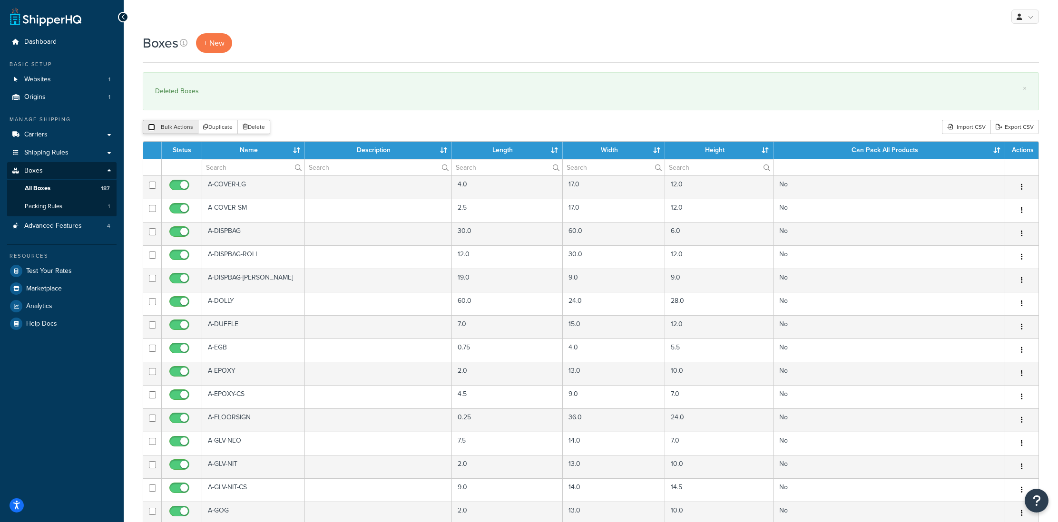
checkbox input "false"
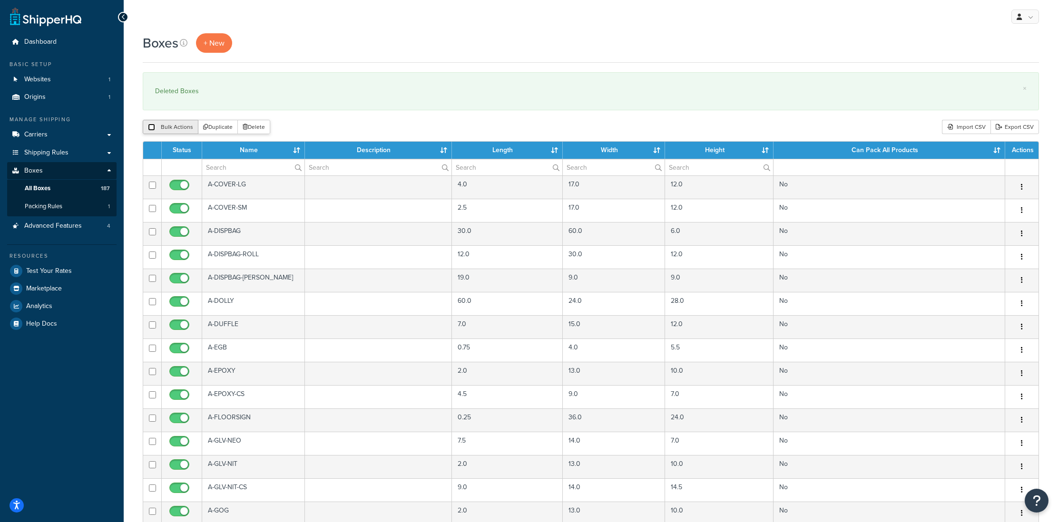
checkbox input "false"
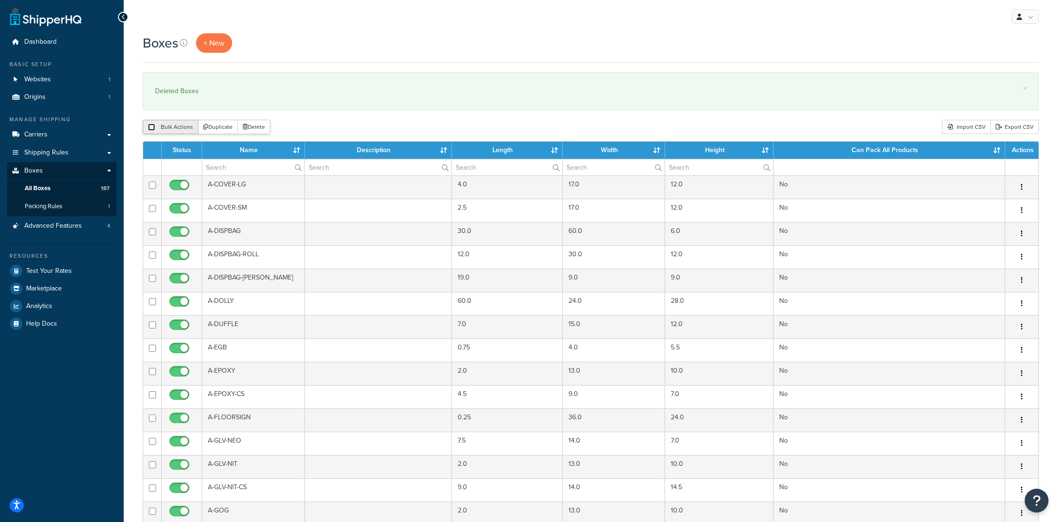
checkbox input "false"
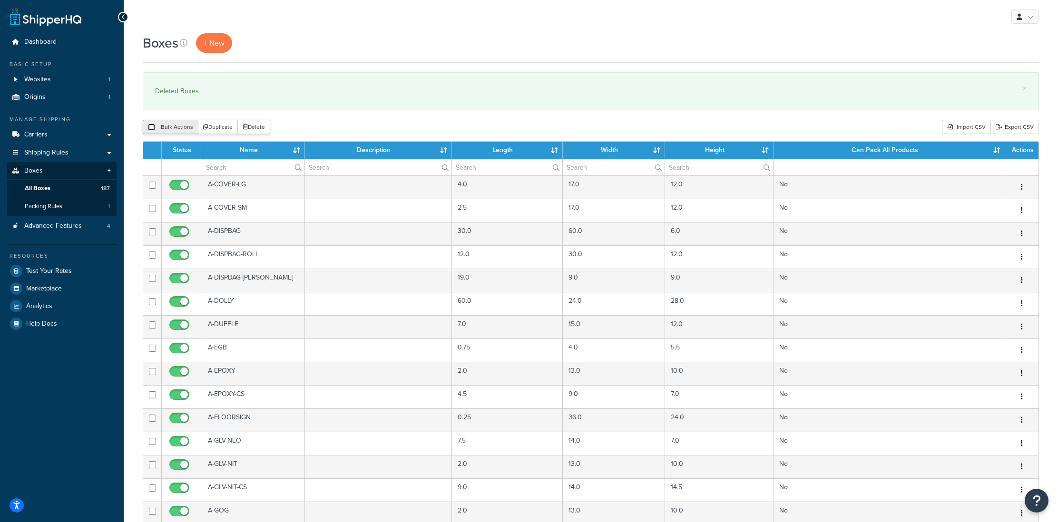
checkbox input "false"
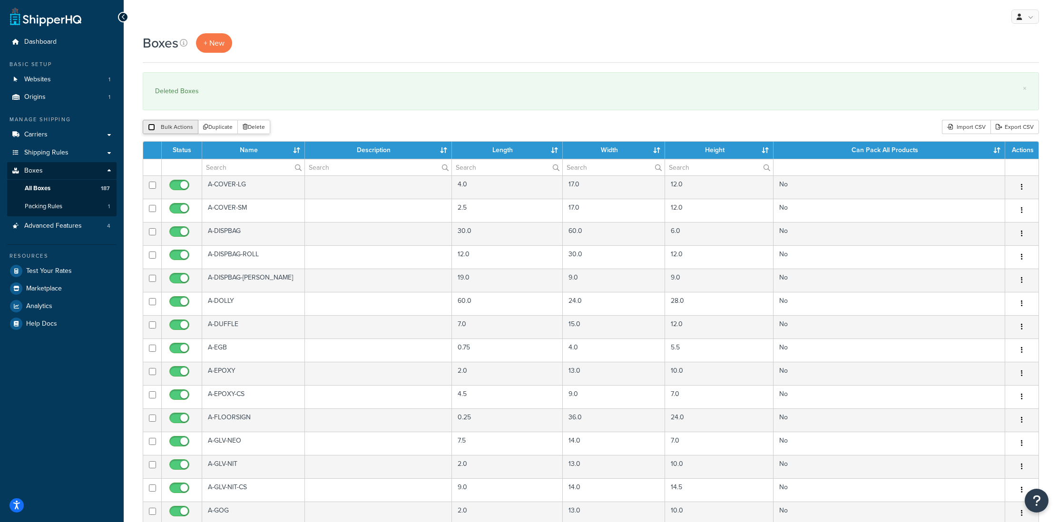
checkbox input "false"
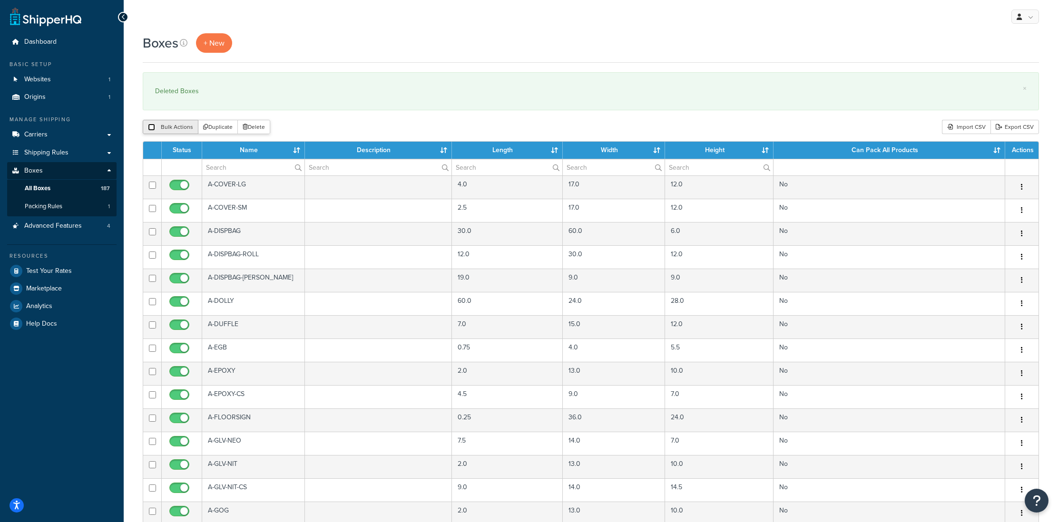
checkbox input "false"
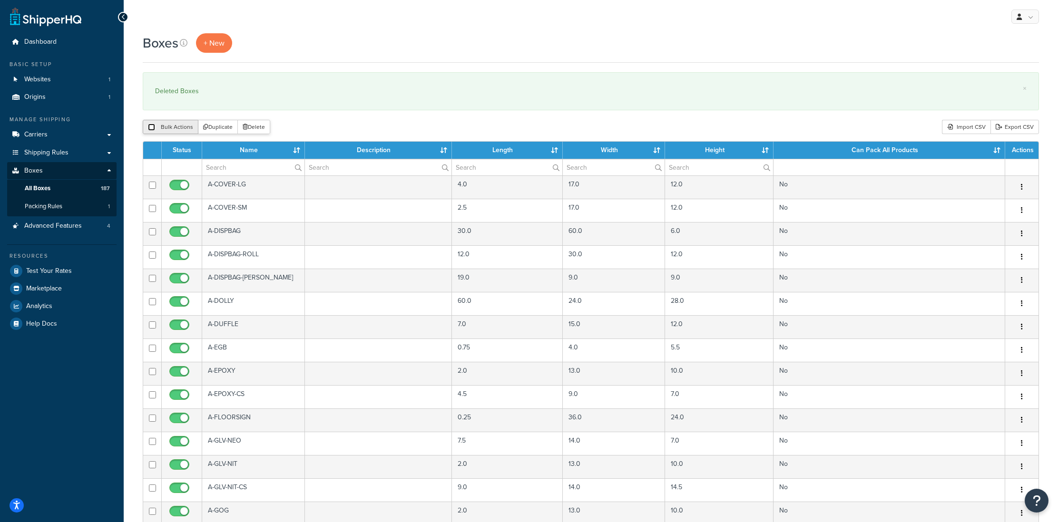
checkbox input "false"
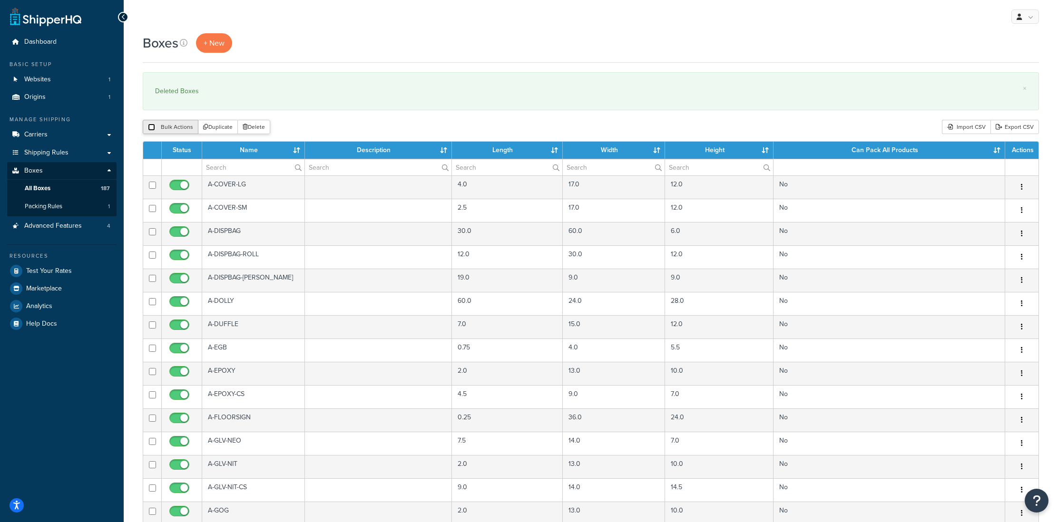
checkbox input "false"
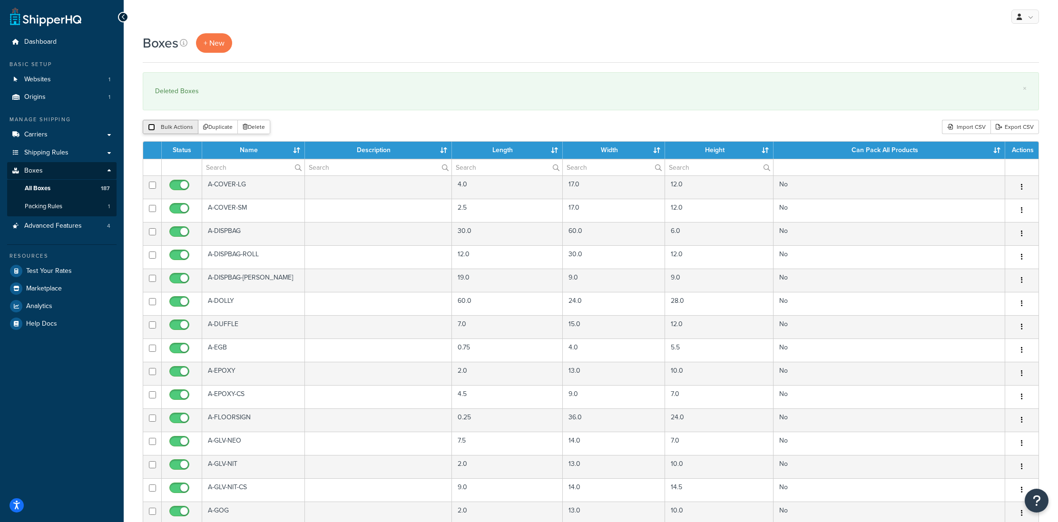
checkbox input "false"
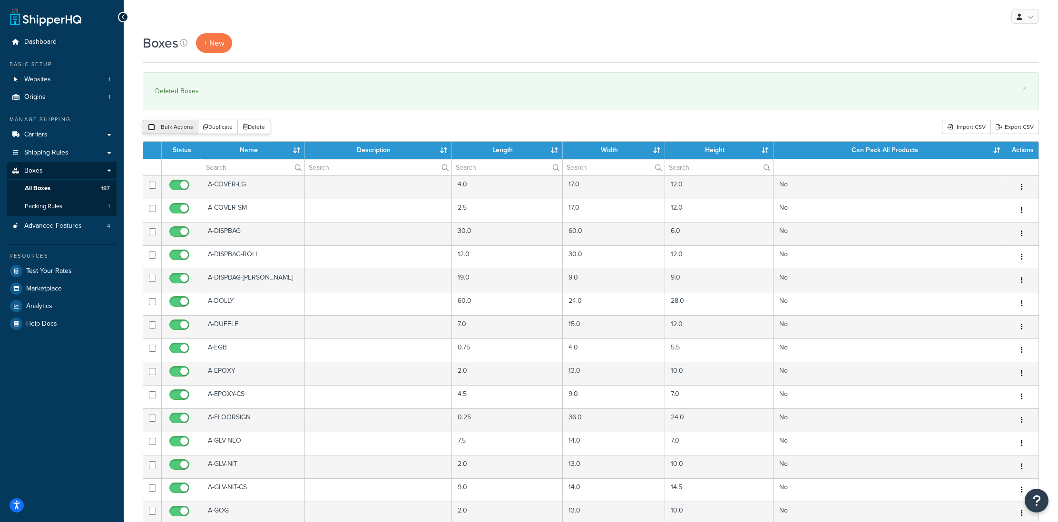
checkbox input "false"
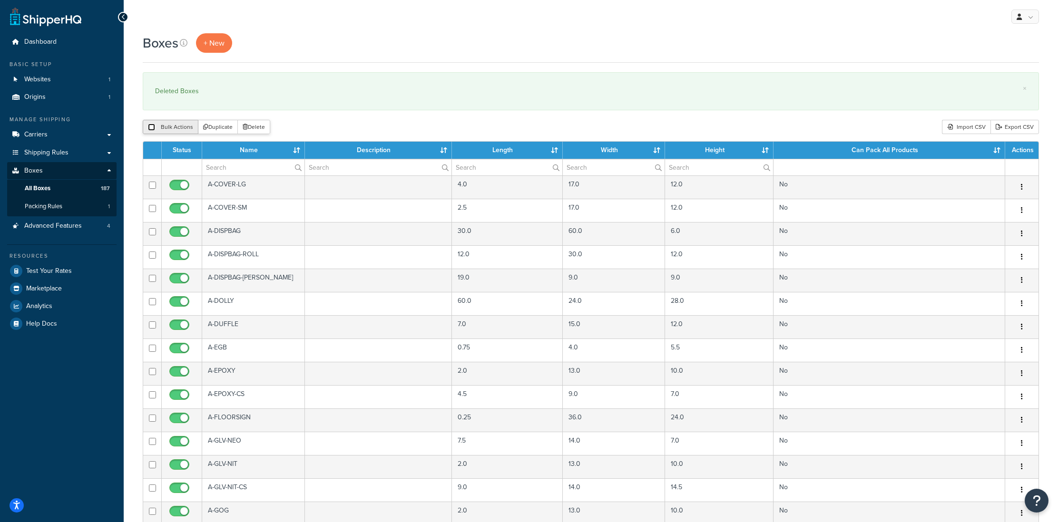
checkbox input "false"
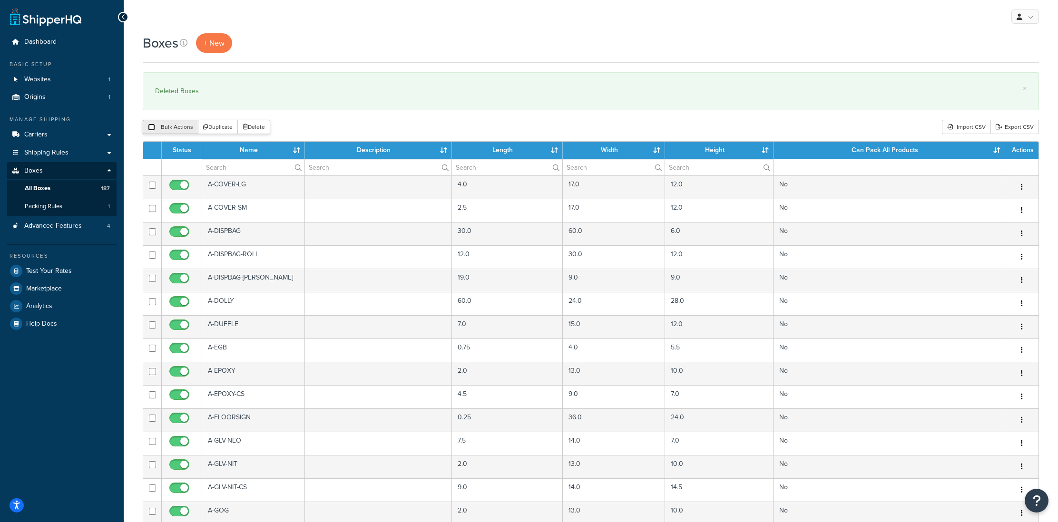
checkbox input "false"
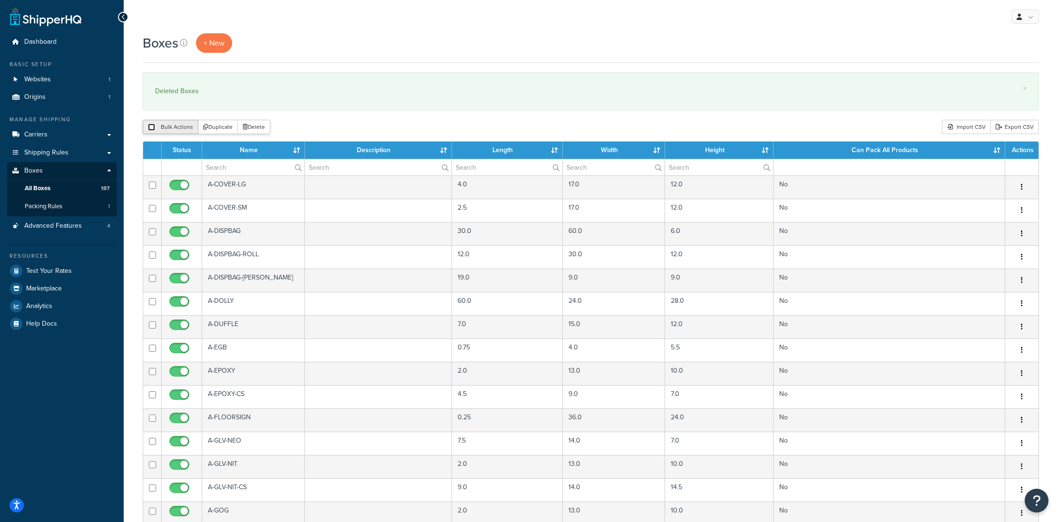
checkbox input "false"
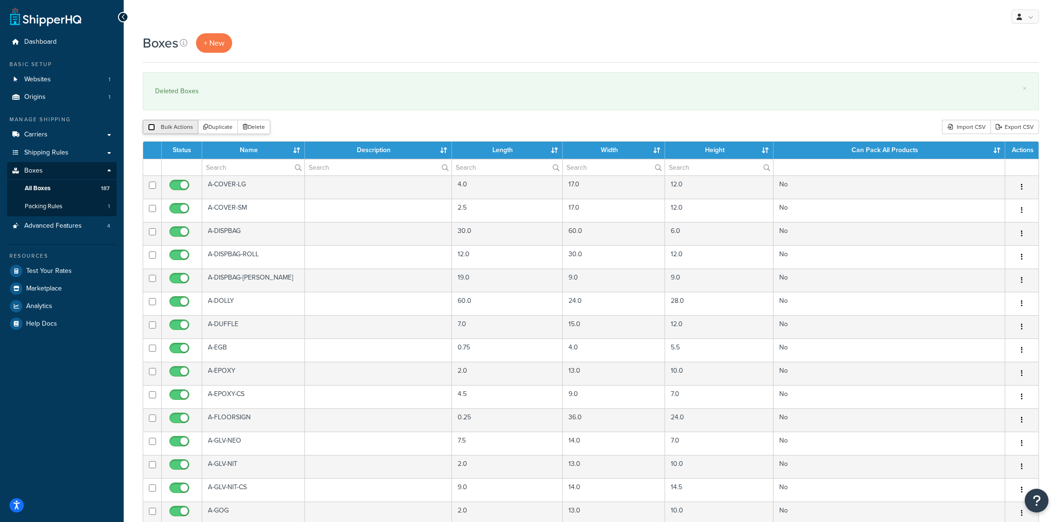
checkbox input "false"
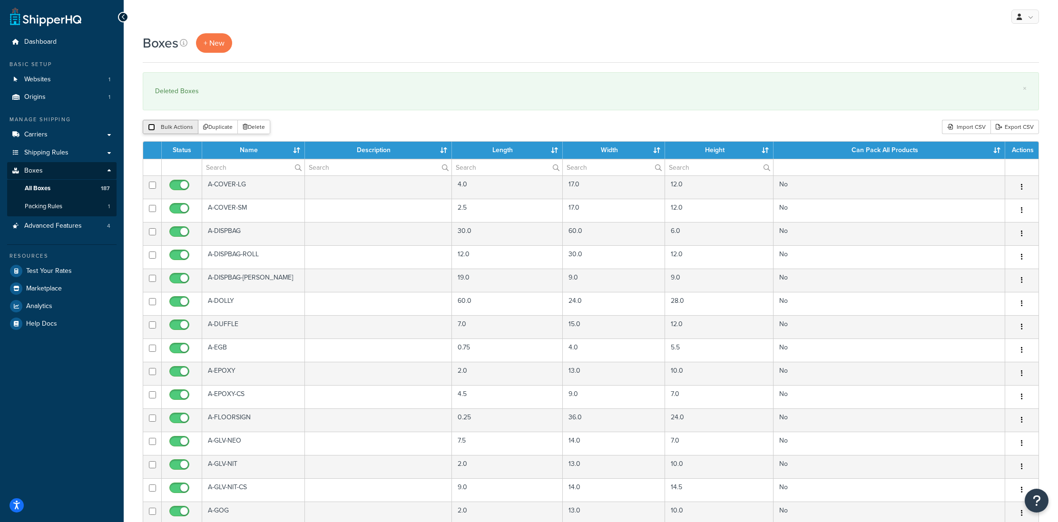
checkbox input "false"
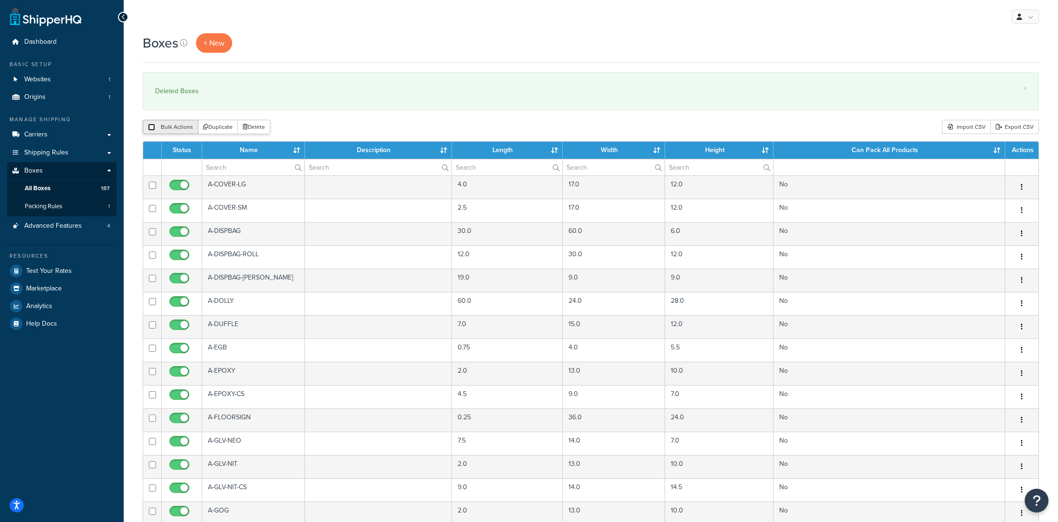
checkbox input "false"
click at [149, 126] on input "checkbox" at bounding box center [151, 127] width 7 height 7
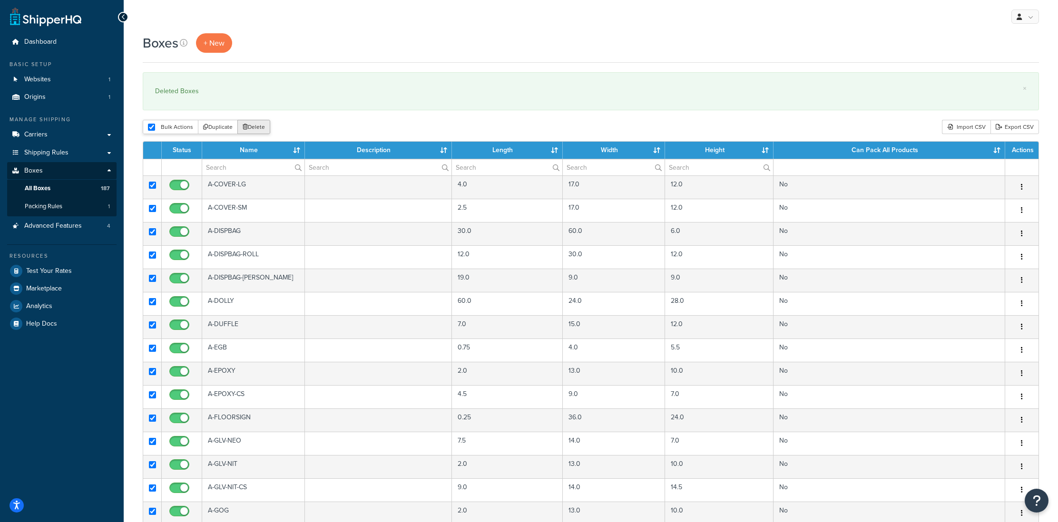
click at [255, 127] on button "Delete" at bounding box center [253, 127] width 33 height 14
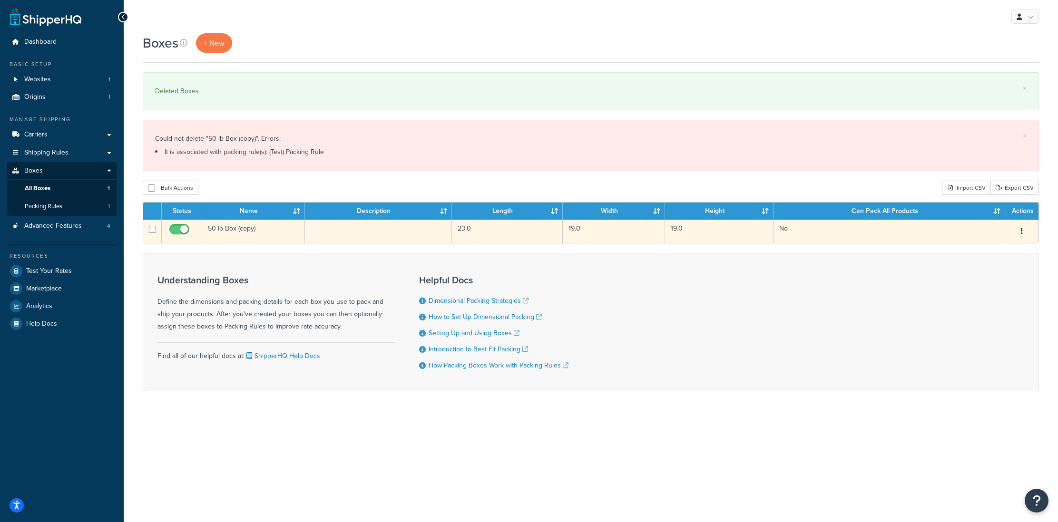
click at [150, 230] on input "checkbox" at bounding box center [152, 229] width 7 height 7
checkbox input "true"
click at [150, 230] on input "checkbox" at bounding box center [152, 229] width 7 height 7
checkbox input "false"
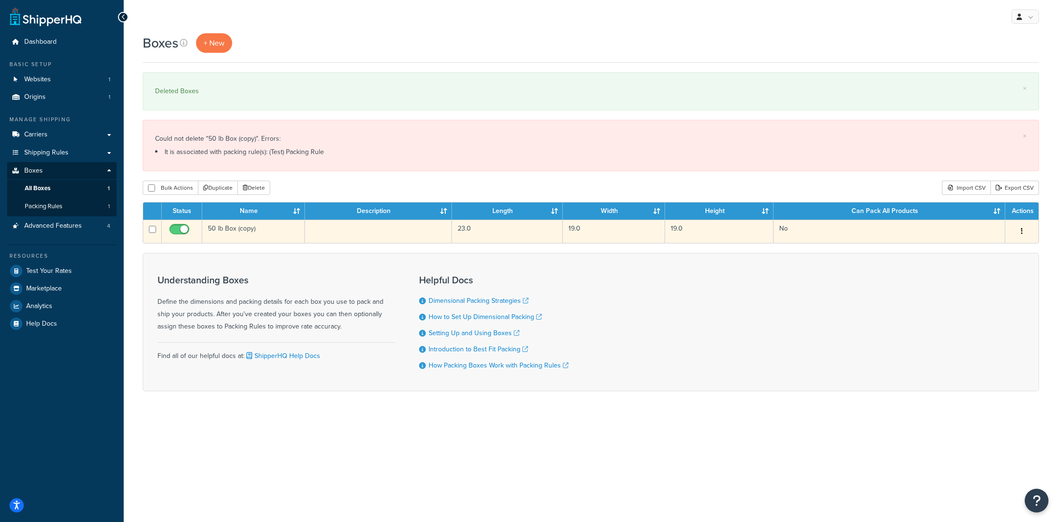
checkbox input "false"
click at [150, 230] on input "checkbox" at bounding box center [152, 229] width 7 height 7
checkbox input "true"
click at [152, 229] on input "checkbox" at bounding box center [152, 229] width 7 height 7
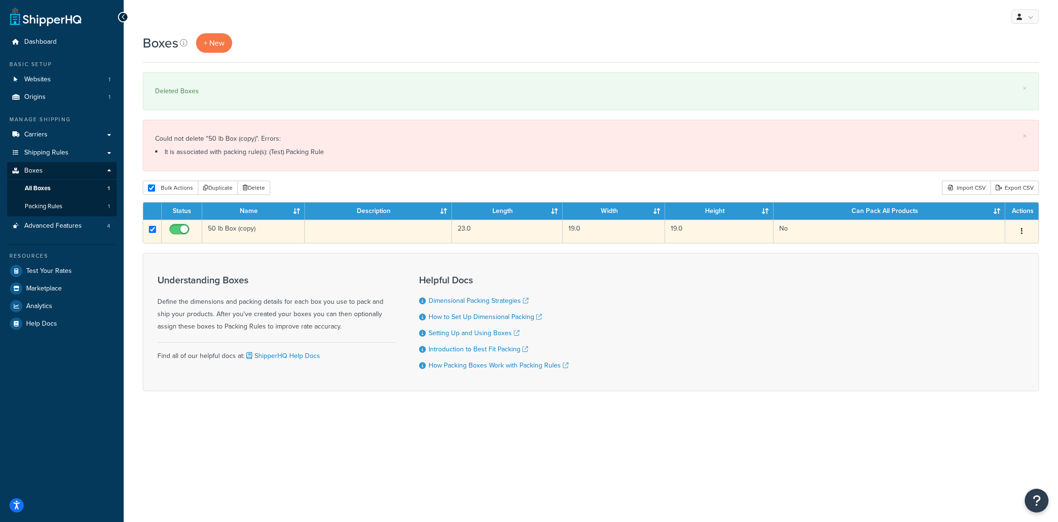
checkbox input "false"
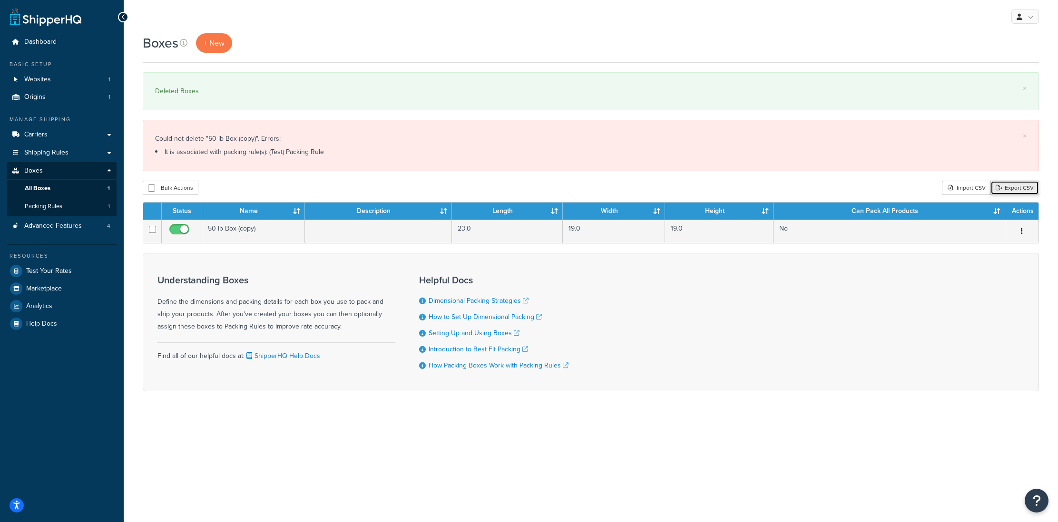
click at [1015, 187] on link "Export CSV" at bounding box center [1015, 188] width 49 height 14
click at [963, 188] on div "Import CSV" at bounding box center [966, 188] width 49 height 14
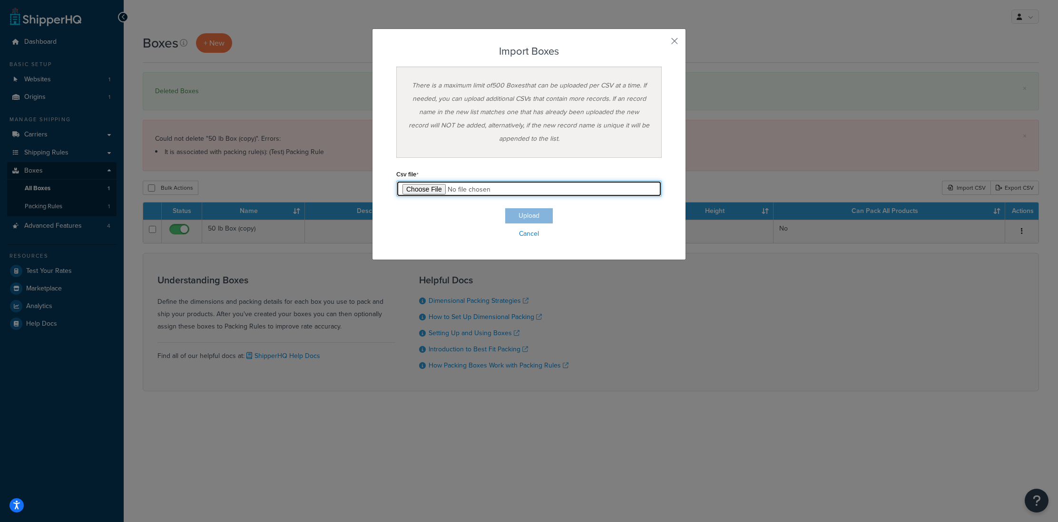
click at [416, 191] on input "file" at bounding box center [529, 189] width 266 height 16
type input "C:\fakepath\ShipperHQ-Box Export-2025-09-16 0327 - Box Export-2025-09-16 0327 (…"
click at [539, 216] on button "Upload" at bounding box center [529, 215] width 48 height 15
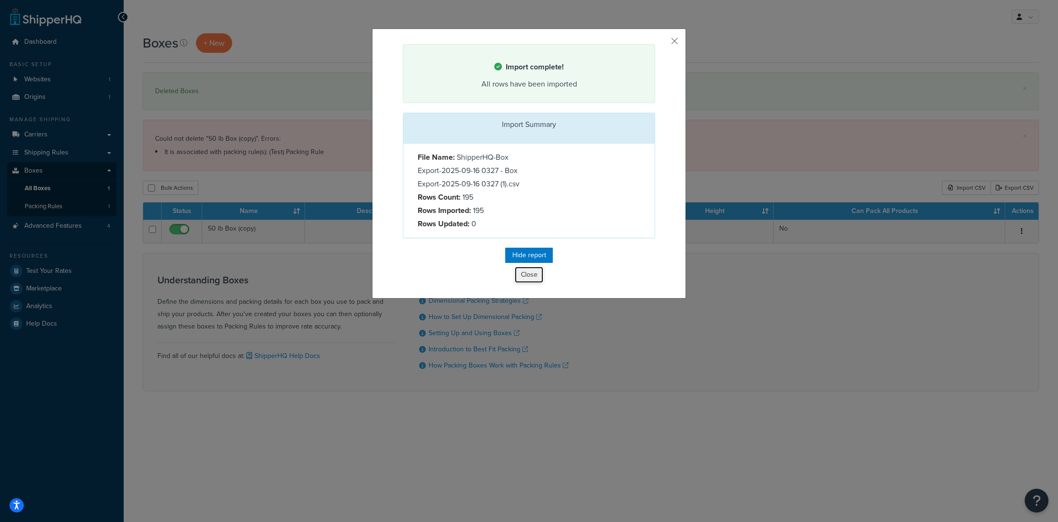
click at [530, 277] on button "Close" at bounding box center [529, 275] width 29 height 16
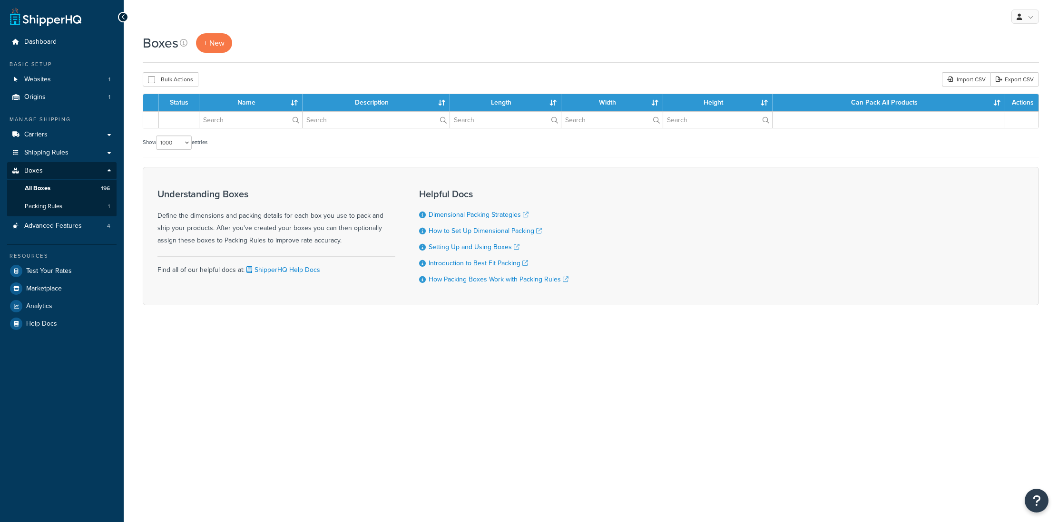
select select "1000"
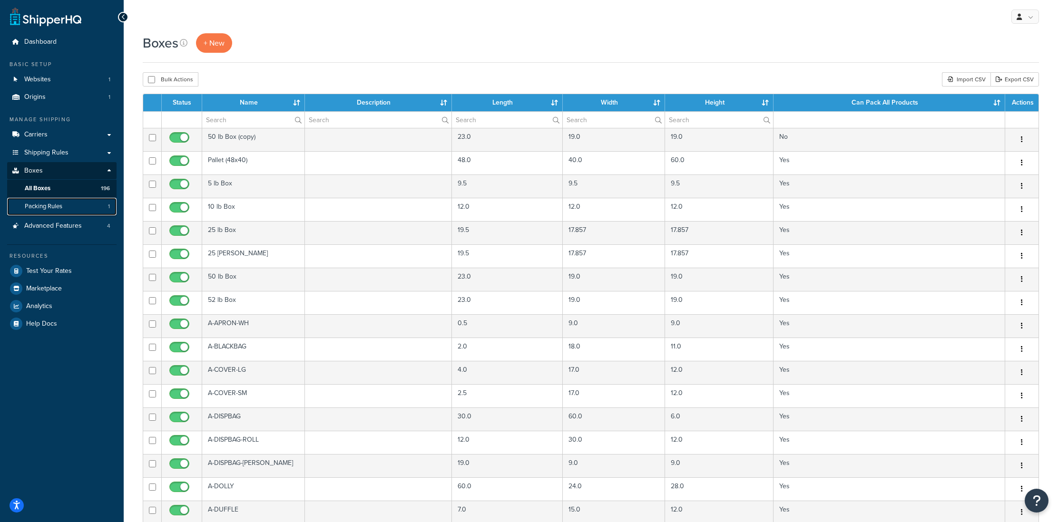
click at [52, 211] on link "Packing Rules 1" at bounding box center [61, 207] width 109 height 18
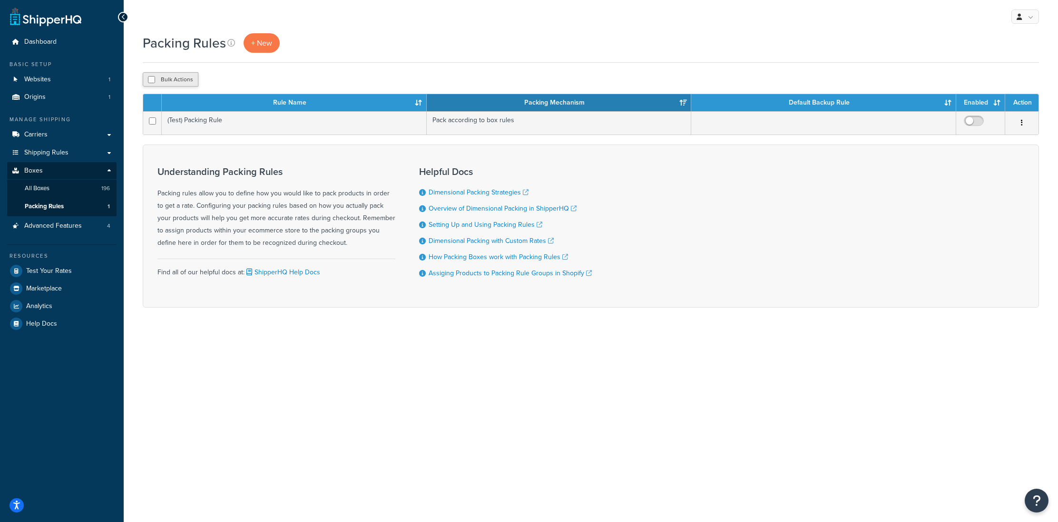
click at [158, 85] on button "Bulk Actions" at bounding box center [171, 79] width 56 height 14
checkbox input "true"
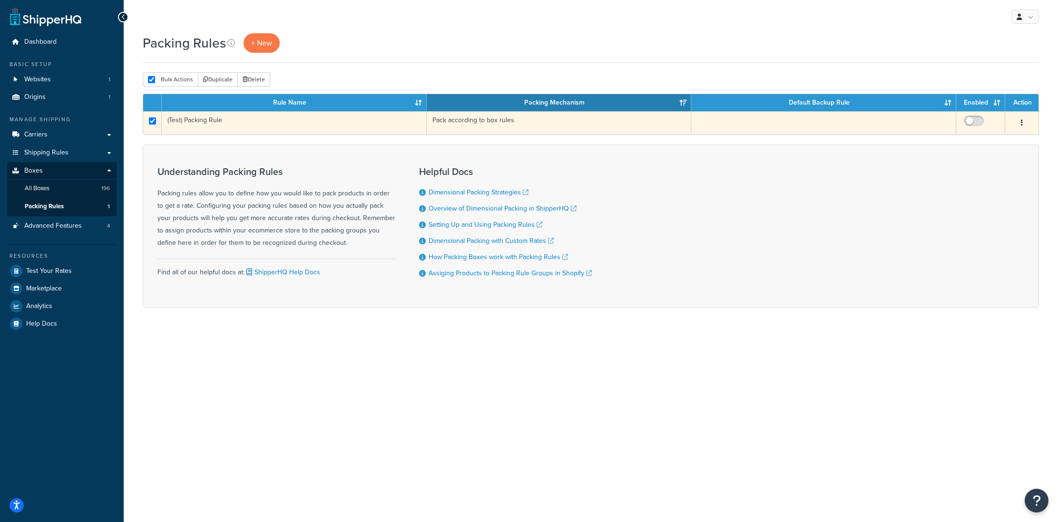
click at [1026, 120] on button "button" at bounding box center [1021, 123] width 13 height 15
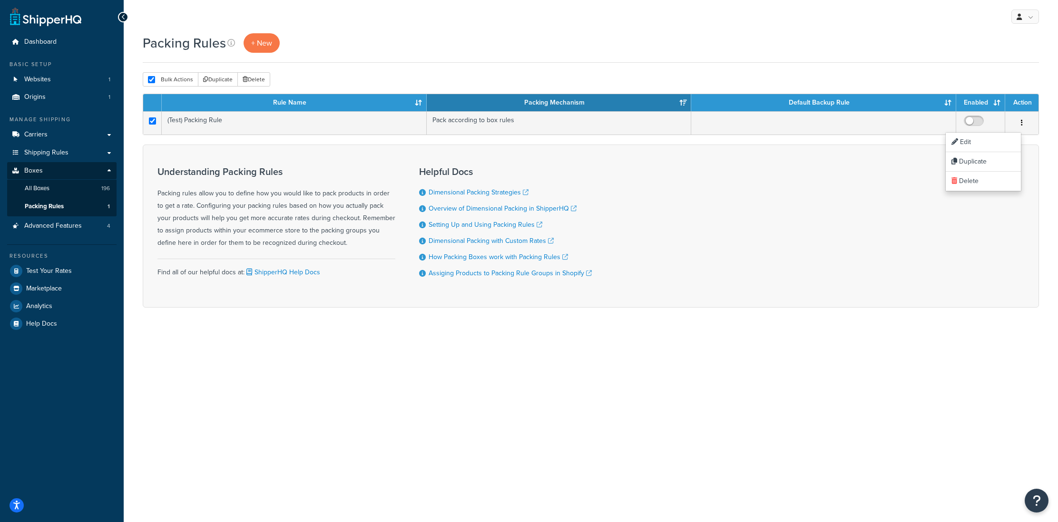
click at [855, 76] on div "Bulk Actions Duplicate Delete" at bounding box center [591, 79] width 896 height 14
click at [63, 225] on span "Advanced Features" at bounding box center [53, 226] width 58 height 8
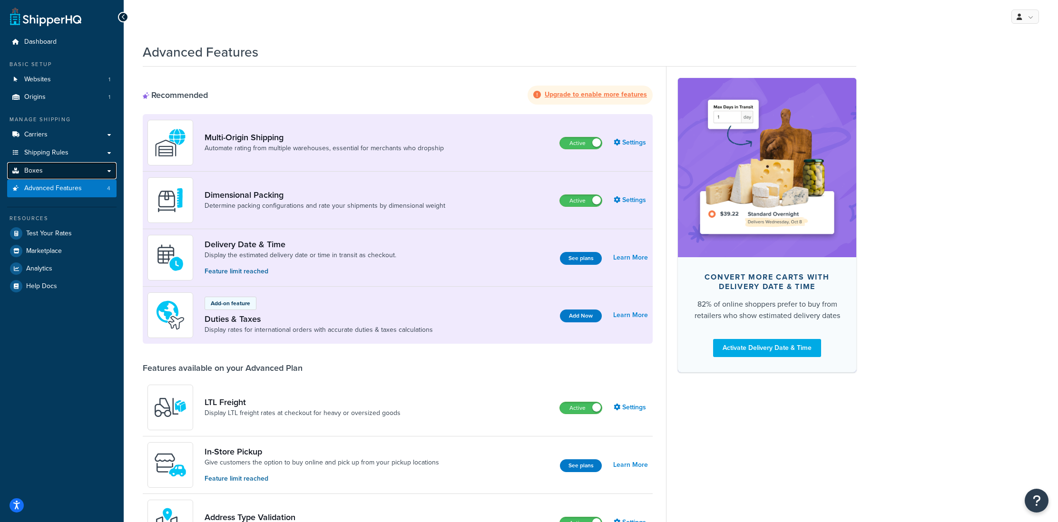
click at [45, 173] on link "Boxes" at bounding box center [61, 171] width 109 height 18
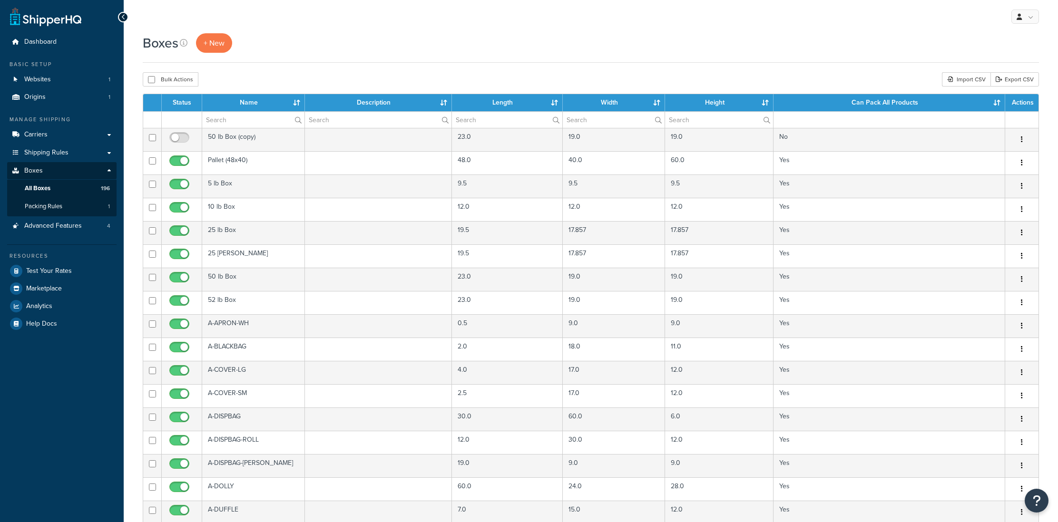
select select "1000"
click at [150, 80] on input "checkbox" at bounding box center [151, 79] width 7 height 7
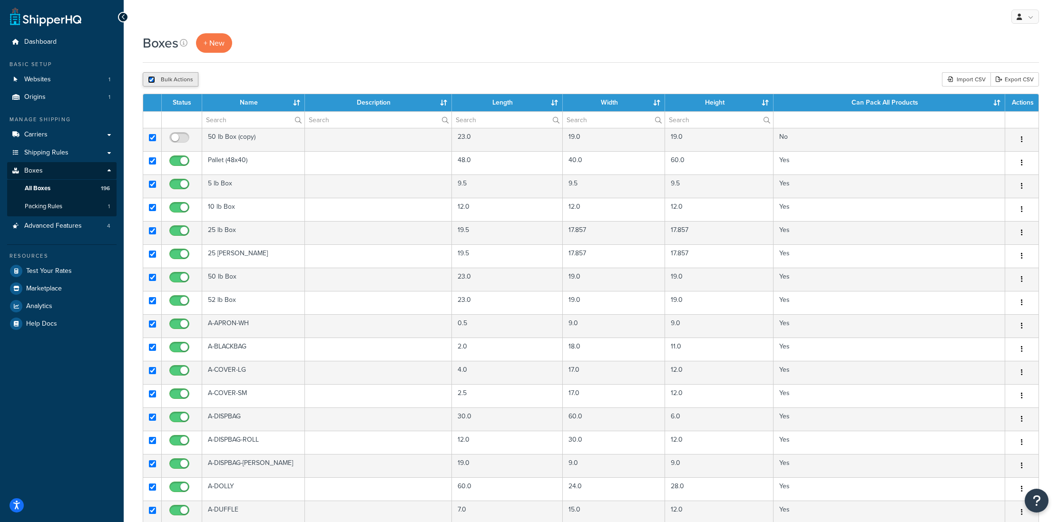
checkbox input "true"
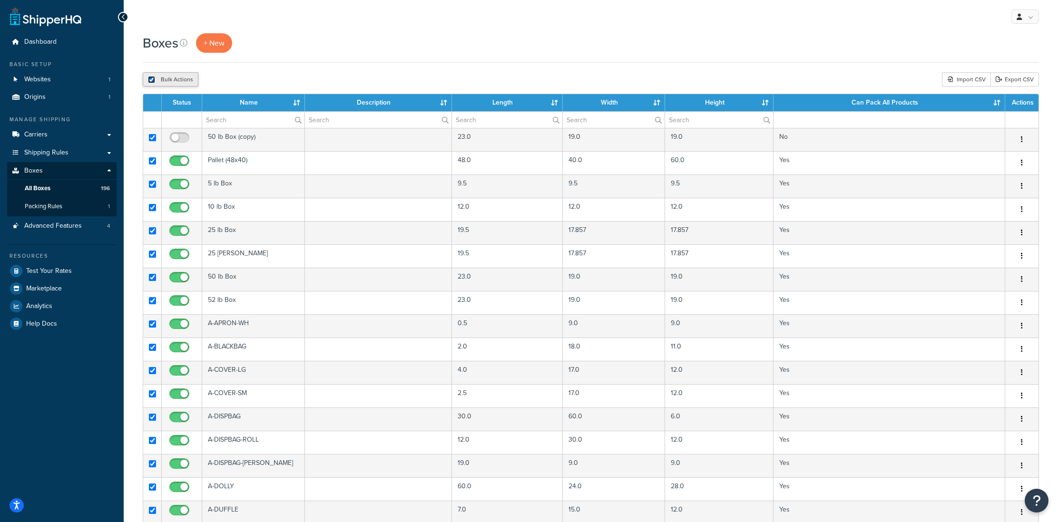
checkbox input "true"
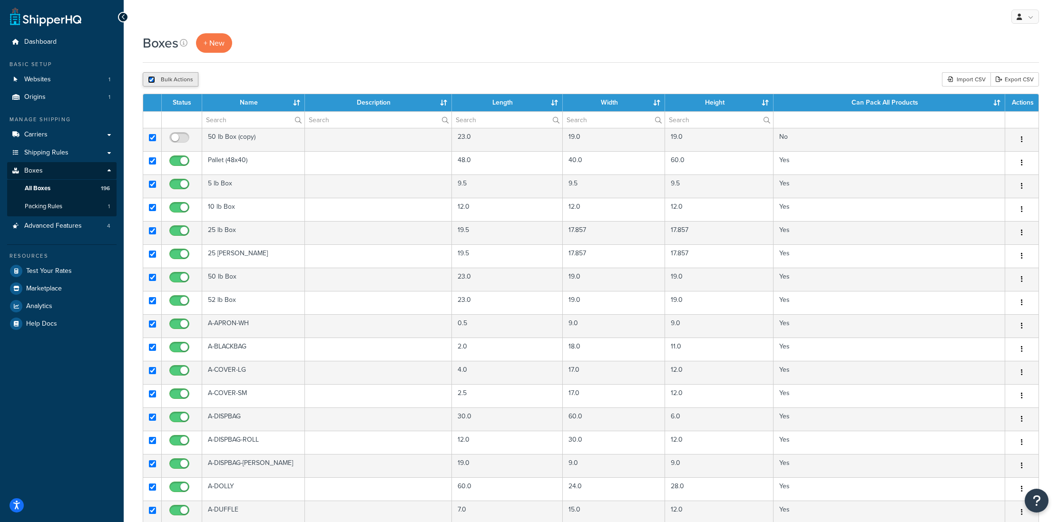
checkbox input "true"
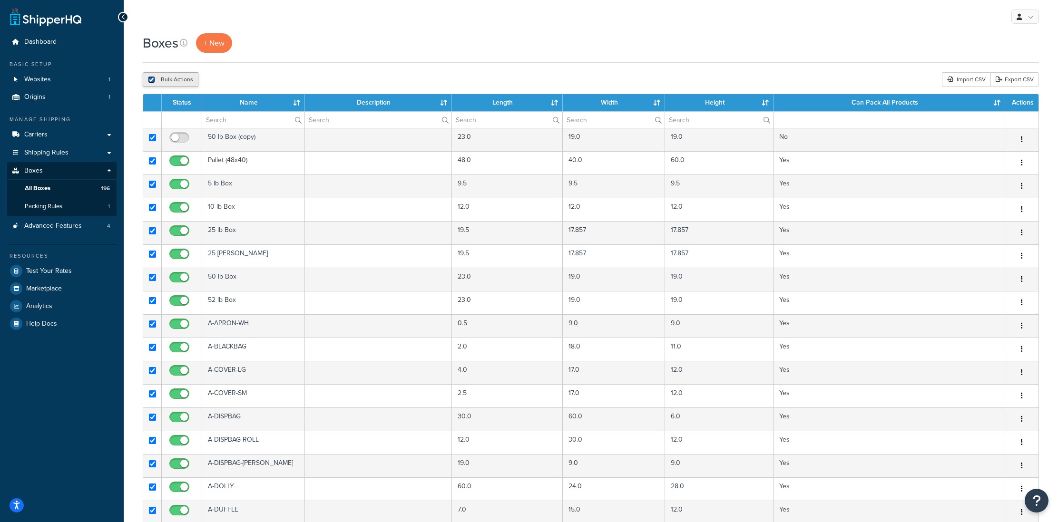
checkbox input "true"
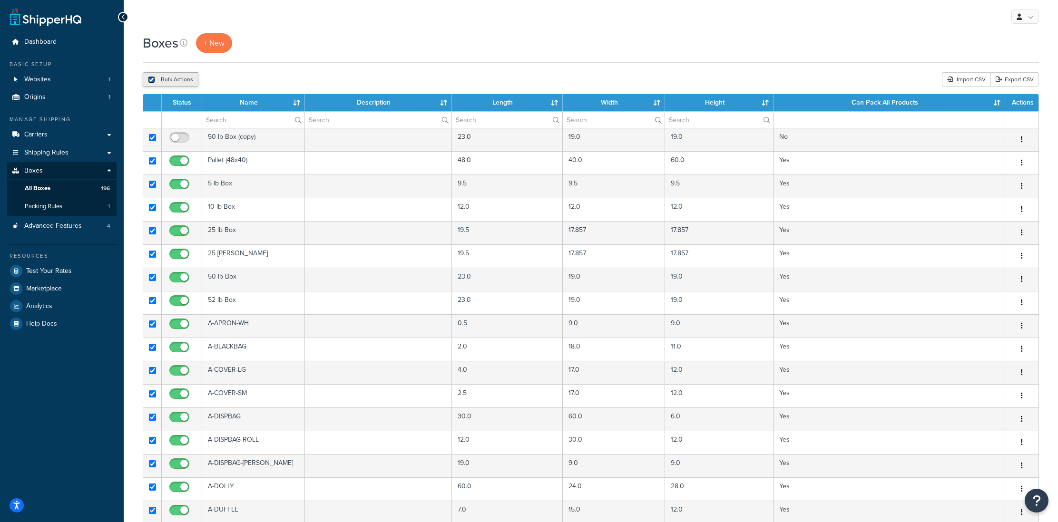
checkbox input "true"
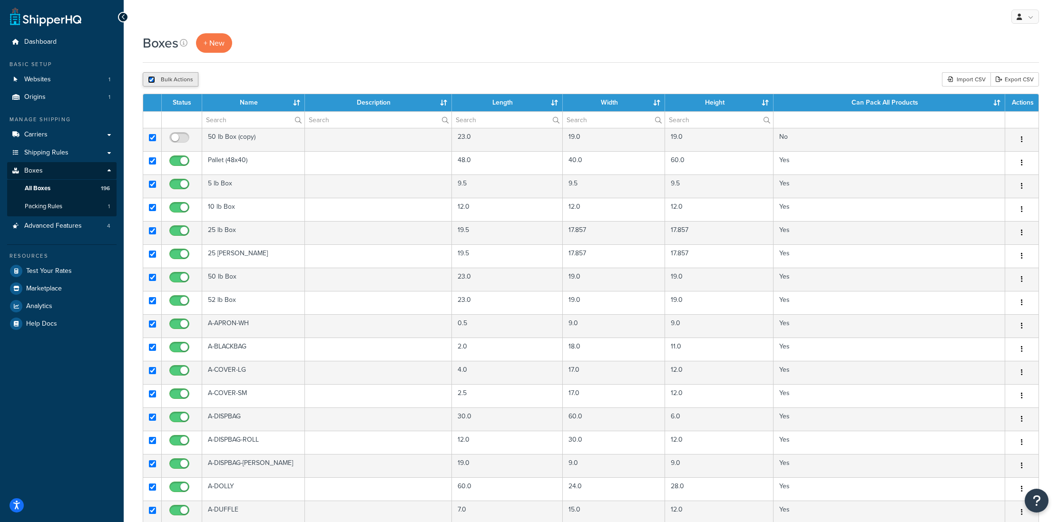
checkbox input "true"
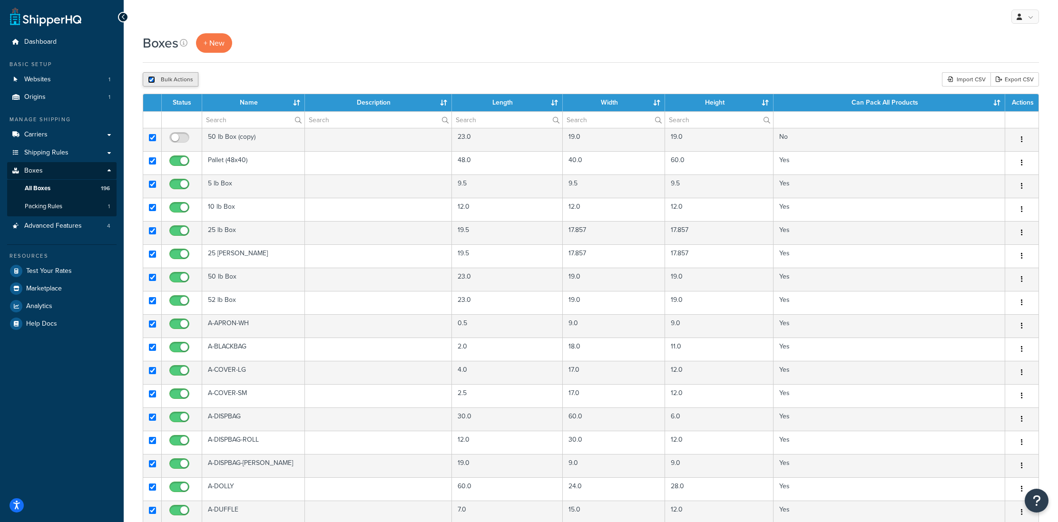
checkbox input "true"
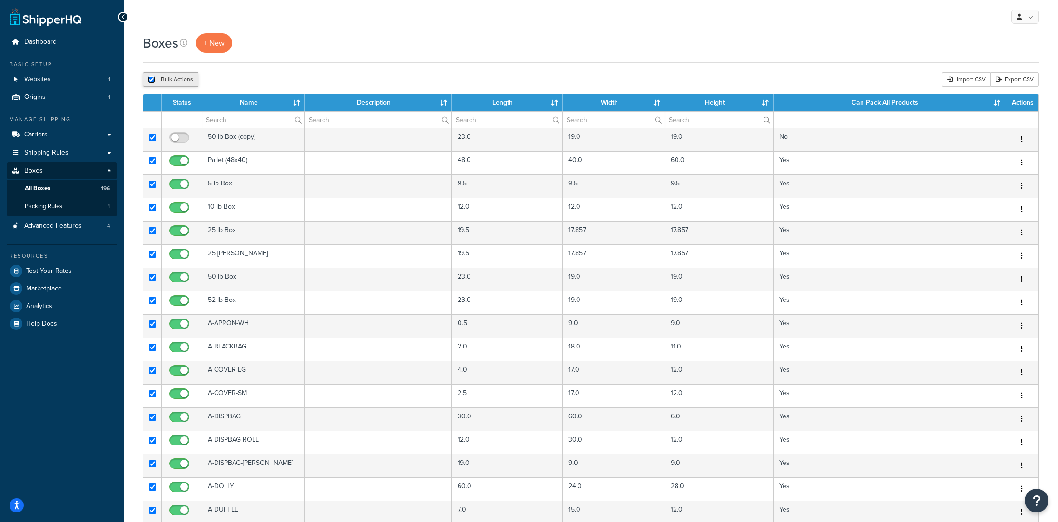
checkbox input "true"
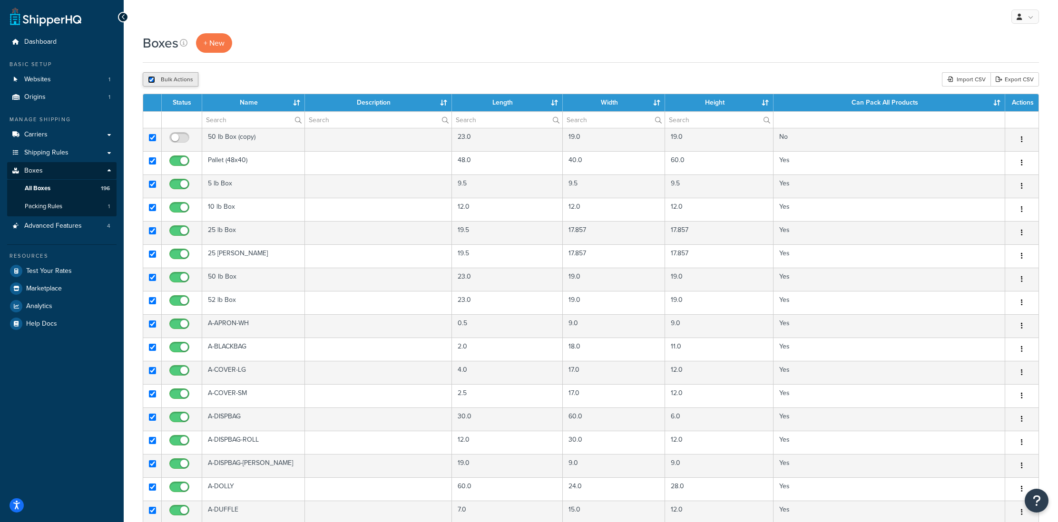
checkbox input "true"
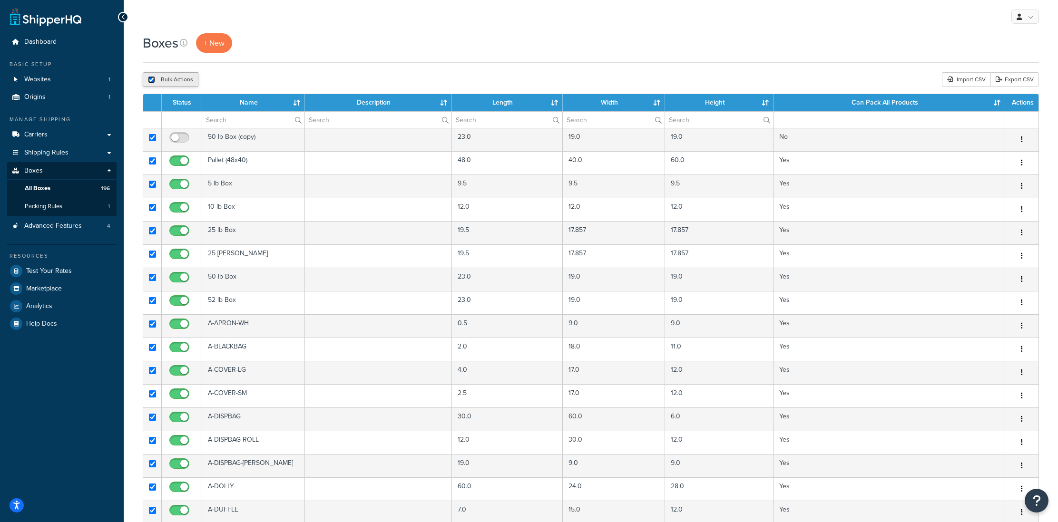
checkbox input "true"
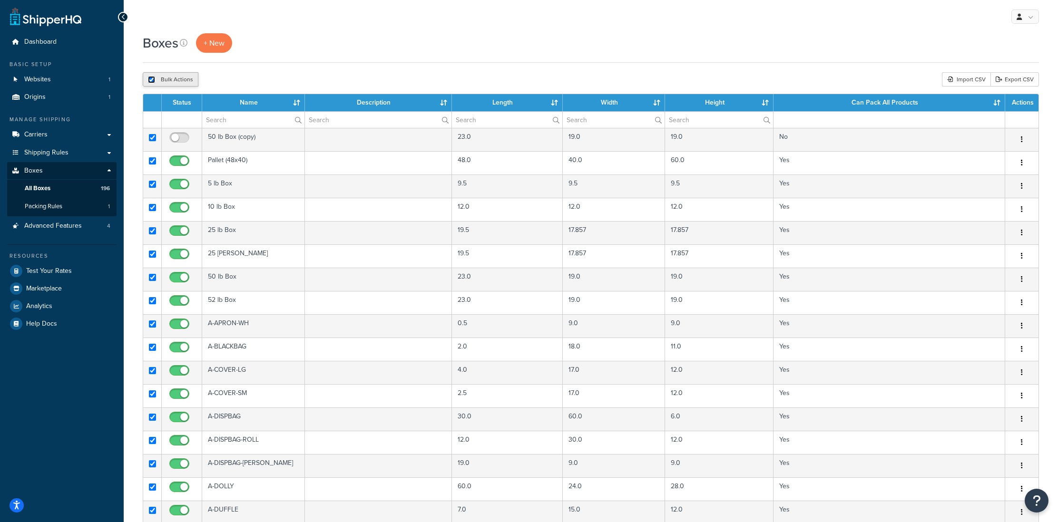
checkbox input "true"
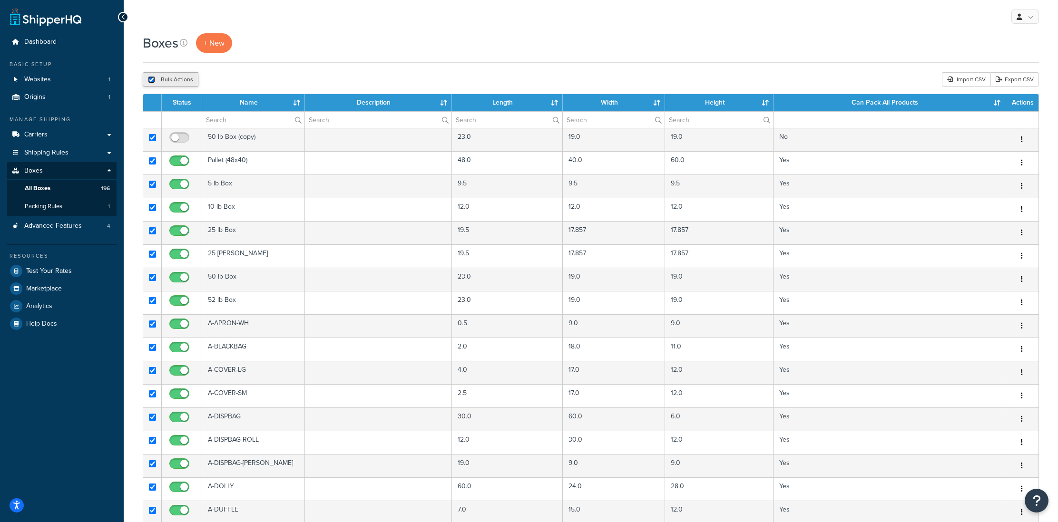
checkbox input "true"
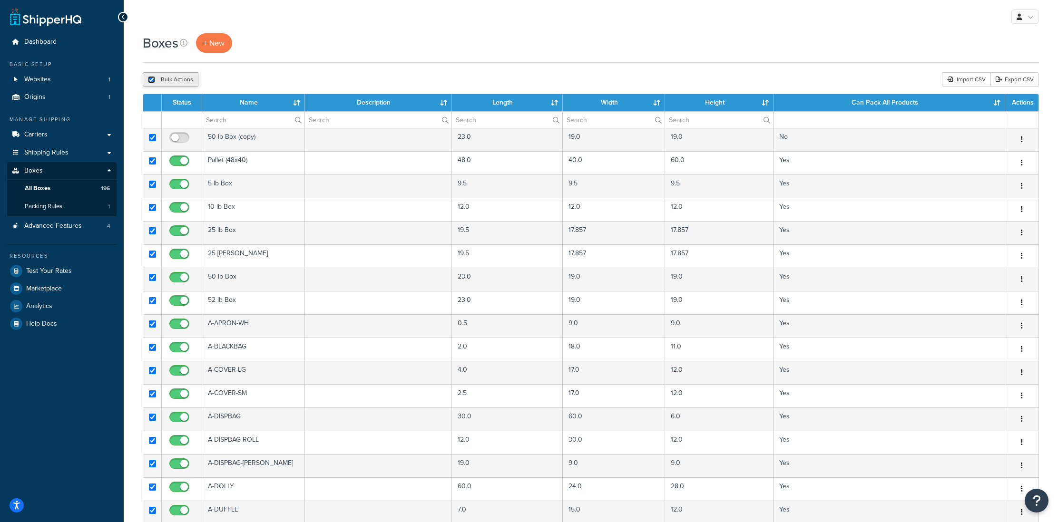
checkbox input "true"
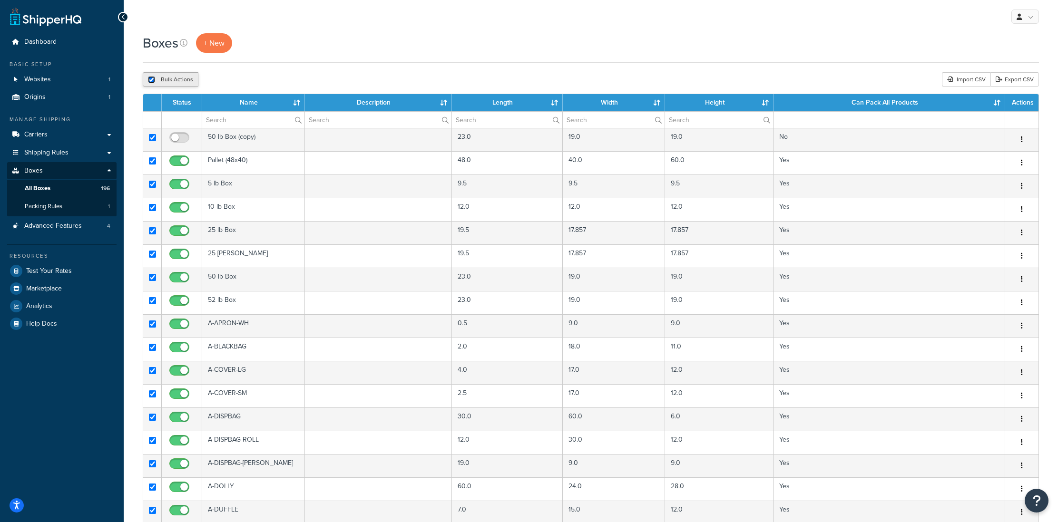
checkbox input "true"
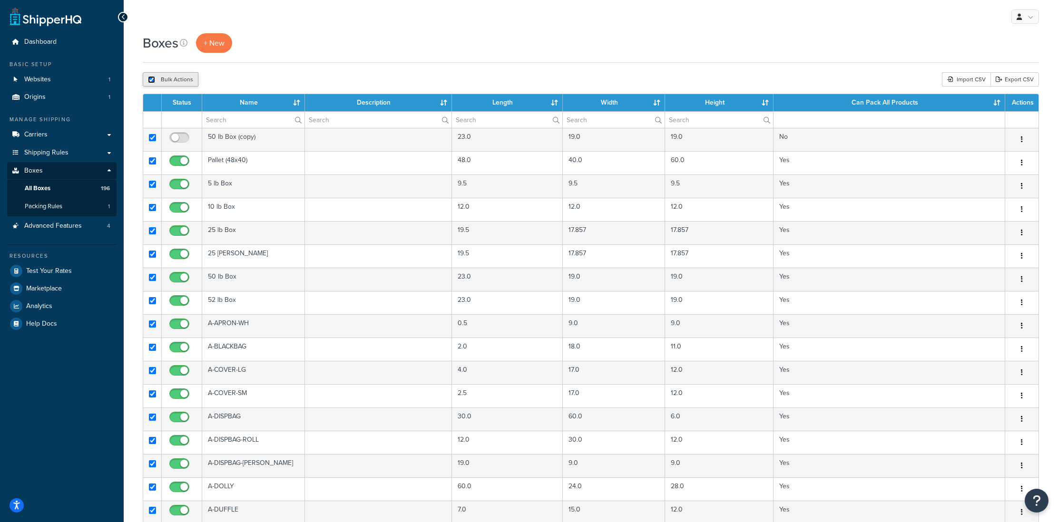
checkbox input "true"
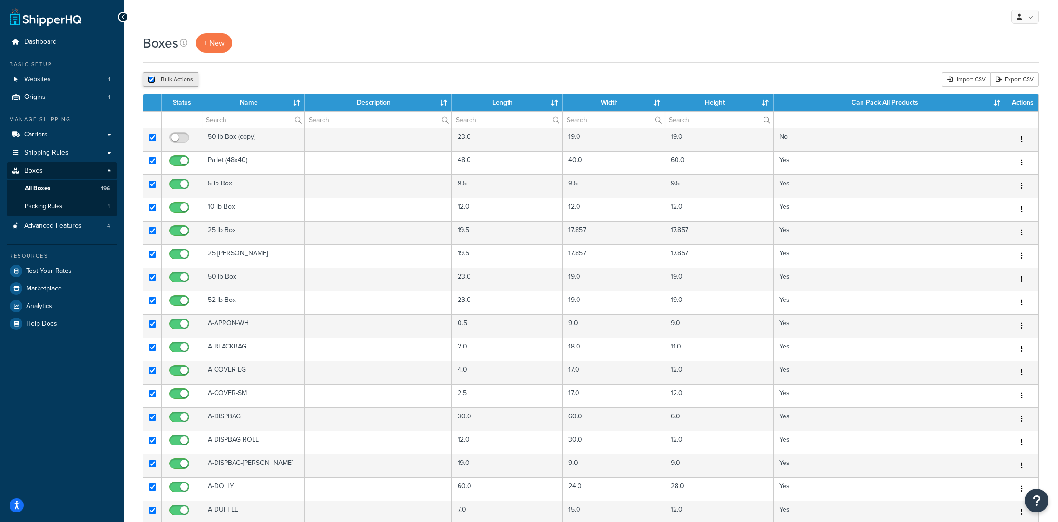
checkbox input "true"
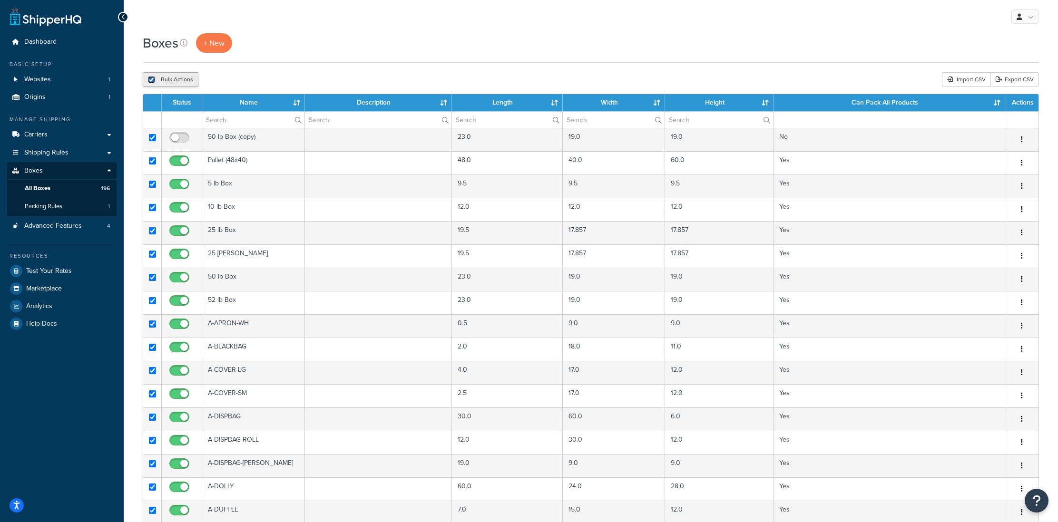
checkbox input "true"
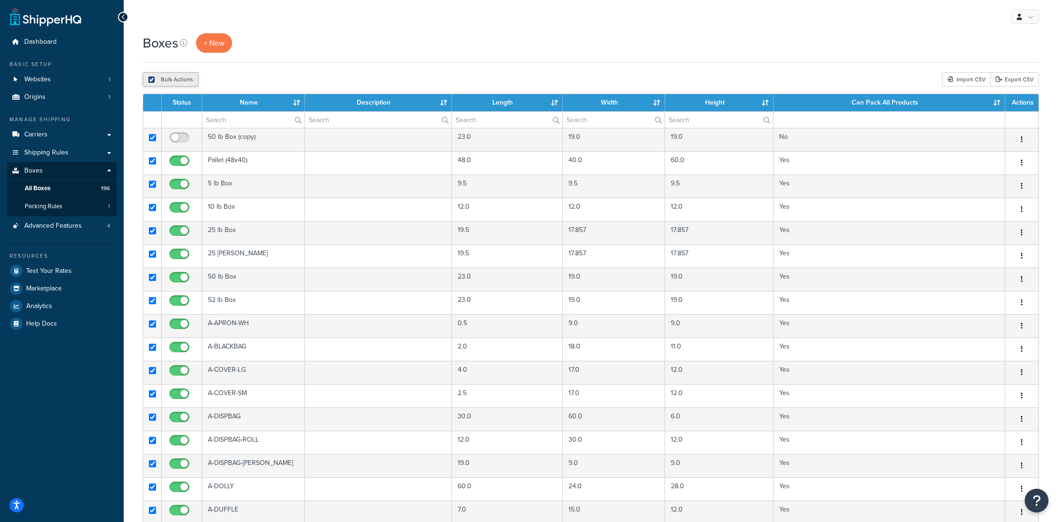
checkbox input "true"
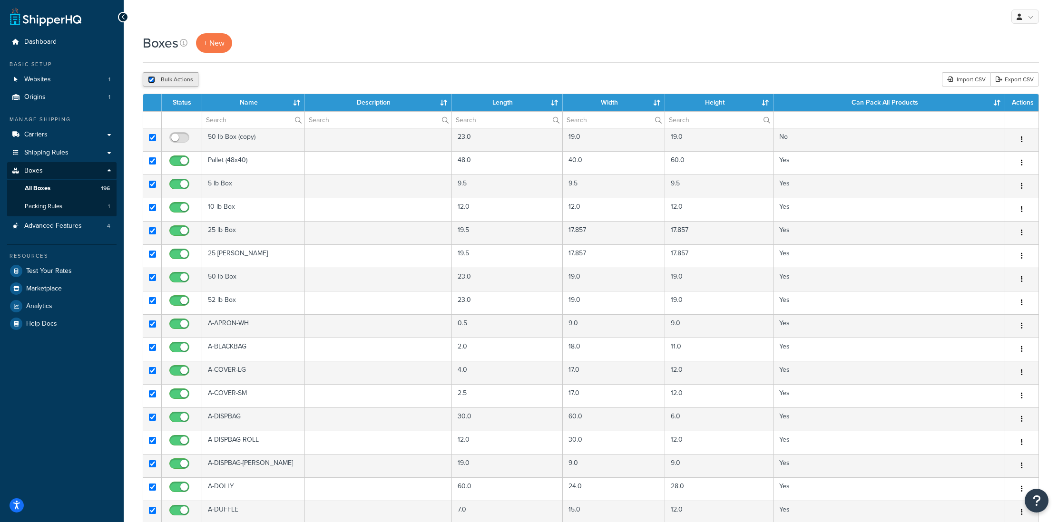
checkbox input "true"
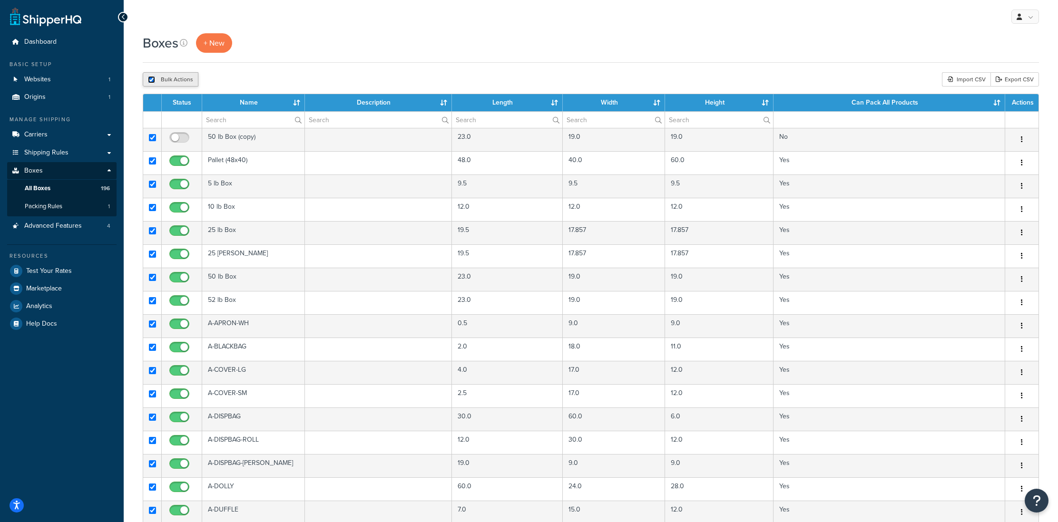
checkbox input "true"
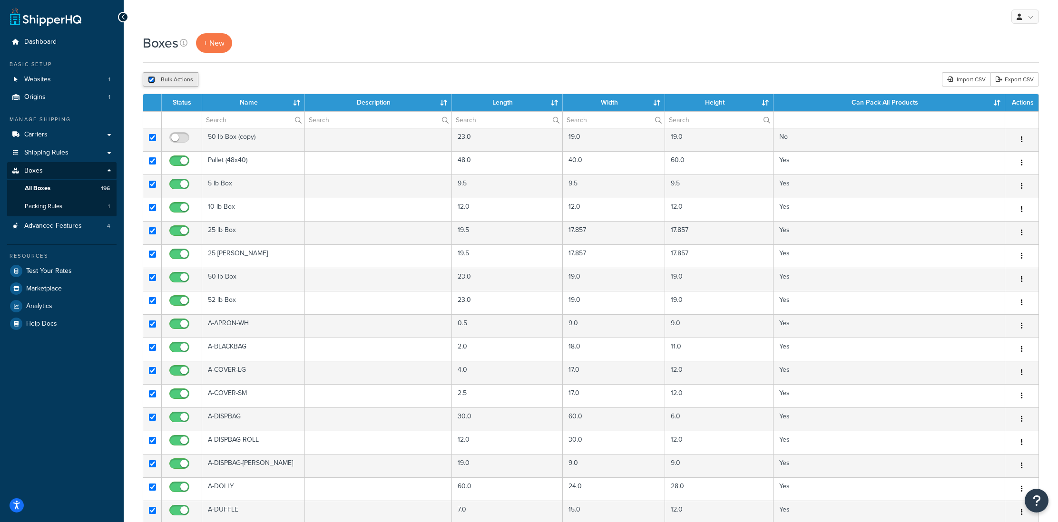
checkbox input "true"
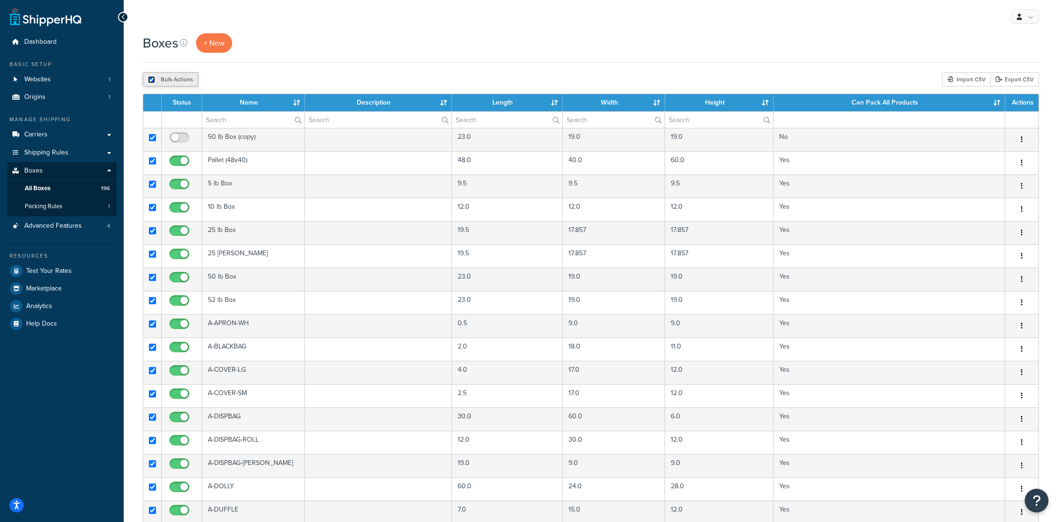
checkbox input "true"
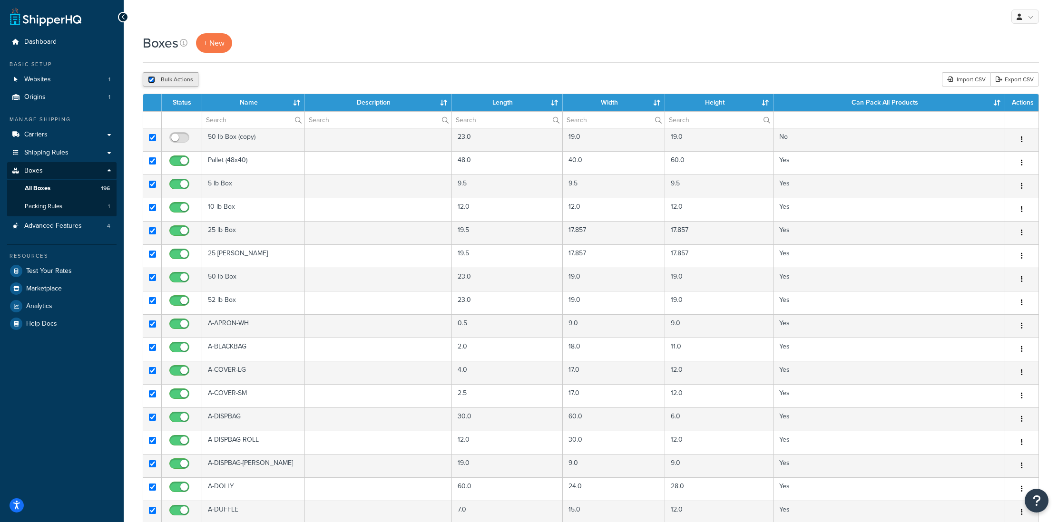
checkbox input "true"
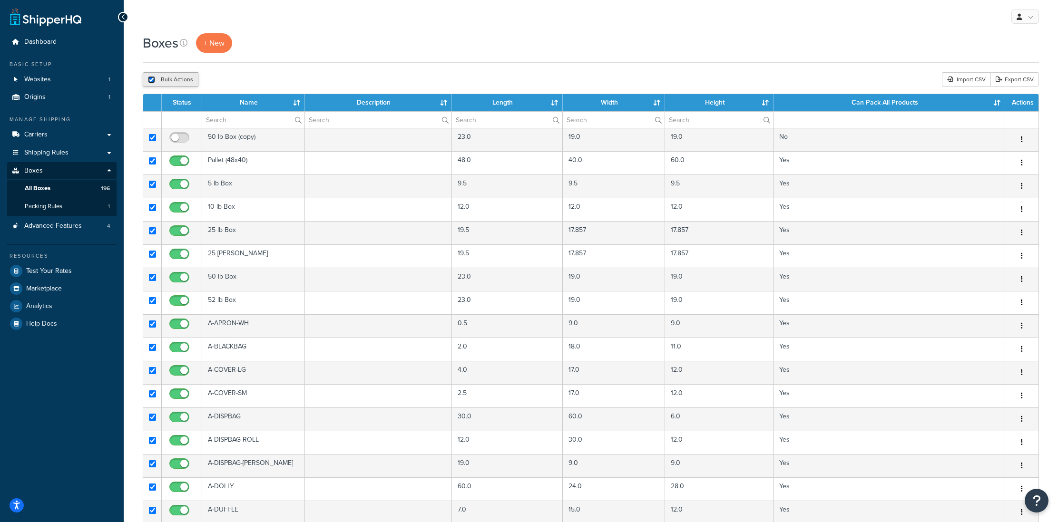
checkbox input "true"
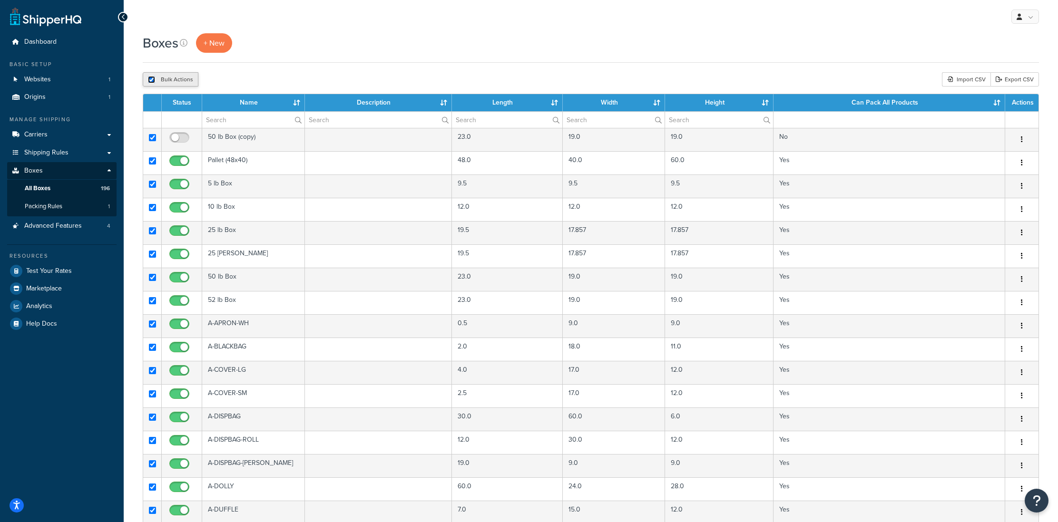
checkbox input "true"
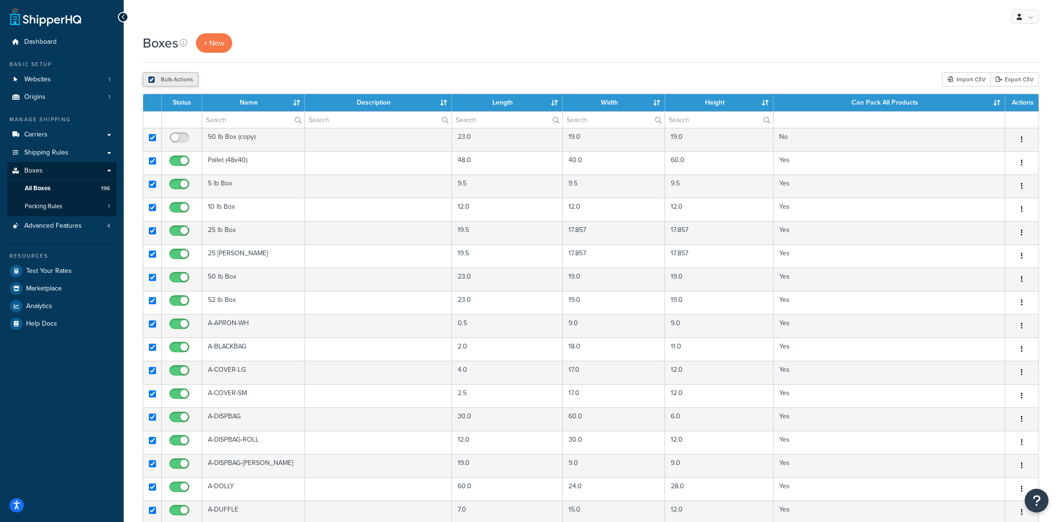
checkbox input "true"
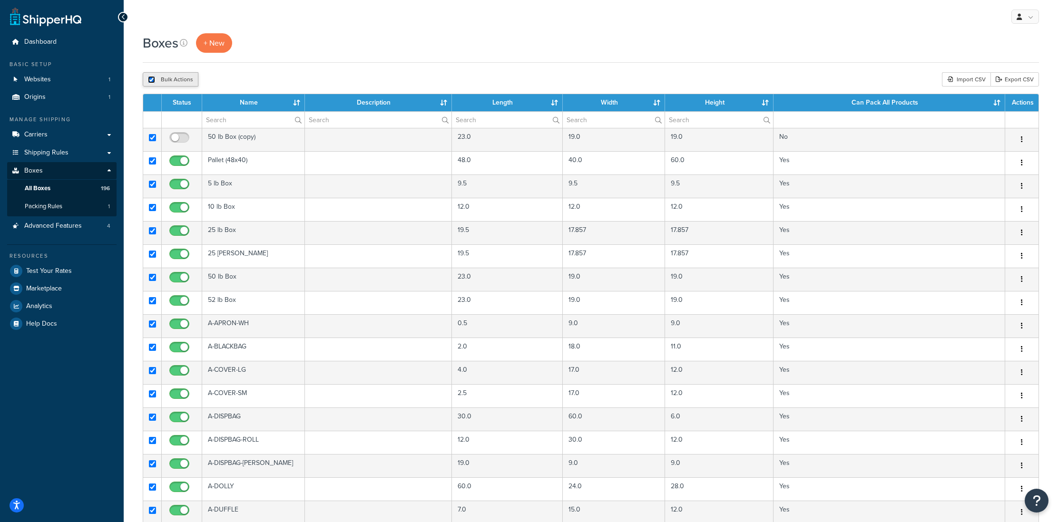
checkbox input "true"
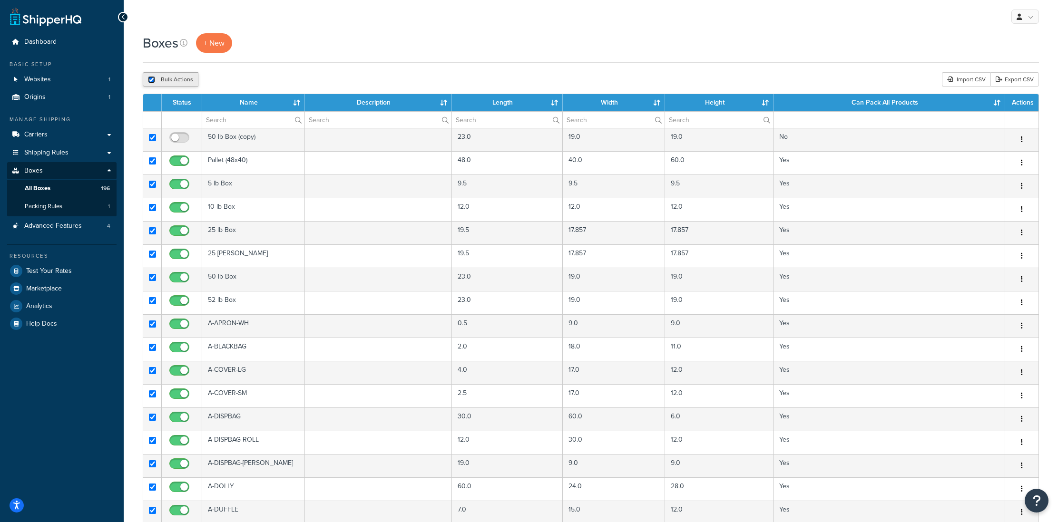
checkbox input "true"
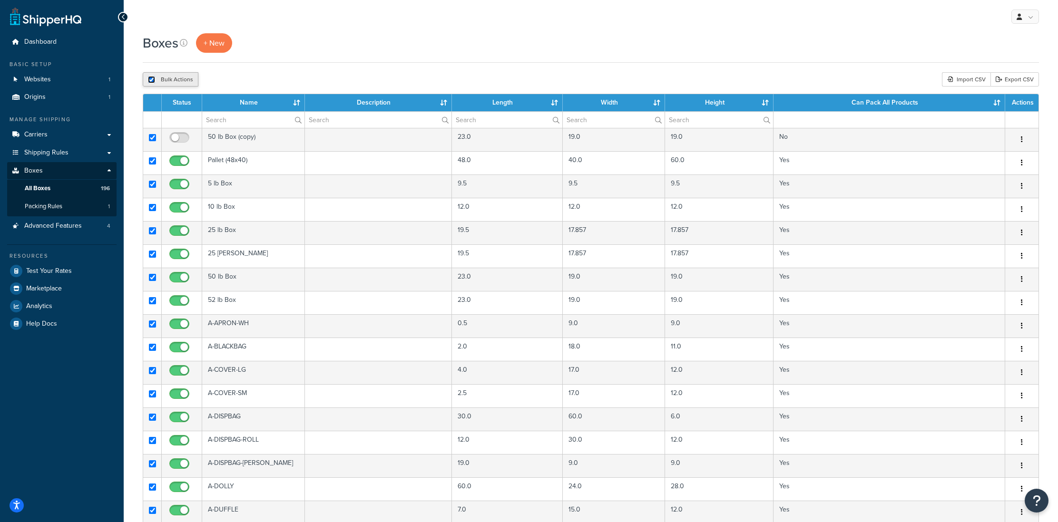
checkbox input "true"
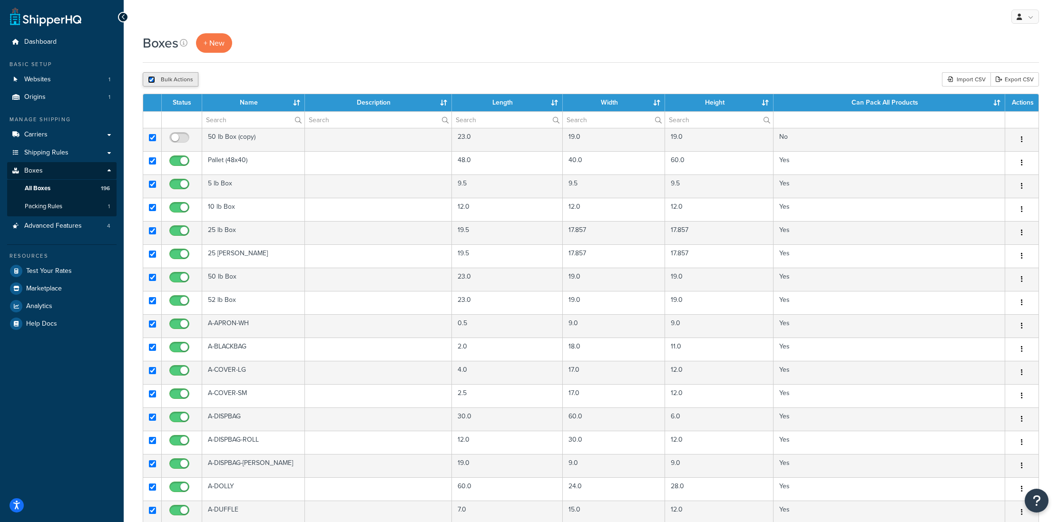
checkbox input "true"
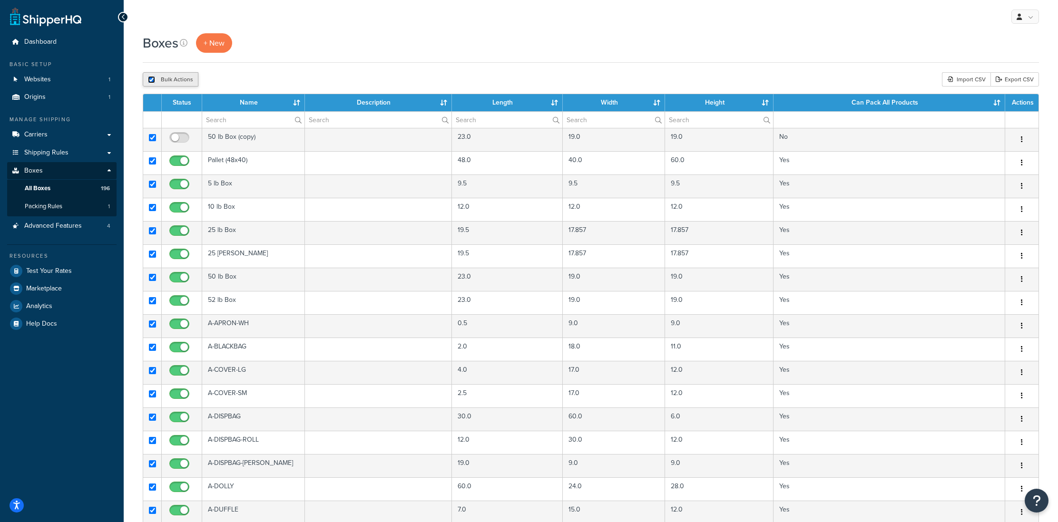
checkbox input "true"
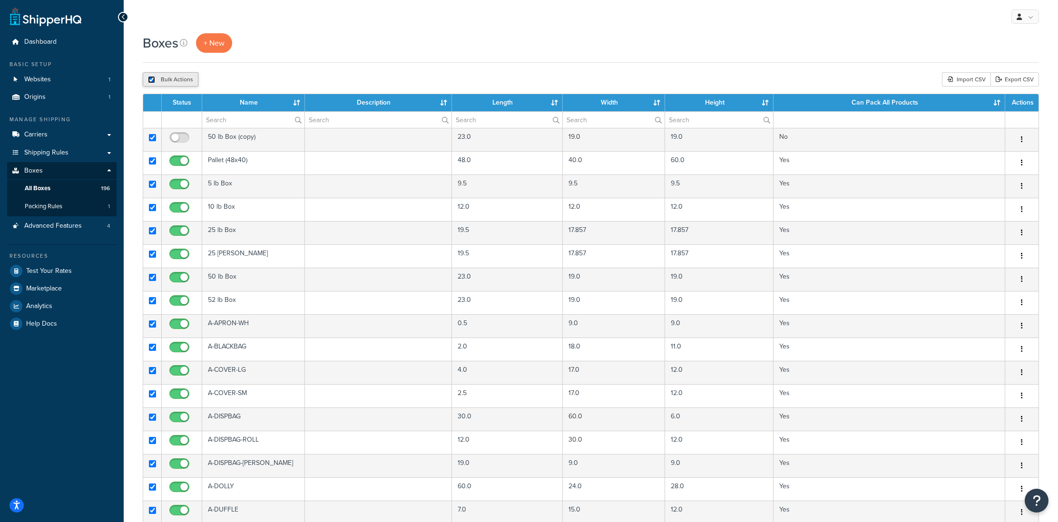
checkbox input "true"
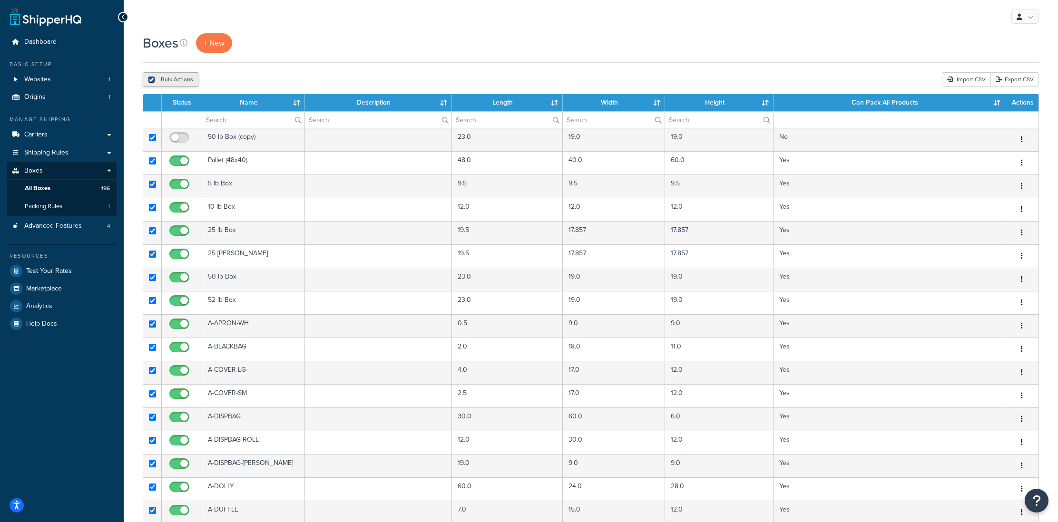
checkbox input "true"
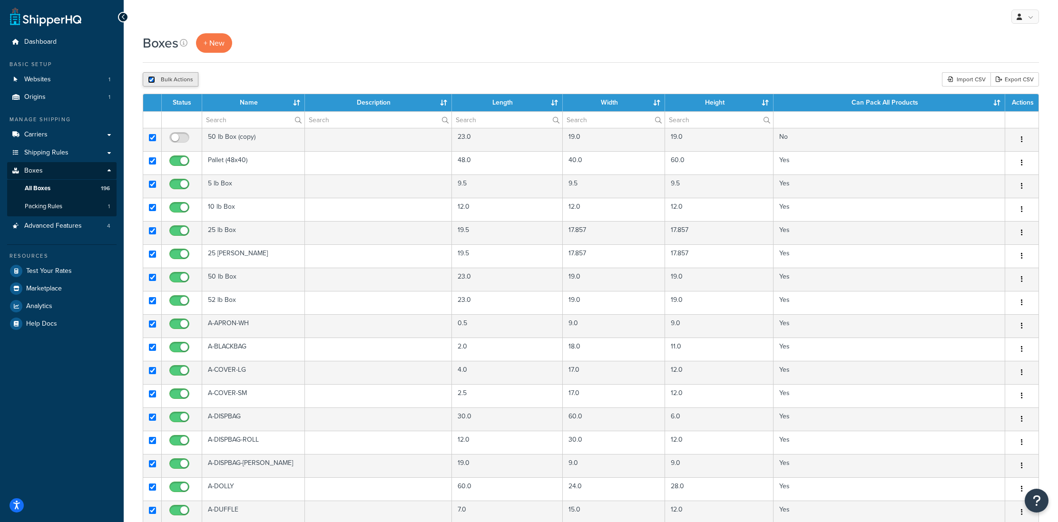
checkbox input "true"
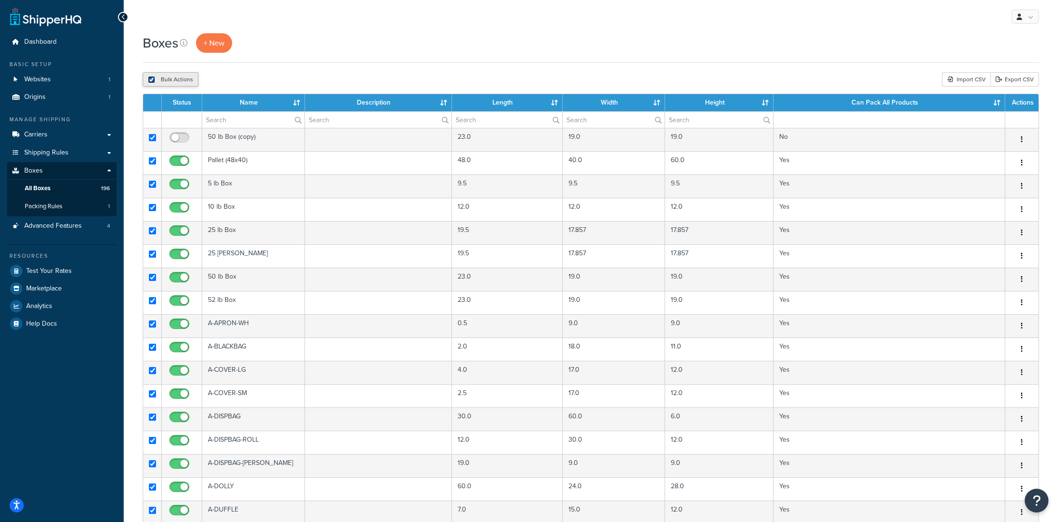
checkbox input "true"
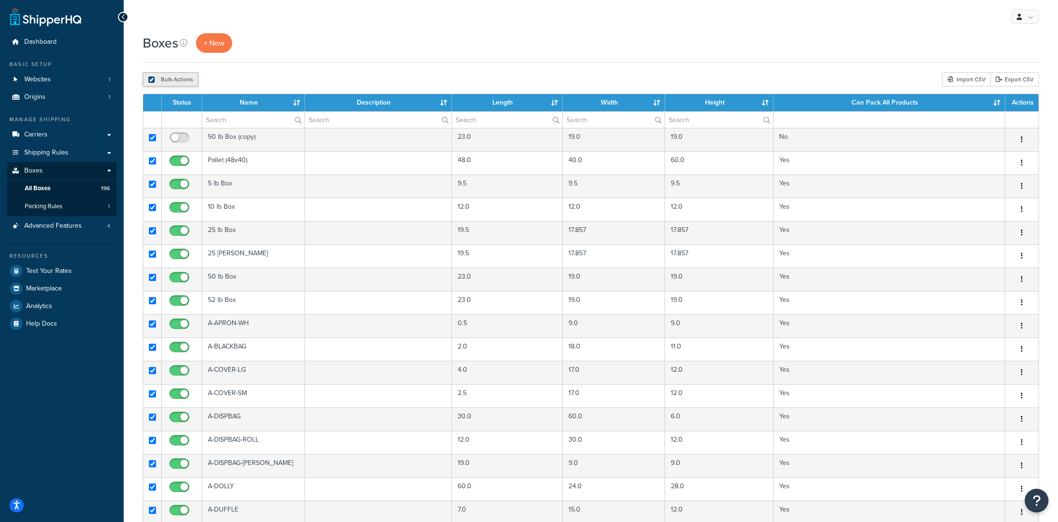
checkbox input "true"
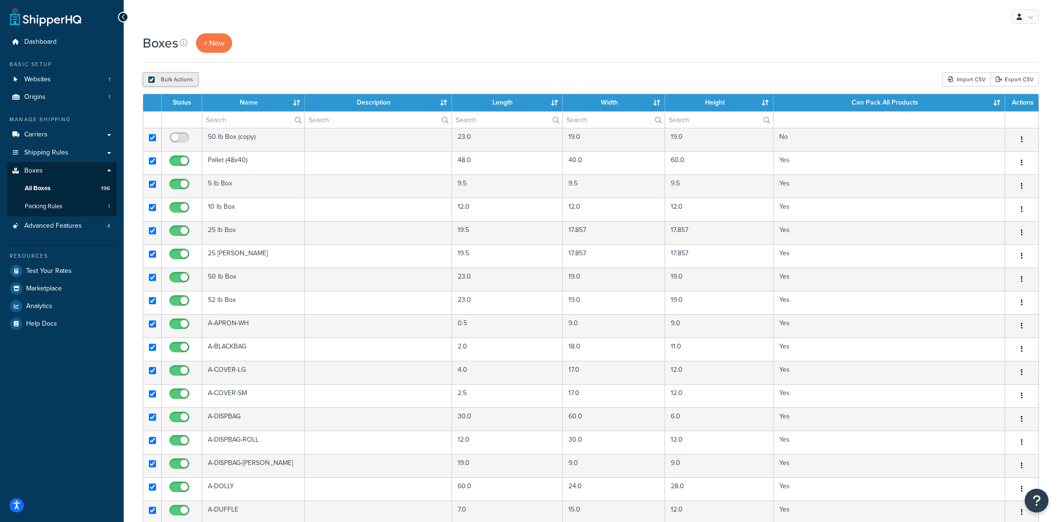
checkbox input "true"
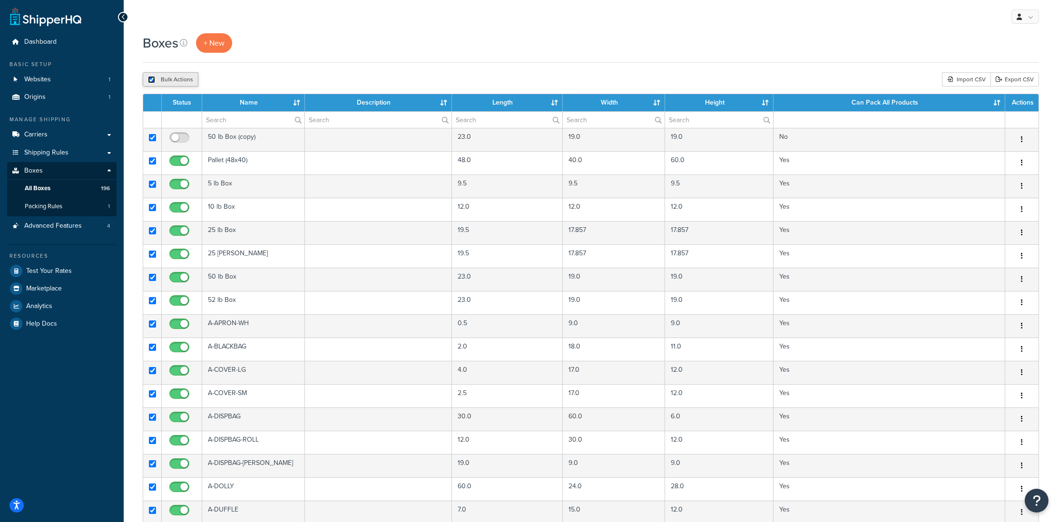
checkbox input "true"
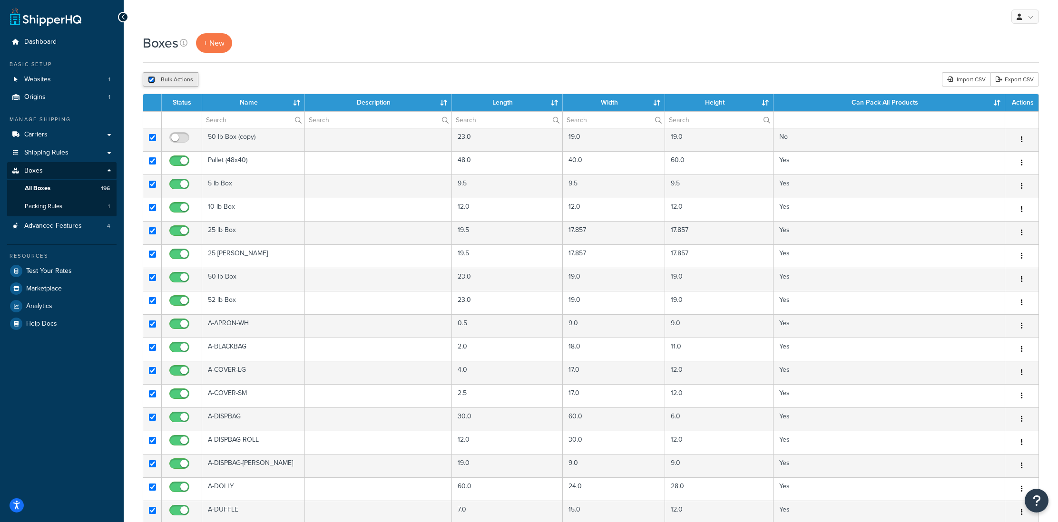
checkbox input "true"
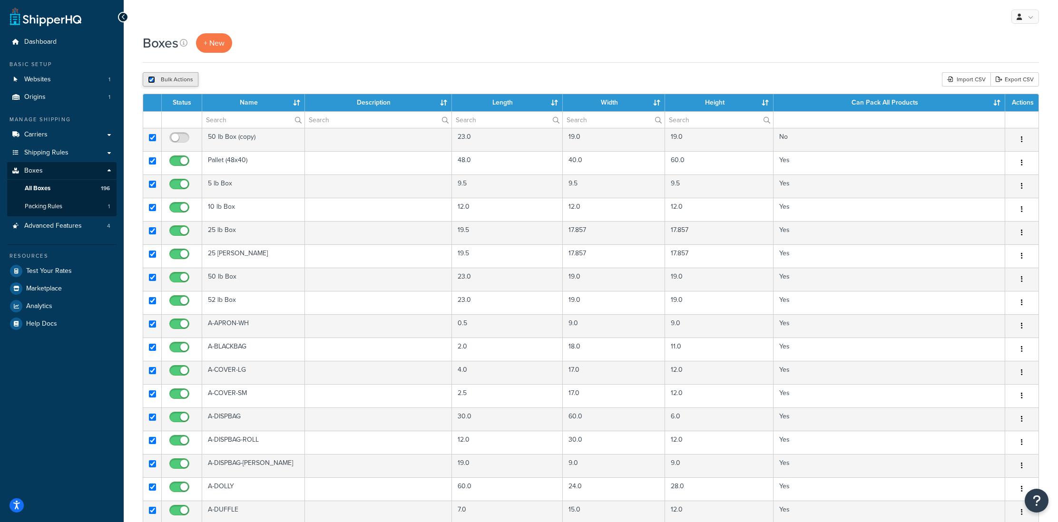
checkbox input "true"
click at [256, 79] on button "Delete" at bounding box center [253, 79] width 33 height 14
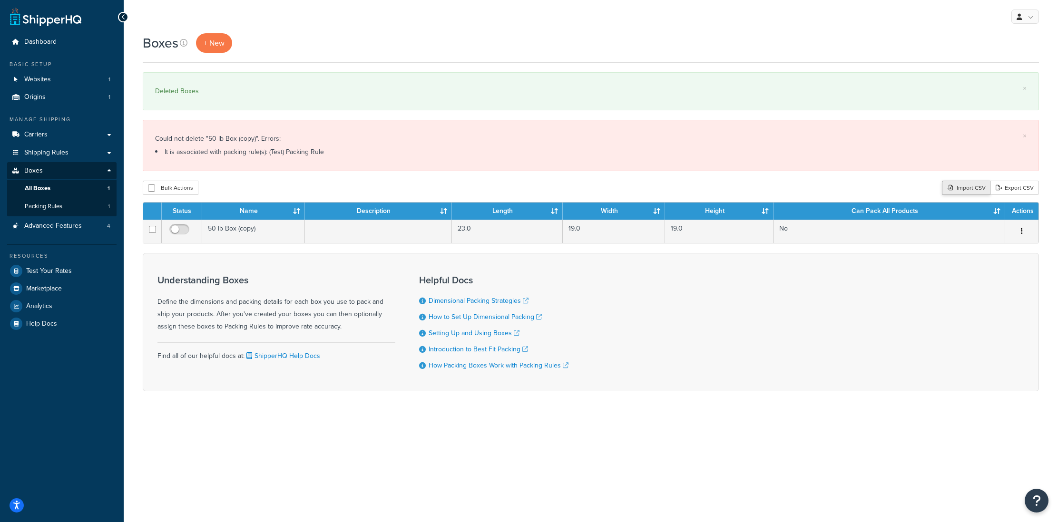
click at [962, 188] on div "Import CSV" at bounding box center [966, 188] width 49 height 14
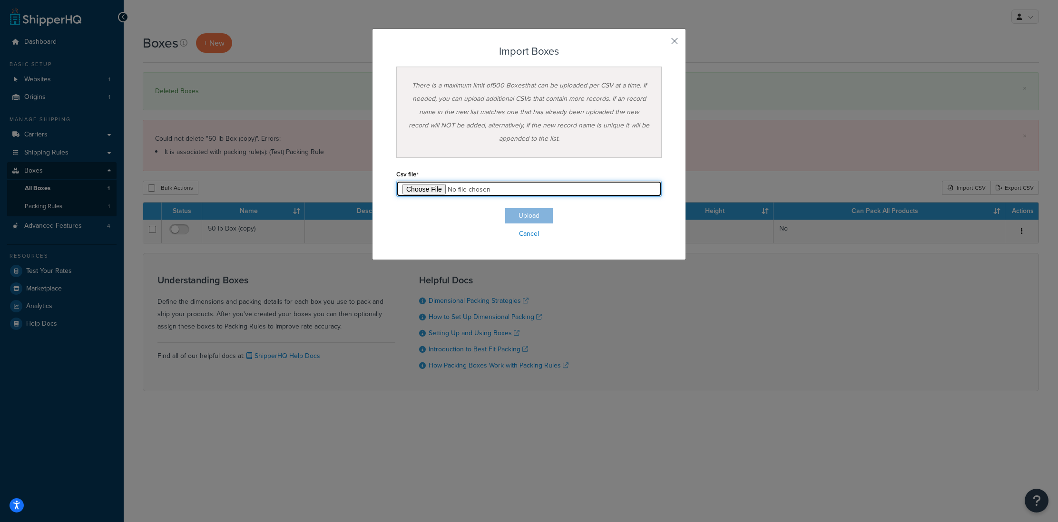
click at [409, 191] on input "file" at bounding box center [529, 189] width 266 height 16
type input "C:\fakepath\ShipperHQ-Box Export-2025-09-16 0327 - Box Export-2025-09-16 0327 (…"
click at [544, 216] on button "Upload" at bounding box center [529, 215] width 48 height 15
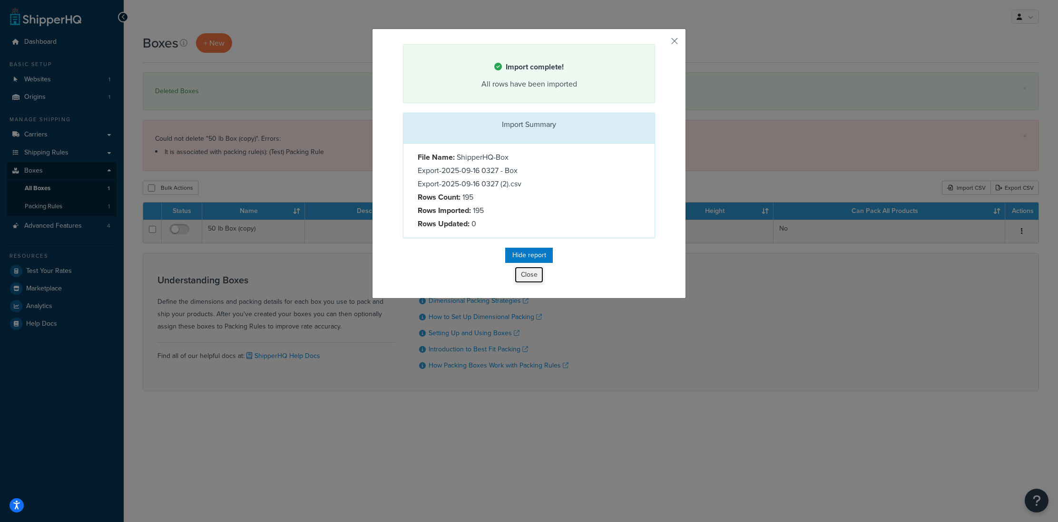
click at [528, 283] on button "Close" at bounding box center [529, 275] width 29 height 16
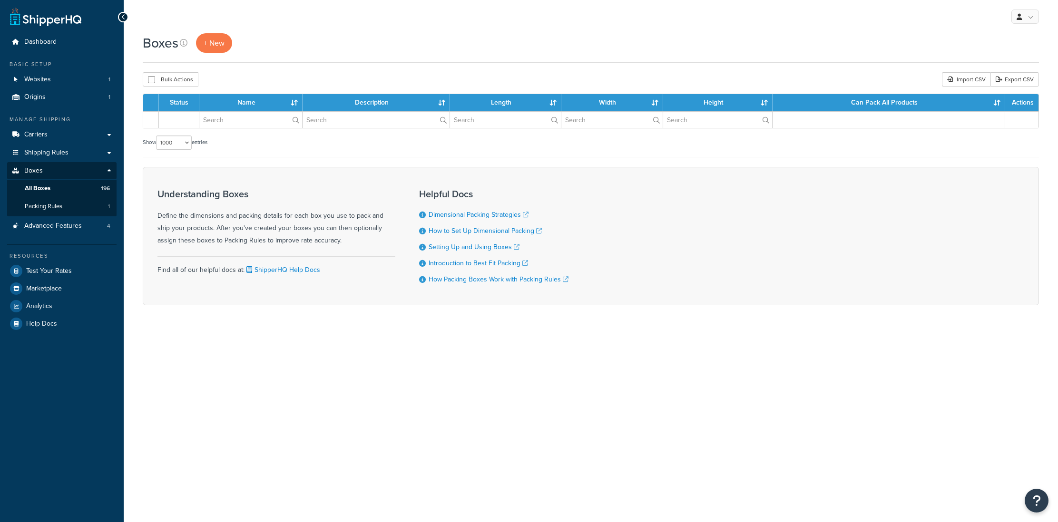
select select "1000"
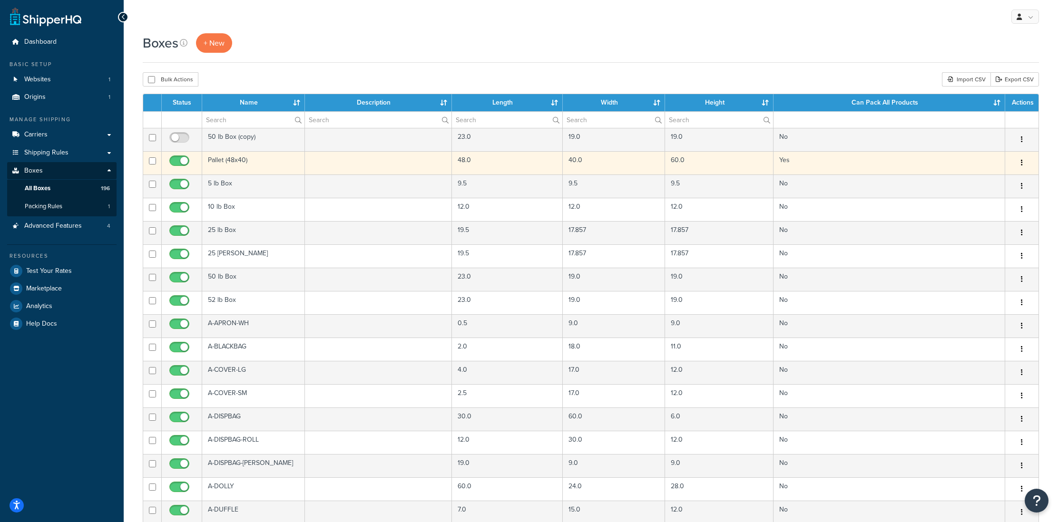
click at [230, 164] on td "Pallet (48x40)" at bounding box center [253, 162] width 103 height 23
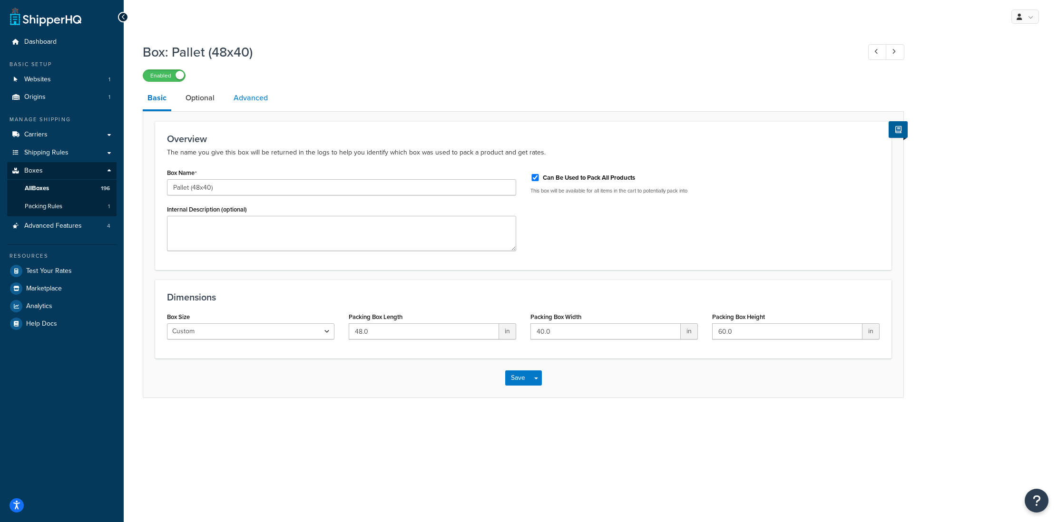
click at [252, 101] on link "Advanced" at bounding box center [251, 98] width 44 height 23
select select "70"
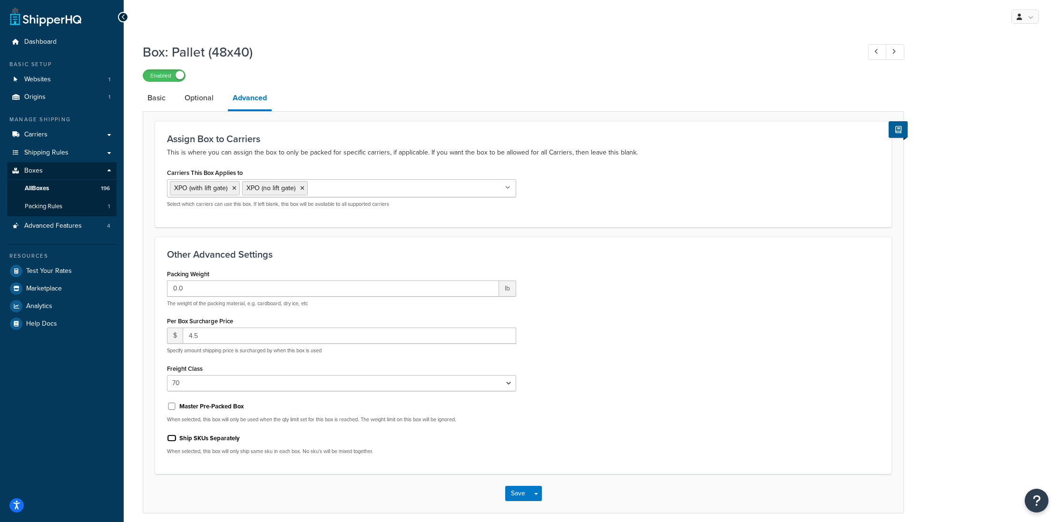
click at [172, 440] on input "Ship SKUs Separately" at bounding box center [172, 438] width 10 height 7
click at [173, 440] on input "Ship SKUs Separately" at bounding box center [172, 438] width 10 height 7
checkbox input "false"
click at [125, 19] on icon at bounding box center [123, 17] width 4 height 7
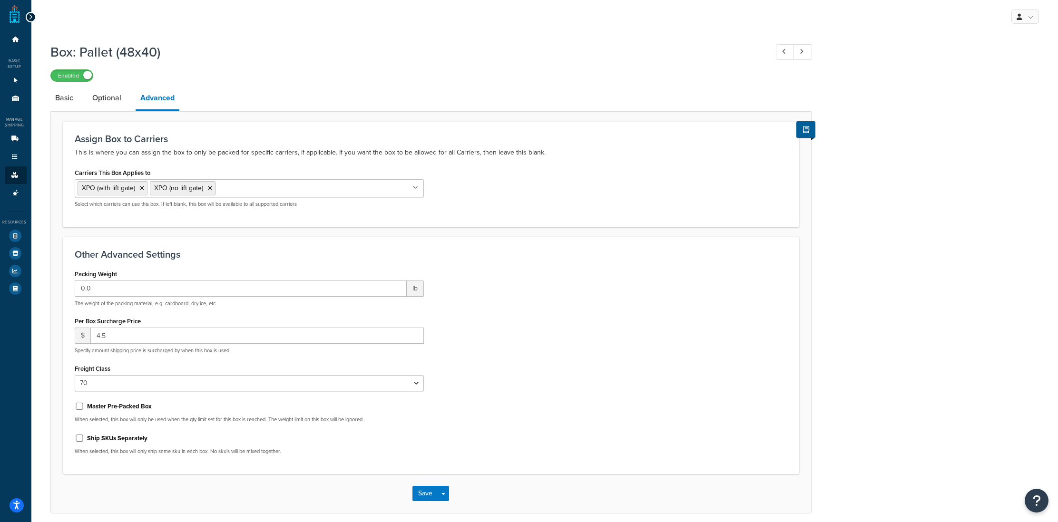
click at [32, 17] on div at bounding box center [31, 17] width 10 height 10
click at [26, 16] on div at bounding box center [31, 17] width 10 height 10
click at [30, 16] on icon at bounding box center [31, 17] width 4 height 7
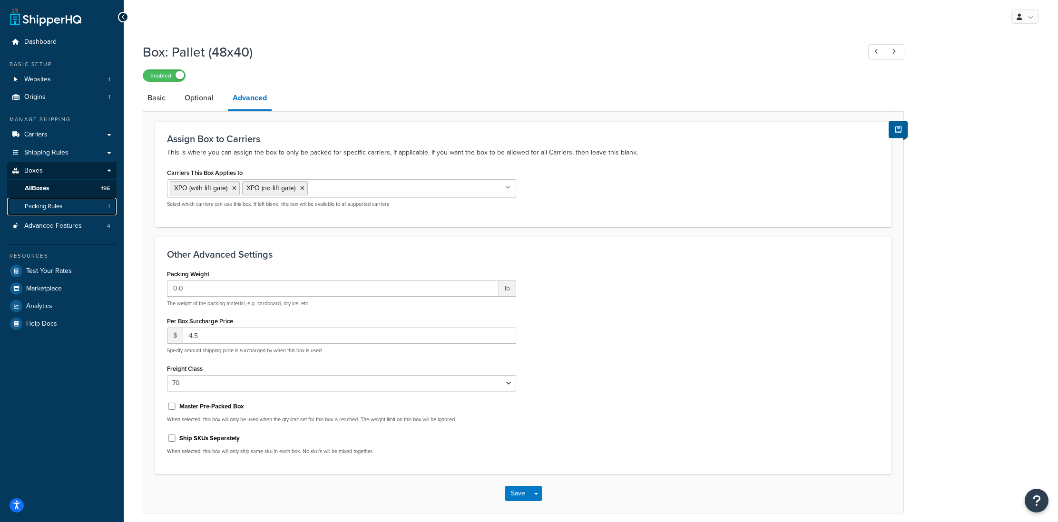
click at [55, 207] on span "Packing Rules" at bounding box center [44, 207] width 38 height 8
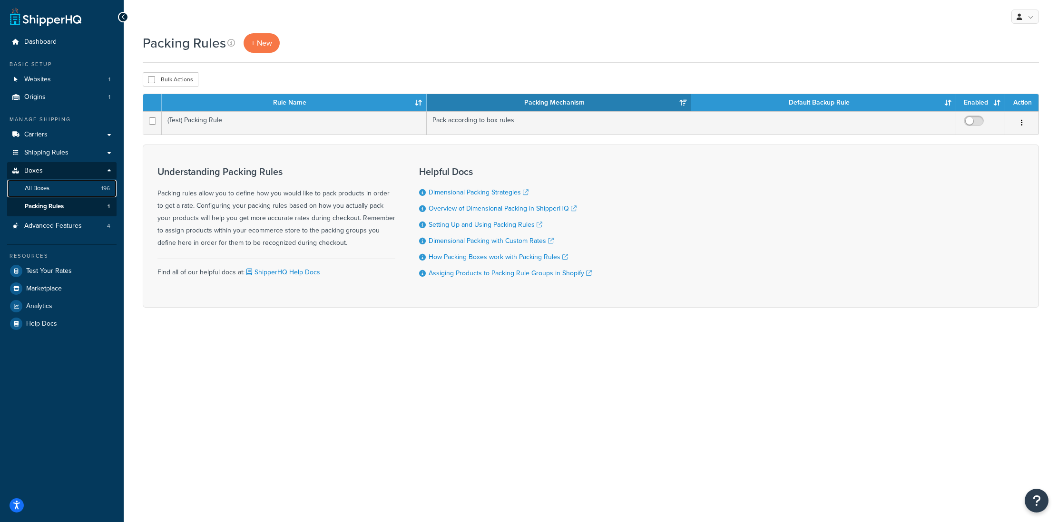
click at [49, 190] on span "All Boxes" at bounding box center [37, 189] width 25 height 8
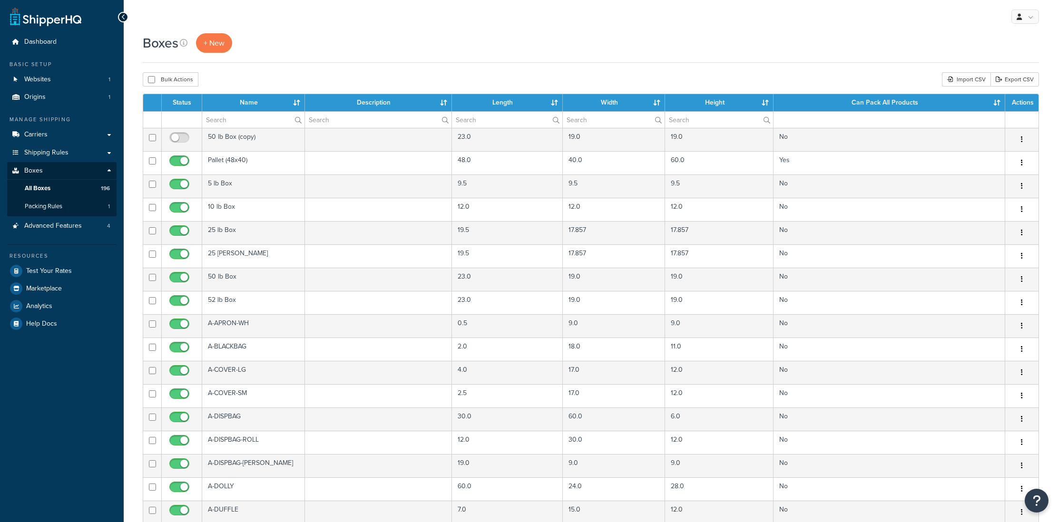
select select "1000"
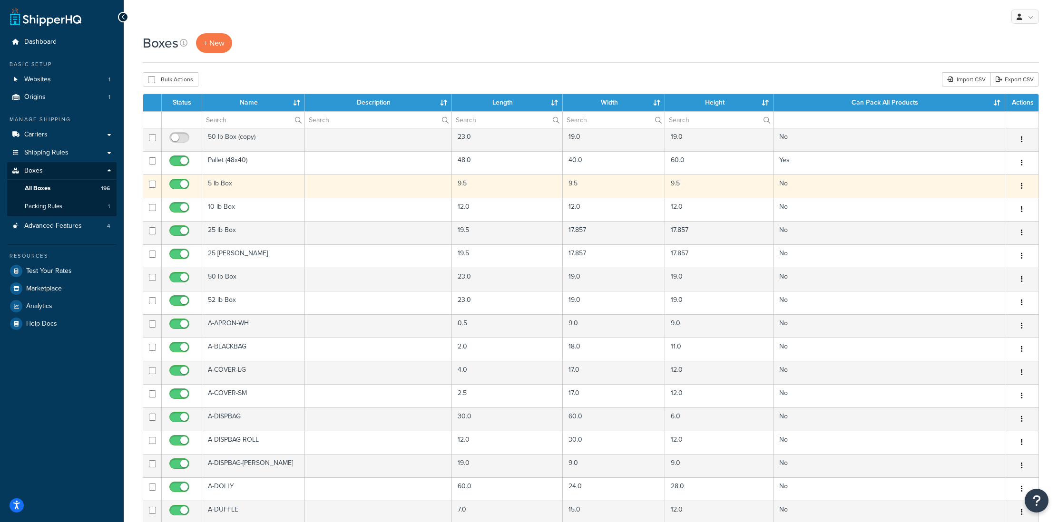
click at [222, 185] on td "5 lb Box" at bounding box center [253, 186] width 103 height 23
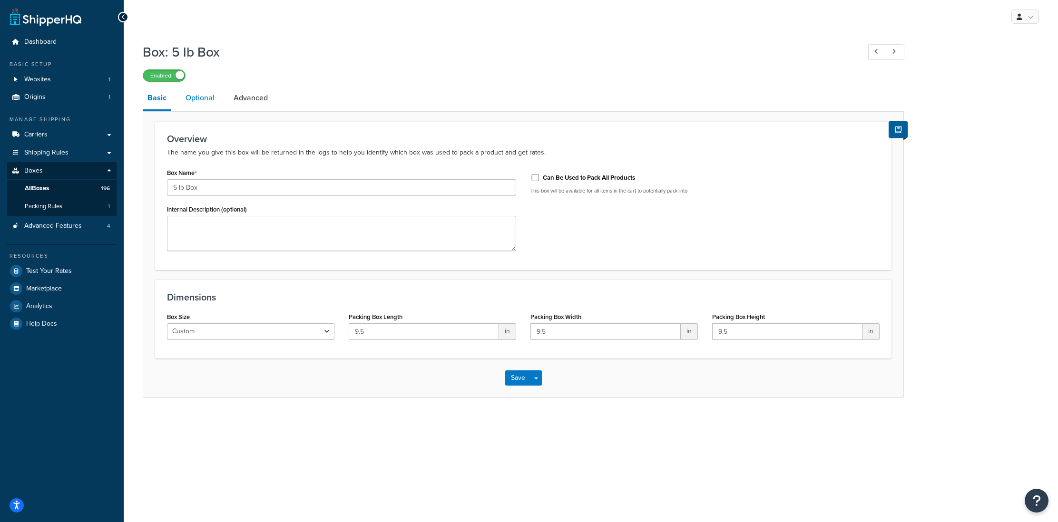
click at [213, 100] on link "Optional" at bounding box center [200, 98] width 39 height 23
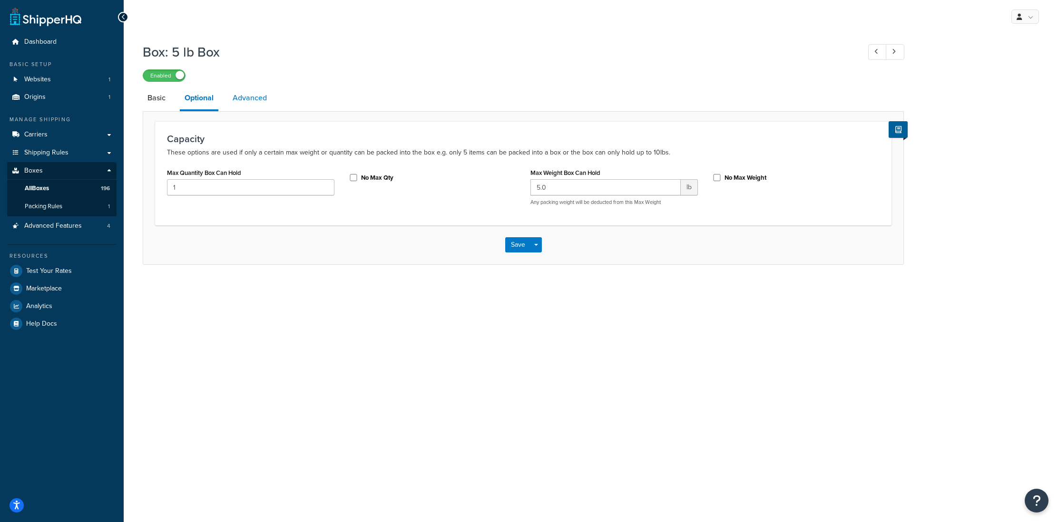
click at [252, 100] on link "Advanced" at bounding box center [250, 98] width 44 height 23
select select "92.5"
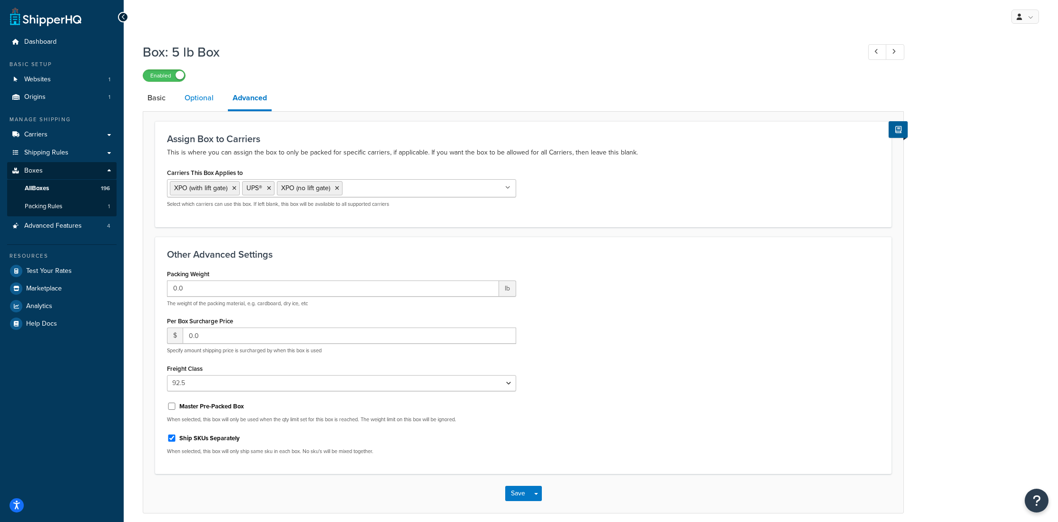
click at [189, 96] on link "Optional" at bounding box center [199, 98] width 39 height 23
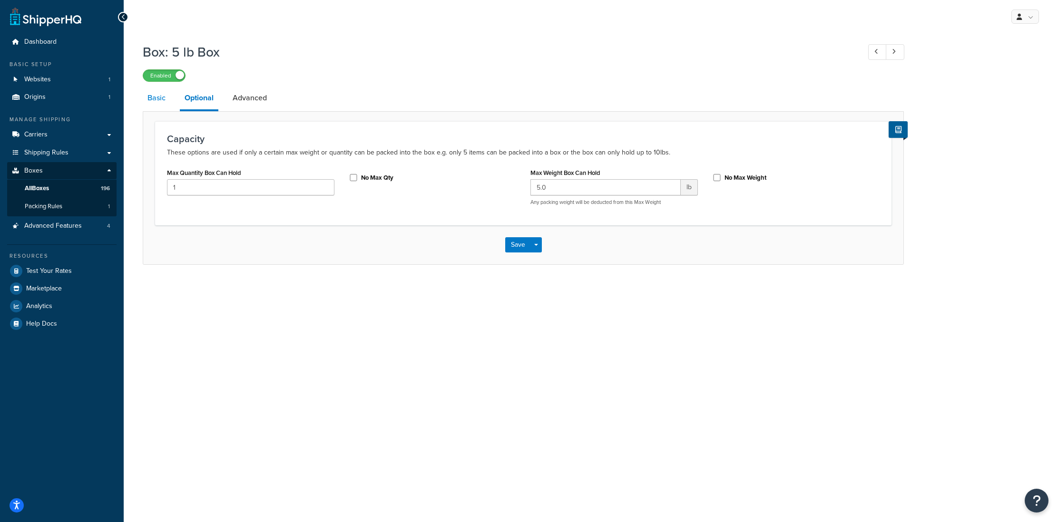
click at [160, 101] on link "Basic" at bounding box center [157, 98] width 28 height 23
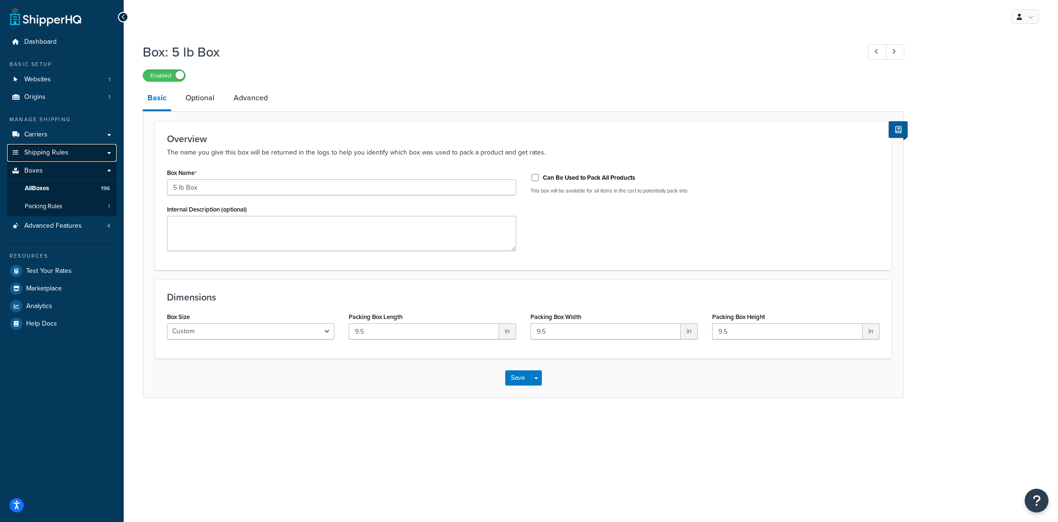
click at [61, 151] on span "Shipping Rules" at bounding box center [46, 153] width 44 height 8
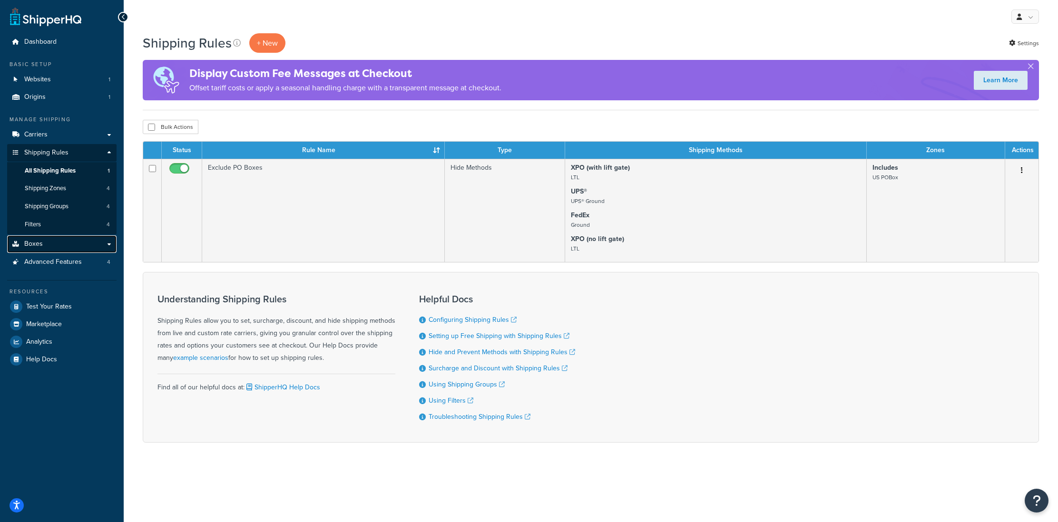
click at [111, 246] on link "Boxes" at bounding box center [61, 245] width 109 height 18
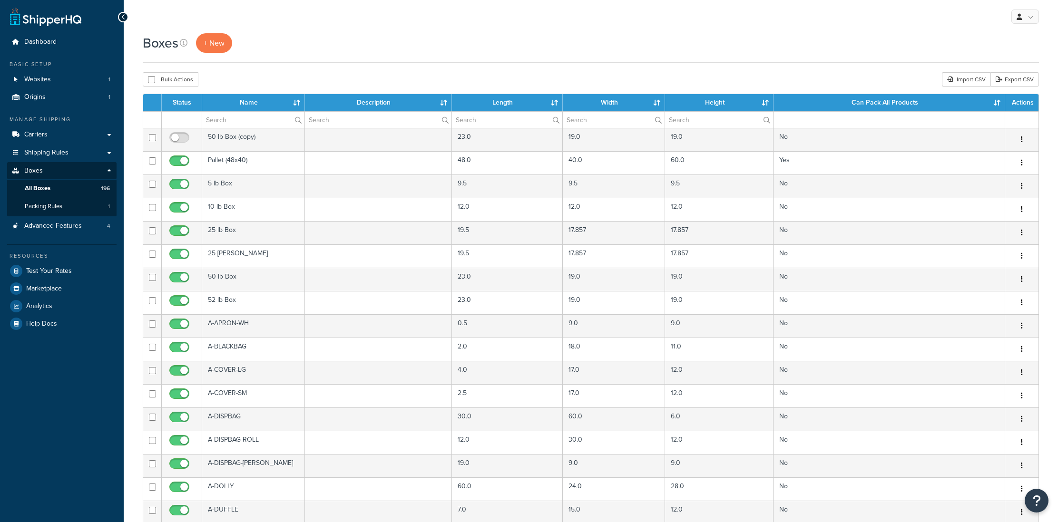
select select "1000"
click at [61, 207] on span "Packing Rules" at bounding box center [44, 207] width 38 height 8
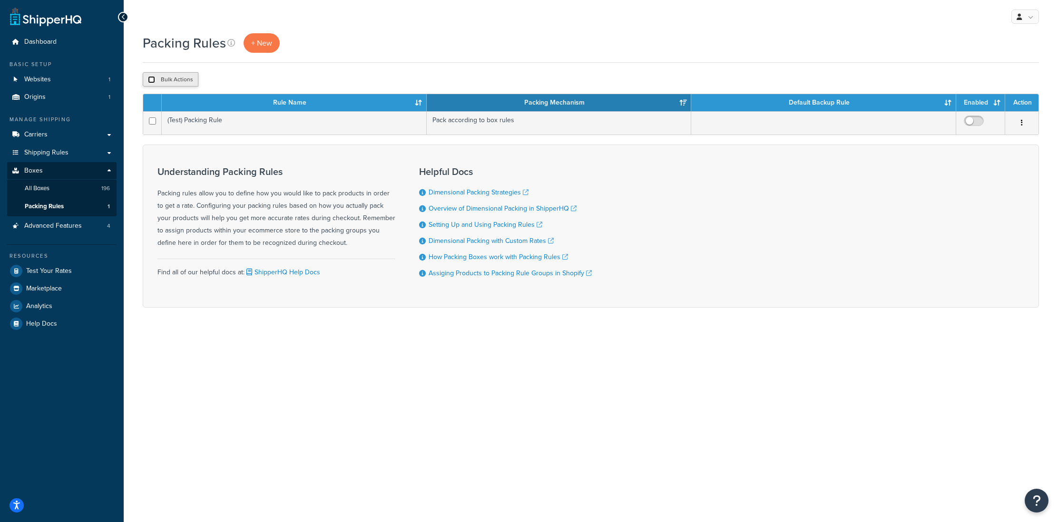
click at [151, 80] on input "checkbox" at bounding box center [151, 79] width 7 height 7
checkbox input "true"
click at [149, 78] on input "checkbox" at bounding box center [151, 79] width 7 height 7
checkbox input "false"
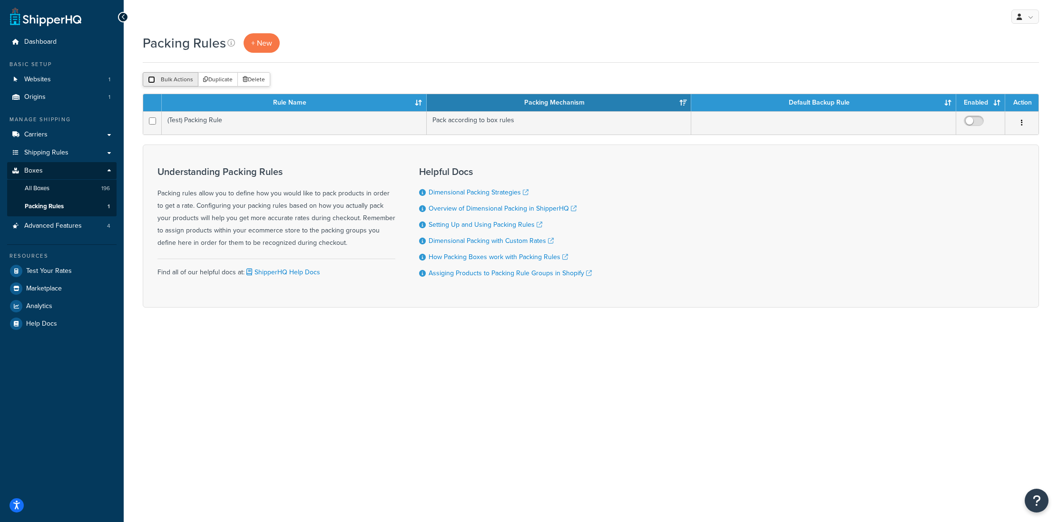
checkbox input "false"
click at [260, 44] on span "+ New" at bounding box center [261, 43] width 21 height 11
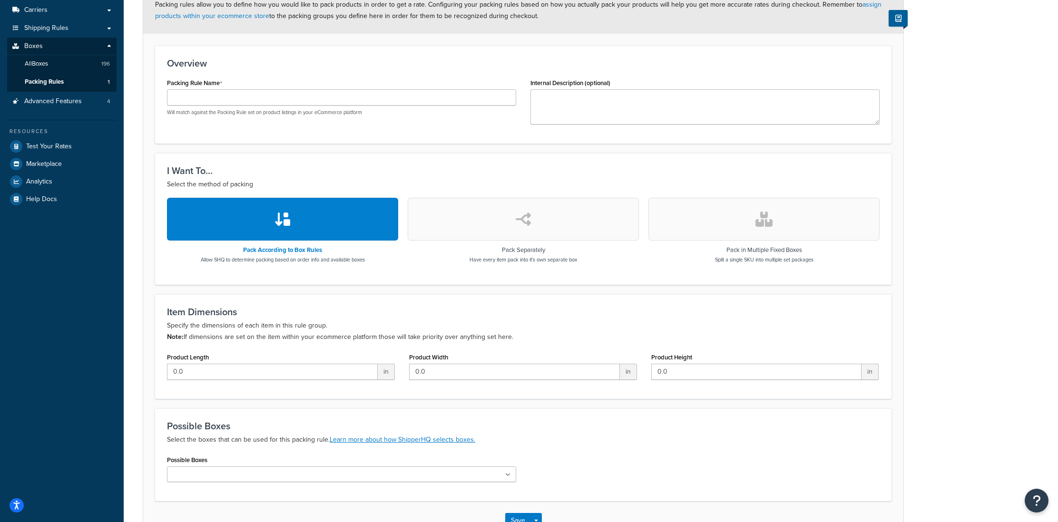
scroll to position [191, 0]
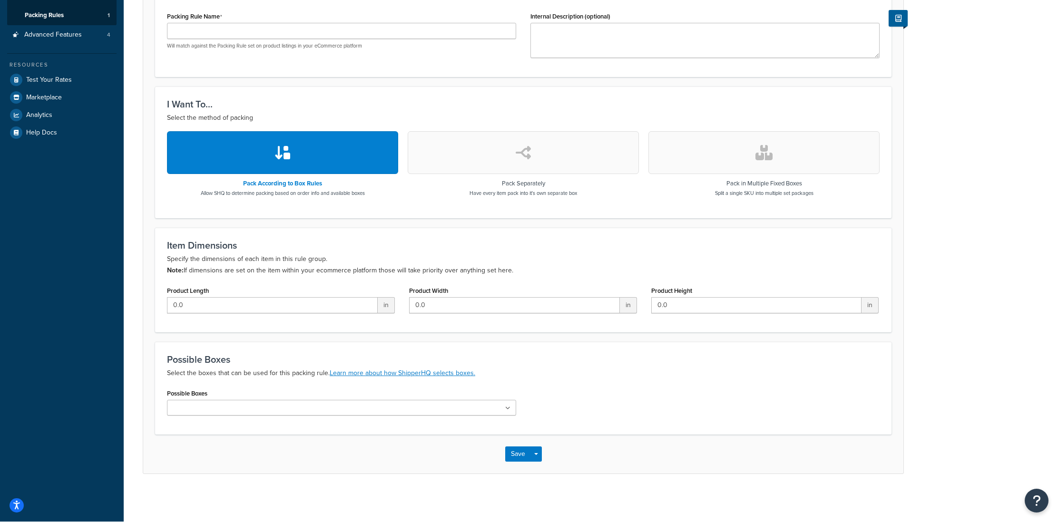
click at [233, 409] on input "Possible Boxes" at bounding box center [212, 408] width 84 height 10
click at [523, 345] on div "Possible Boxes Select the boxes that can be used for this packing rule. Learn m…" at bounding box center [523, 388] width 737 height 93
click at [539, 162] on button "button" at bounding box center [523, 152] width 231 height 43
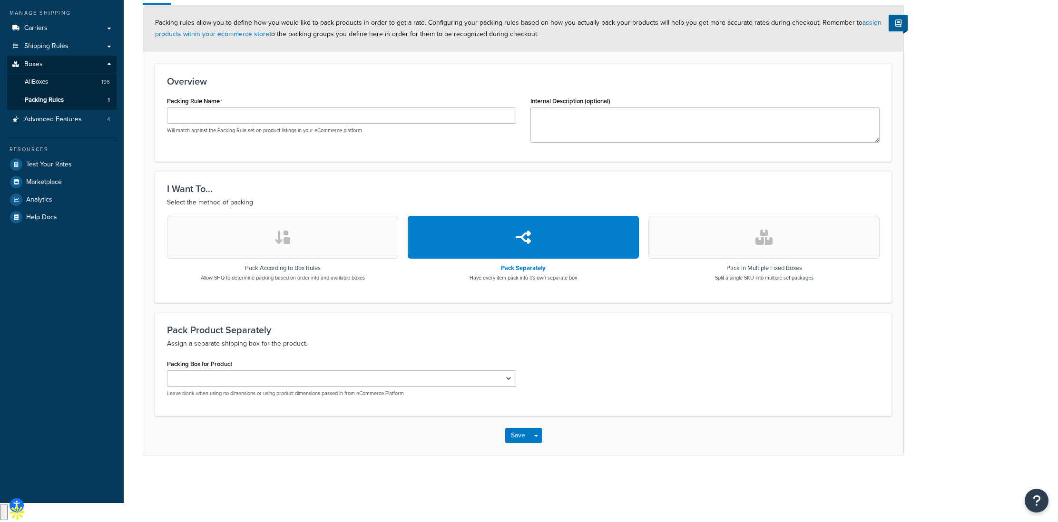
scroll to position [88, 0]
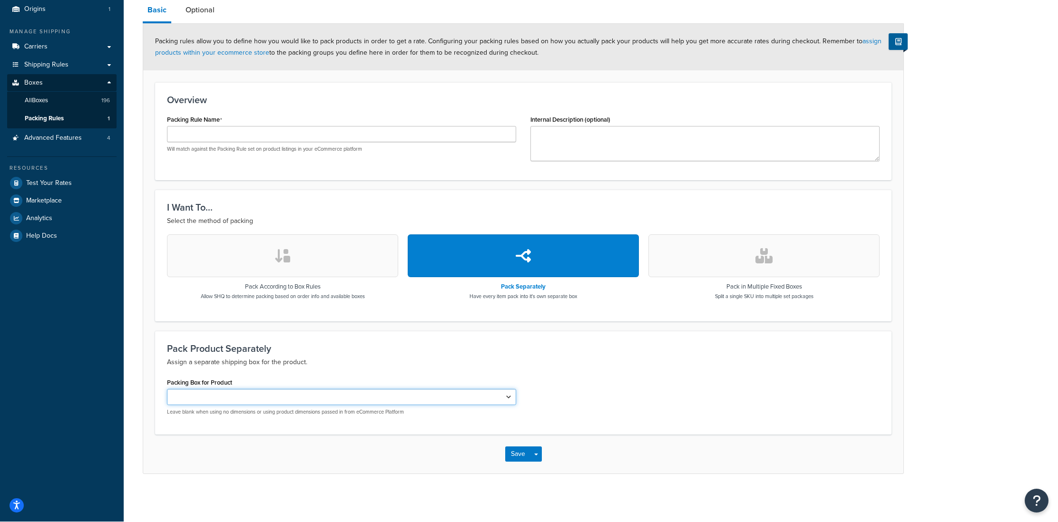
click at [206, 401] on select "50 lb Box (copy) 5 lb Box 10 lb Box 25 lb Box 25 [PERSON_NAME] 50 lb Box 52 lb …" at bounding box center [341, 397] width 349 height 16
click at [63, 119] on span "Packing Rules" at bounding box center [44, 119] width 39 height 8
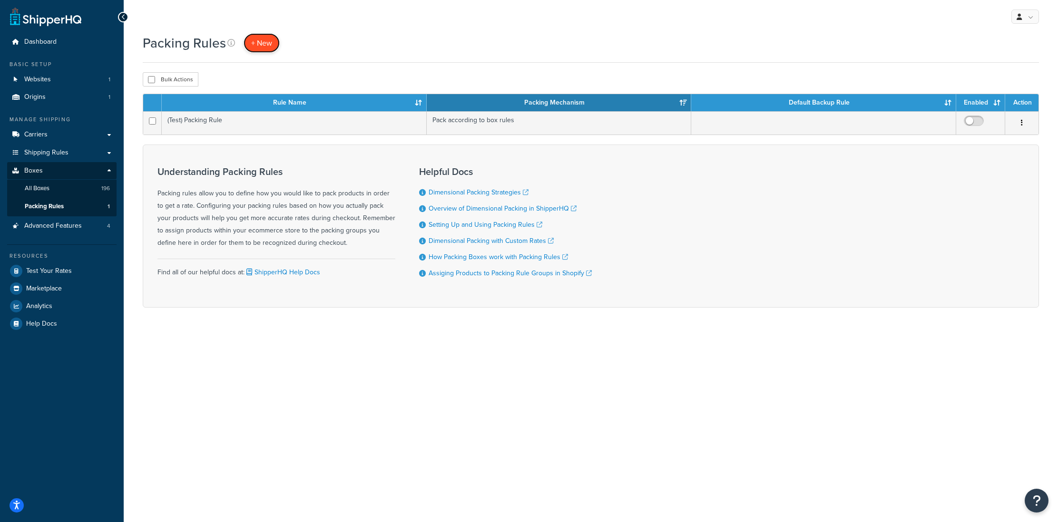
click at [270, 47] on span "+ New" at bounding box center [261, 43] width 21 height 11
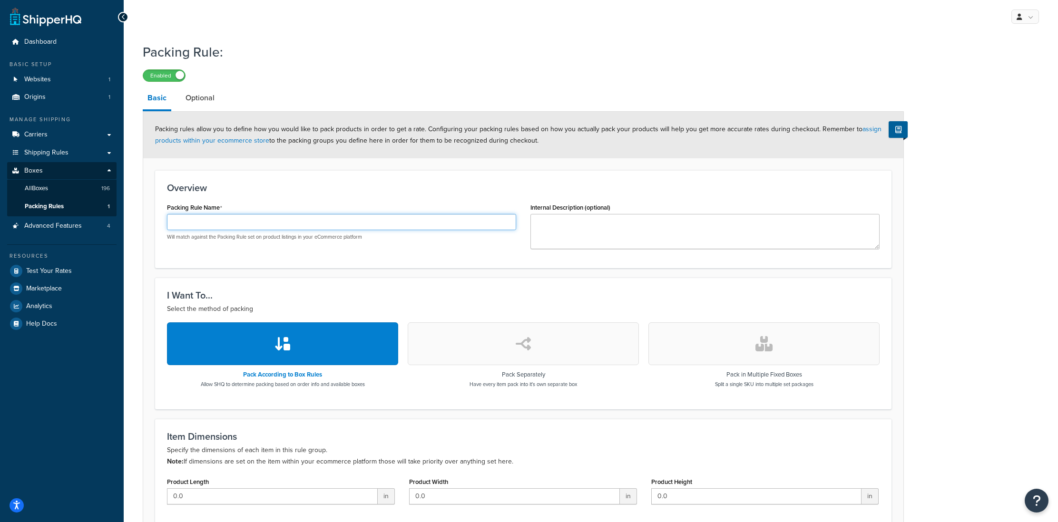
click at [216, 226] on input "Packing Rule Name" at bounding box center [341, 222] width 349 height 16
paste input "10 lb Box"
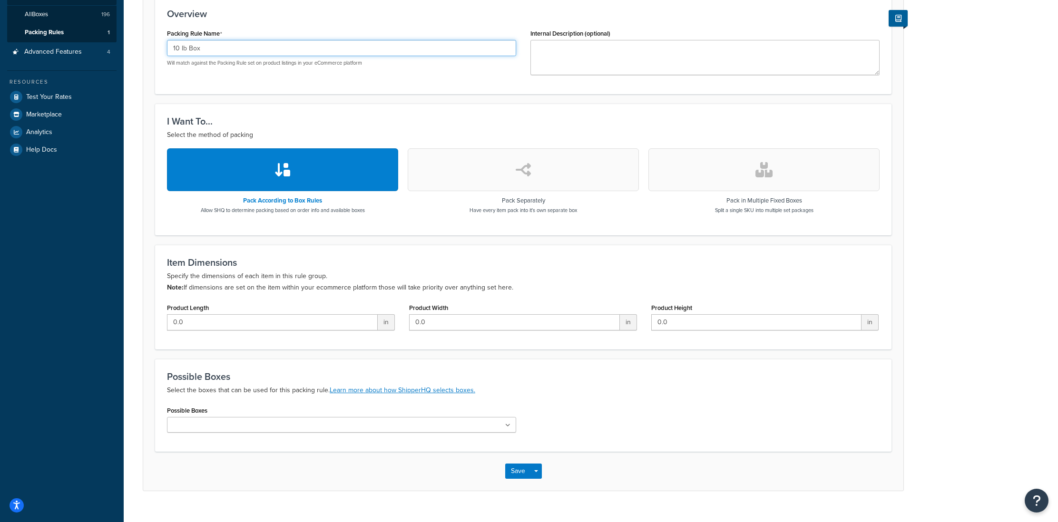
scroll to position [175, 0]
type input "10 lb Box"
drag, startPoint x: 190, startPoint y: 325, endPoint x: 159, endPoint y: 324, distance: 31.4
click at [159, 324] on div "Item Dimensions Specify the dimensions of each item in this rule group. Note: I…" at bounding box center [523, 297] width 737 height 105
type input "12"
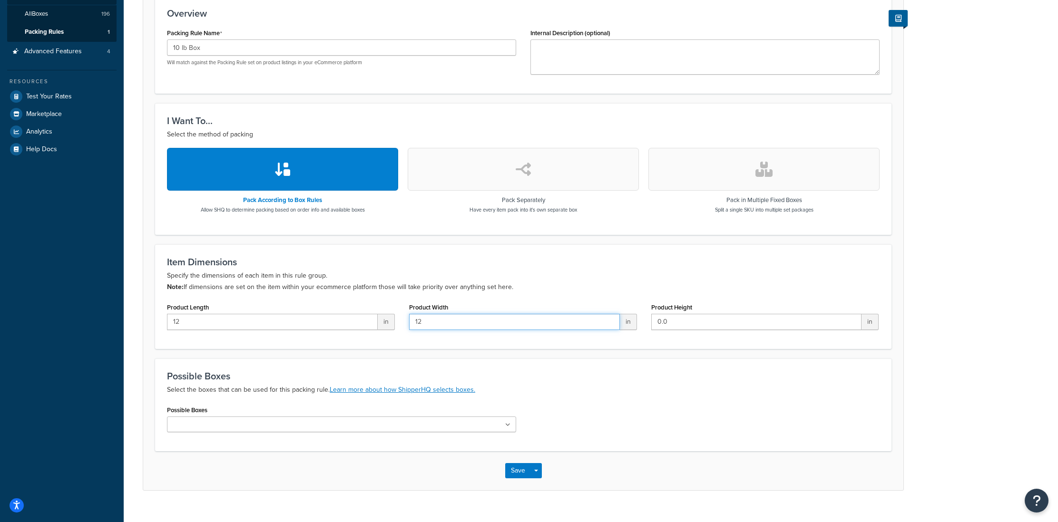
type input "12"
click at [194, 426] on input "Possible Boxes" at bounding box center [212, 425] width 84 height 10
click at [590, 394] on p "Select the boxes that can be used for this packing rule. Learn more about how S…" at bounding box center [523, 389] width 713 height 11
click at [514, 478] on button "Save" at bounding box center [518, 473] width 26 height 15
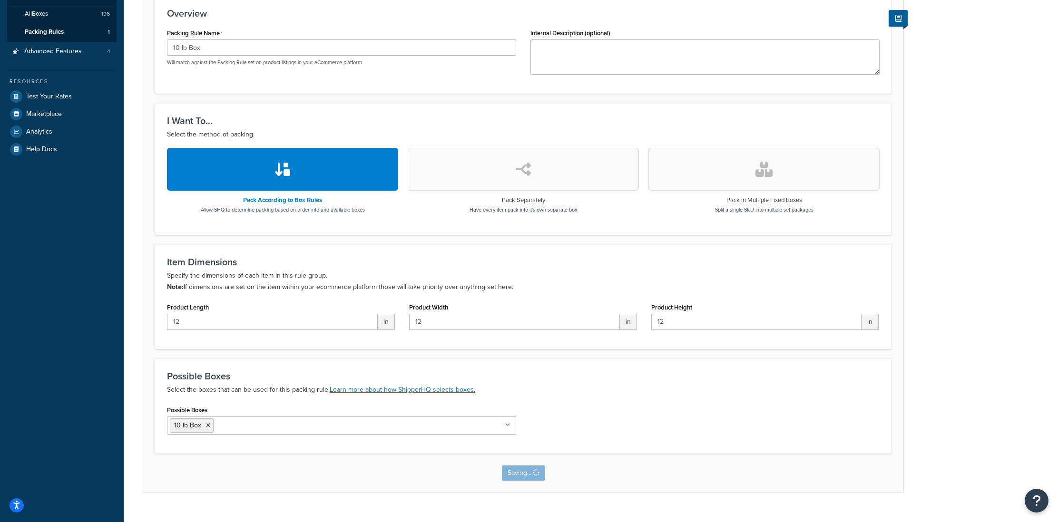
scroll to position [0, 0]
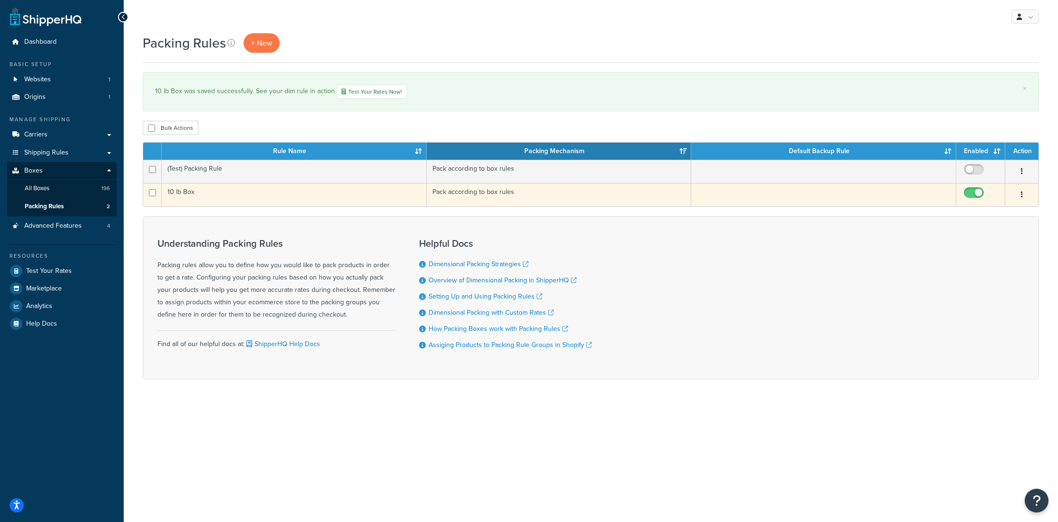
click at [199, 198] on td "10 lb Box" at bounding box center [294, 194] width 265 height 23
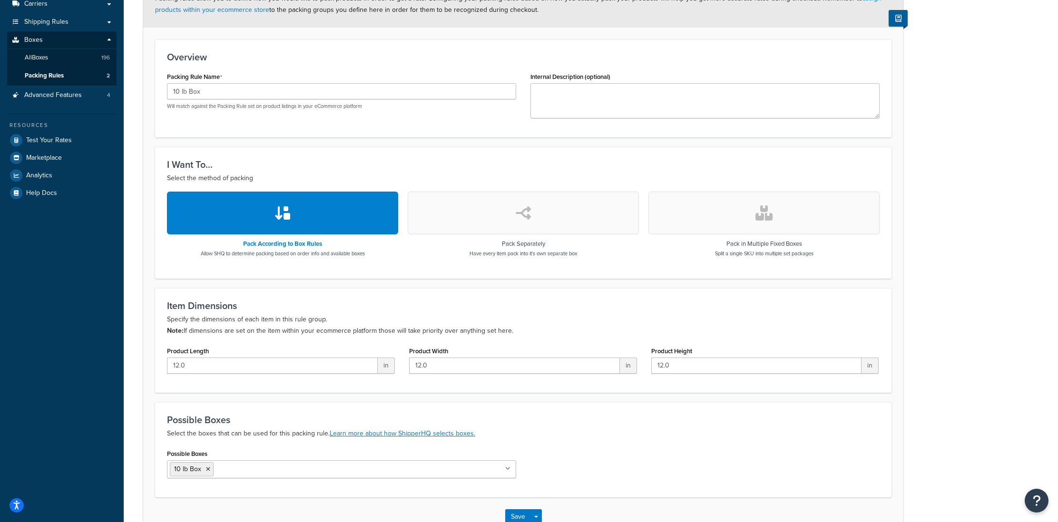
scroll to position [68, 0]
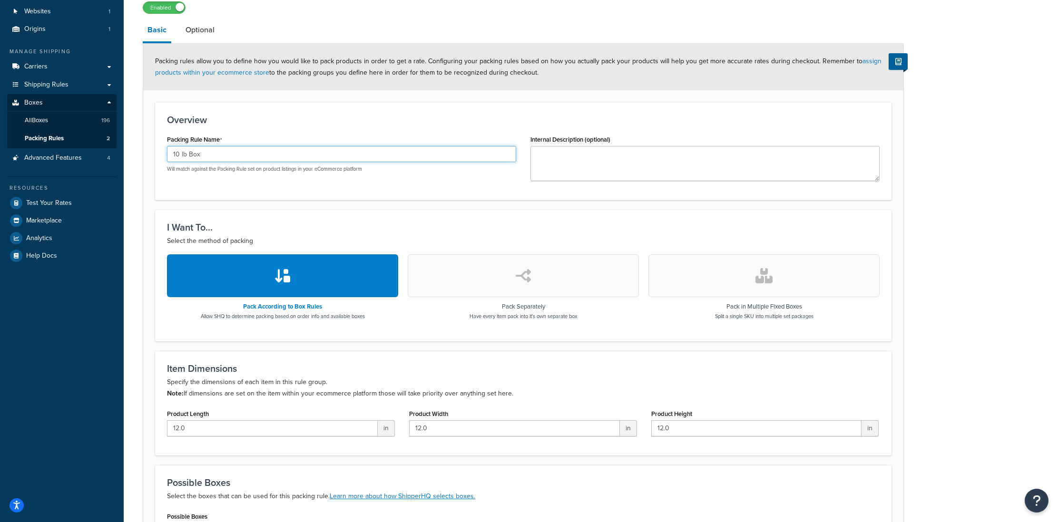
click at [226, 155] on input "10 lb Box" at bounding box center [341, 154] width 349 height 16
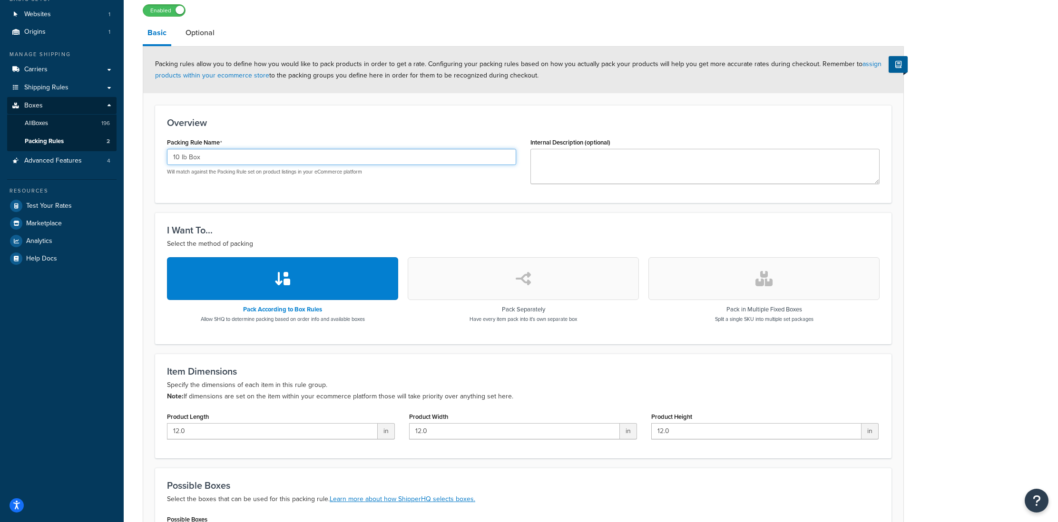
scroll to position [194, 0]
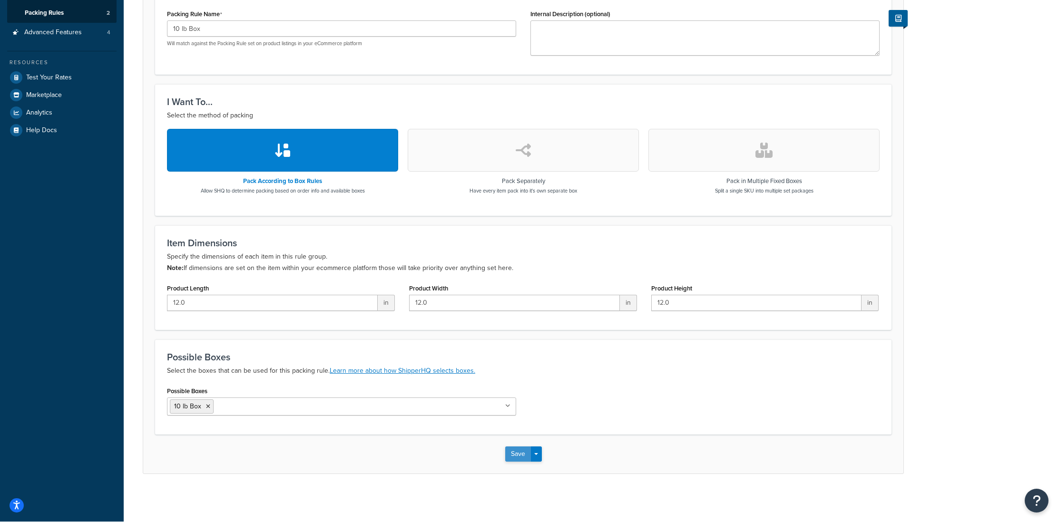
click at [516, 459] on button "Save" at bounding box center [518, 454] width 26 height 15
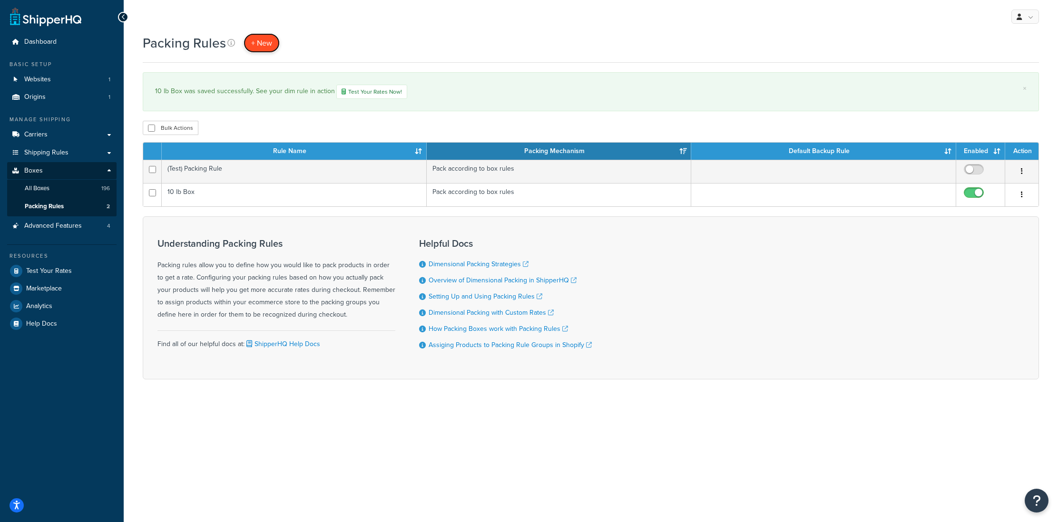
click at [269, 43] on span "+ New" at bounding box center [261, 43] width 21 height 11
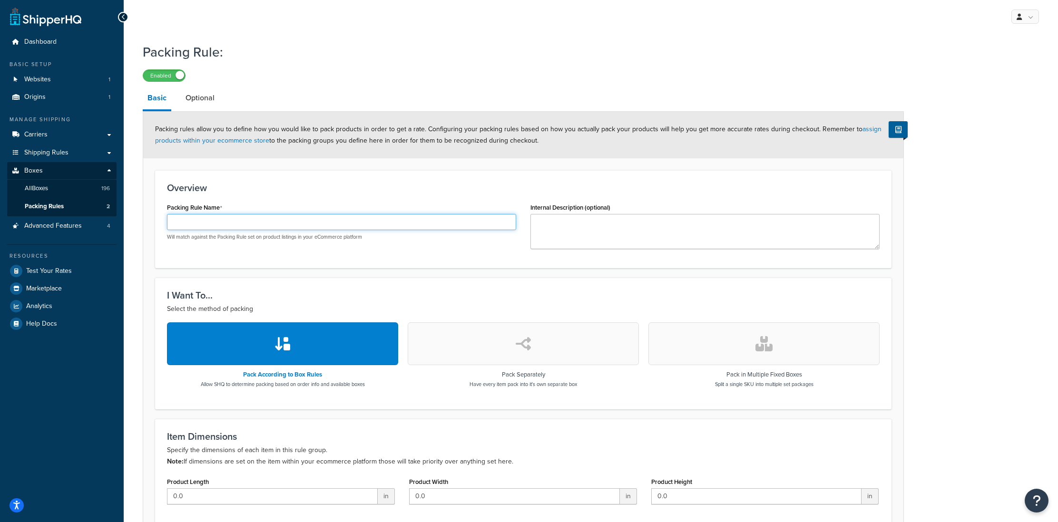
click at [174, 227] on input "Packing Rule Name" at bounding box center [341, 222] width 349 height 16
paste input "GRL150H"
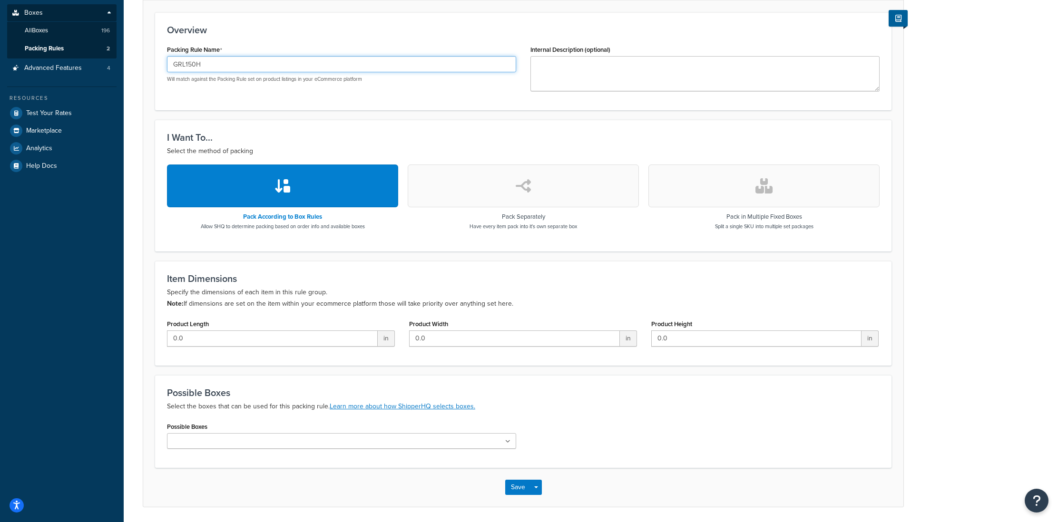
scroll to position [191, 0]
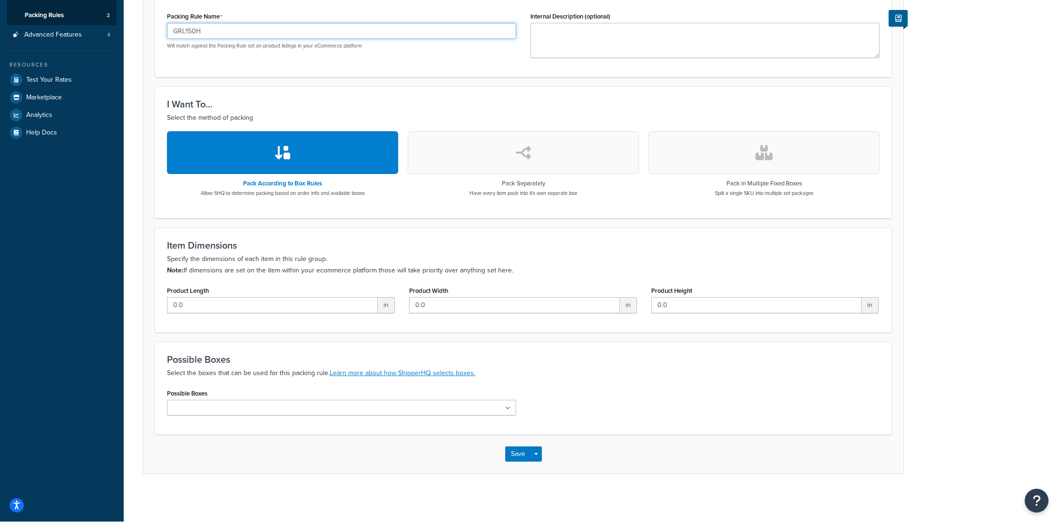
type input "GRL150H"
click at [210, 308] on input "0.0" at bounding box center [272, 305] width 211 height 16
type input "0"
type input "17"
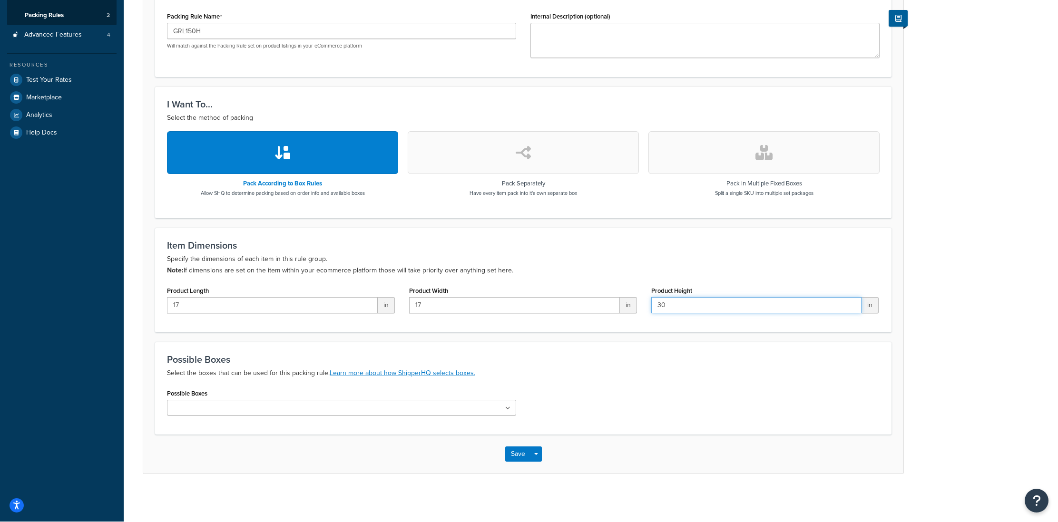
type input "30"
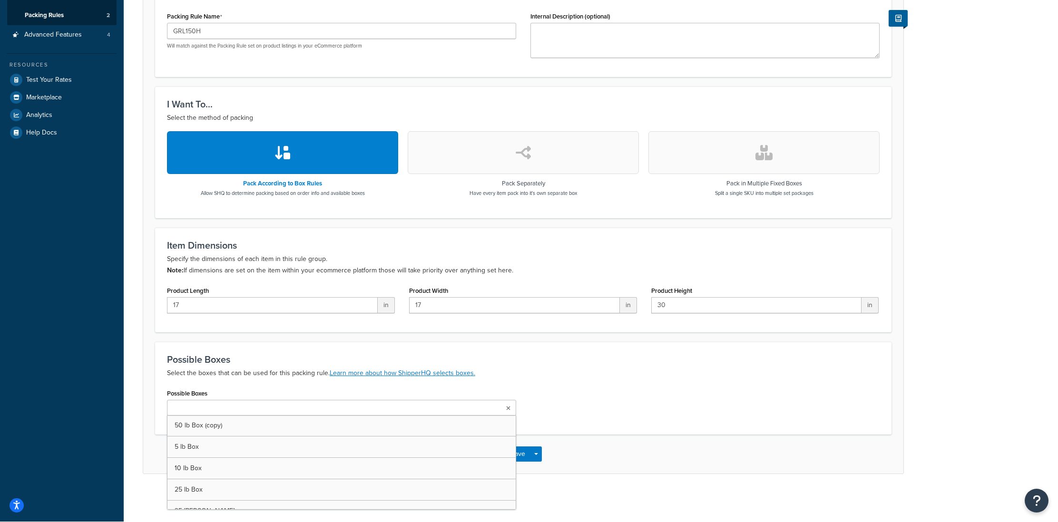
click at [235, 407] on input "Possible Boxes" at bounding box center [212, 408] width 84 height 10
paste input "GRL150H"
type input "G"
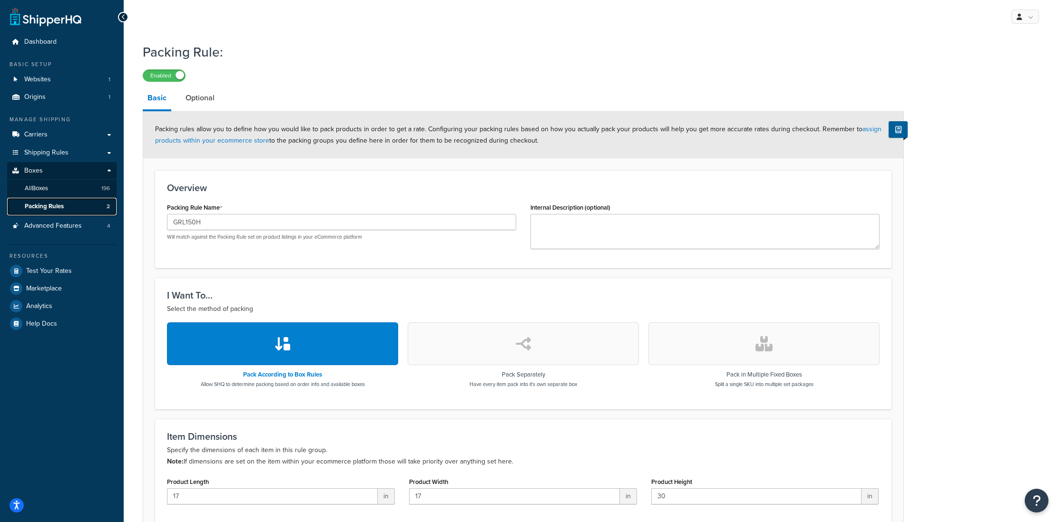
click at [61, 209] on span "Packing Rules" at bounding box center [44, 207] width 39 height 8
